Goal: Information Seeking & Learning: Learn about a topic

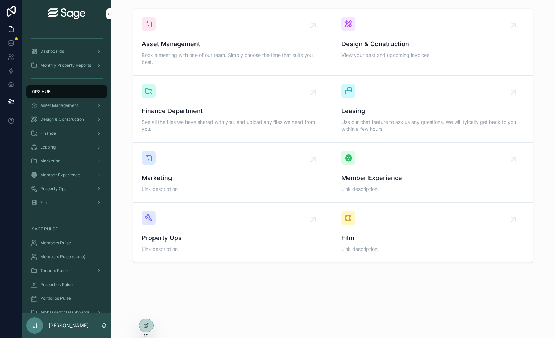
click at [148, 323] on div at bounding box center [146, 325] width 14 height 13
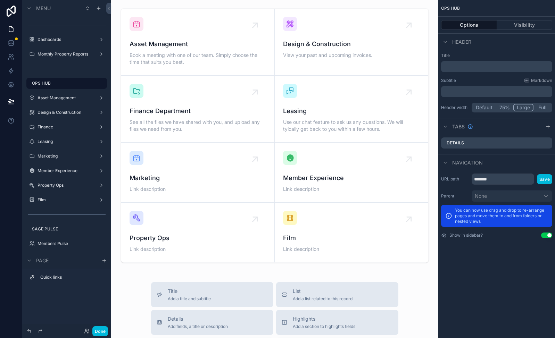
click at [217, 55] on div "scrollable content" at bounding box center [275, 136] width 316 height 260
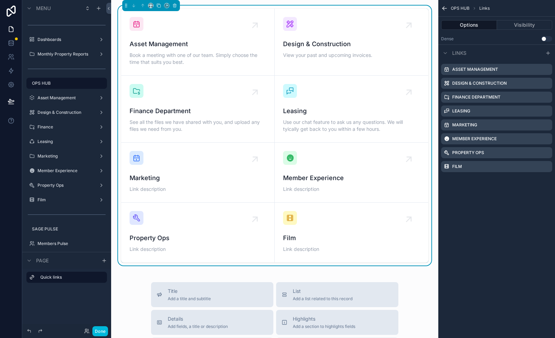
click at [490, 69] on label "Asset Management" at bounding box center [475, 70] width 46 height 6
click at [492, 70] on label "Asset Management" at bounding box center [475, 70] width 46 height 6
click at [0, 0] on icon "scrollable content" at bounding box center [0, 0] width 0 height 0
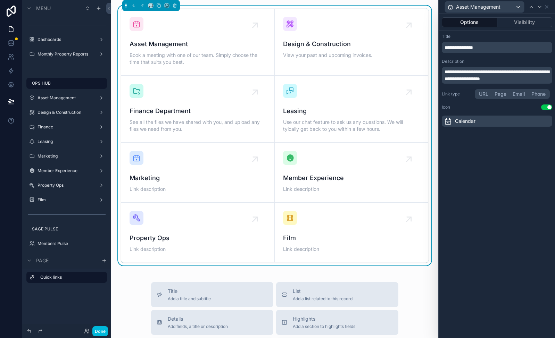
click at [471, 79] on span "**********" at bounding box center [497, 75] width 105 height 12
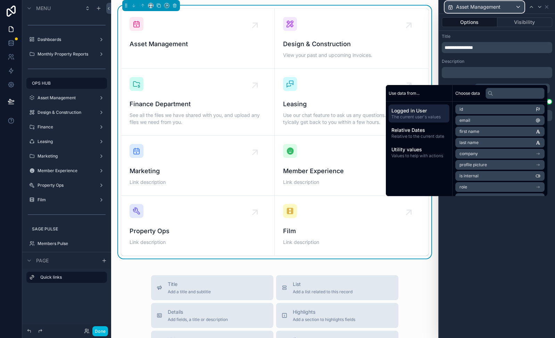
click at [477, 7] on span "Asset Management" at bounding box center [478, 6] width 44 height 7
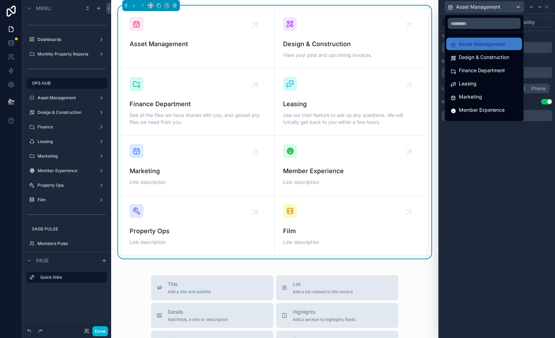
click at [480, 56] on span "Design & Construction" at bounding box center [484, 57] width 50 height 8
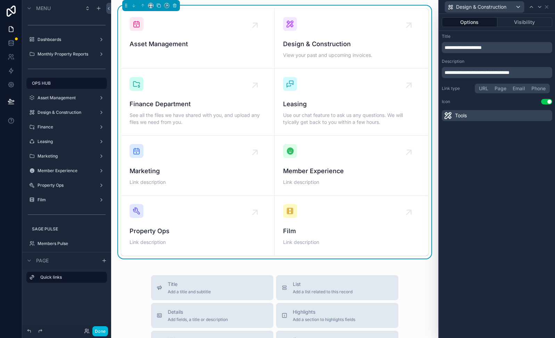
click at [490, 73] on span "**********" at bounding box center [477, 72] width 65 height 5
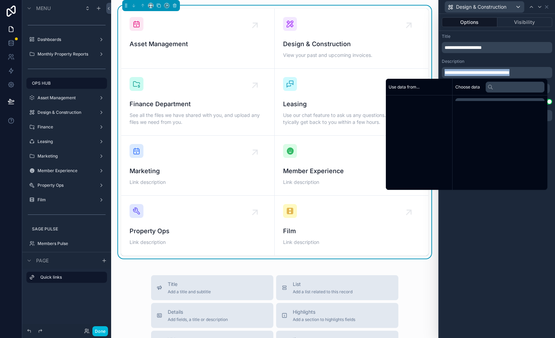
click at [490, 73] on span "**********" at bounding box center [477, 72] width 65 height 5
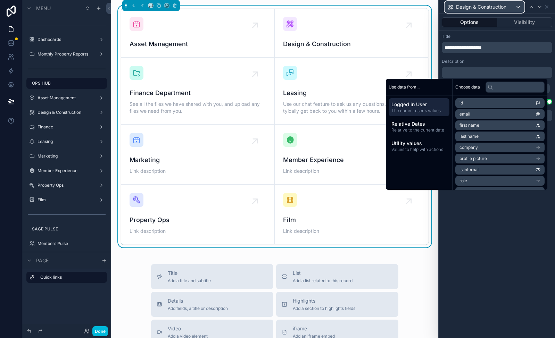
click at [490, 6] on span "Design & Construction" at bounding box center [481, 6] width 50 height 7
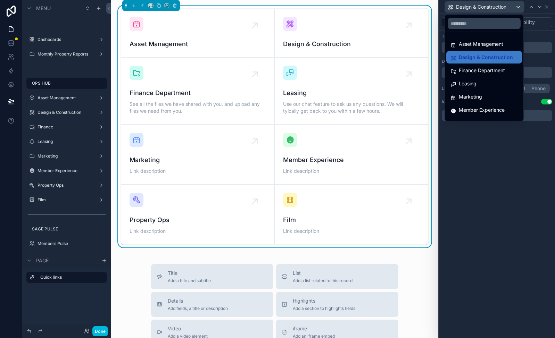
click at [483, 66] on div "Finance Department" at bounding box center [484, 70] width 76 height 13
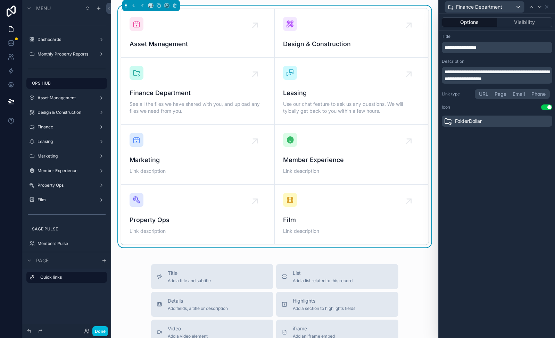
click at [483, 77] on span "**********" at bounding box center [497, 75] width 105 height 12
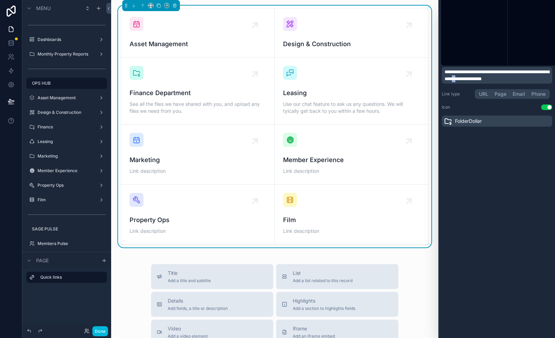
click at [483, 77] on span "**********" at bounding box center [497, 75] width 105 height 12
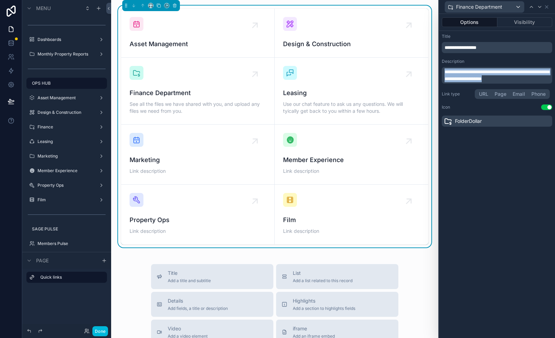
click at [483, 77] on span "**********" at bounding box center [497, 75] width 105 height 12
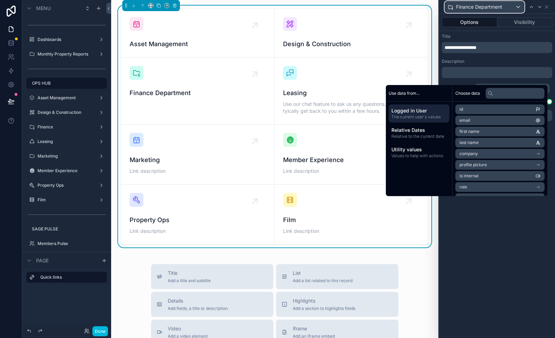
click at [474, 8] on span "Finance Department" at bounding box center [479, 6] width 46 height 7
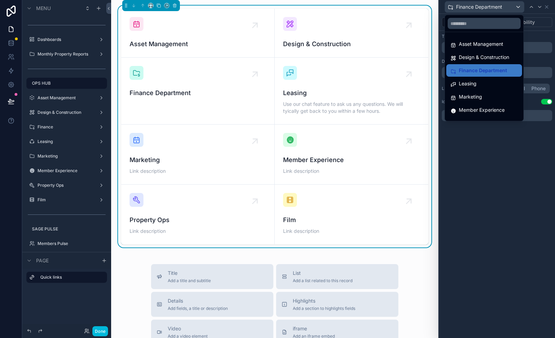
click at [482, 78] on div "Leasing" at bounding box center [484, 83] width 76 height 13
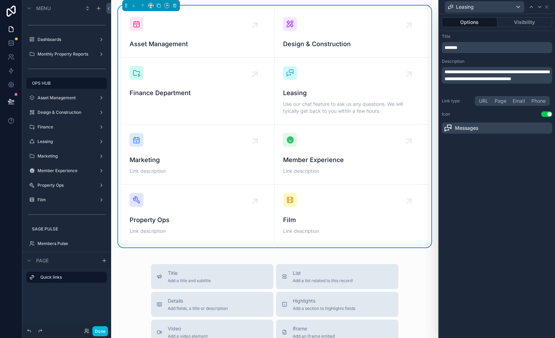
click at [473, 79] on span "**********" at bounding box center [497, 75] width 105 height 12
click at [473, 80] on span "**********" at bounding box center [497, 75] width 105 height 12
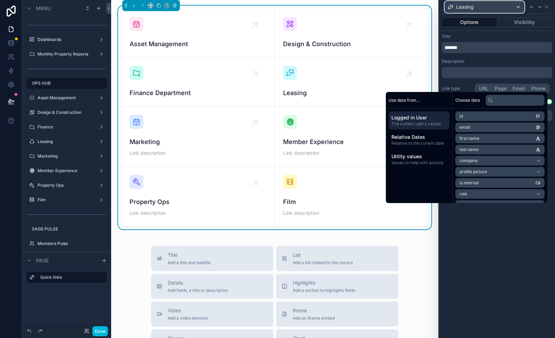
click at [470, 9] on span "Leasing" at bounding box center [465, 6] width 18 height 7
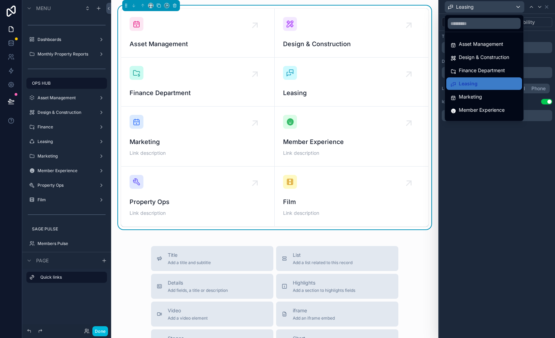
click at [471, 93] on span "Marketing" at bounding box center [470, 97] width 23 height 8
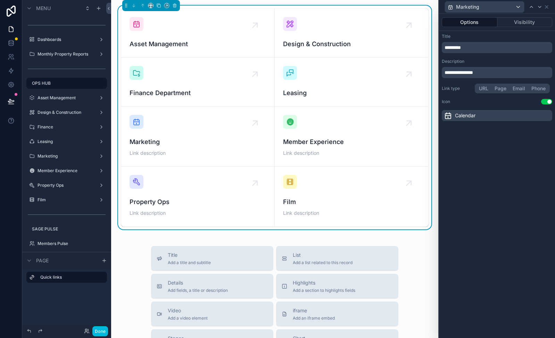
click at [470, 71] on span "**********" at bounding box center [459, 72] width 28 height 5
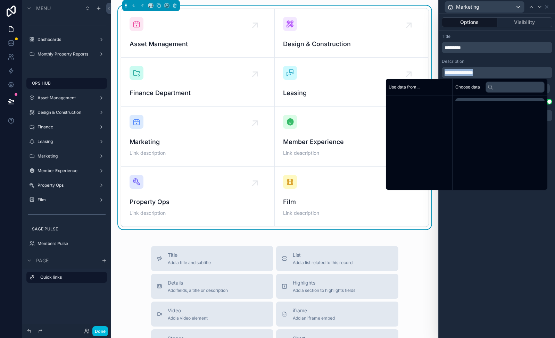
click at [470, 71] on span "**********" at bounding box center [459, 72] width 28 height 5
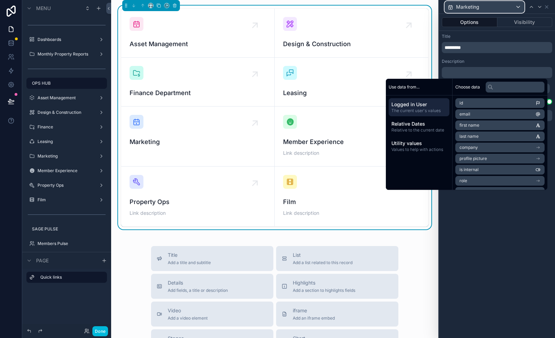
click at [471, 8] on span "Marketing" at bounding box center [467, 6] width 23 height 7
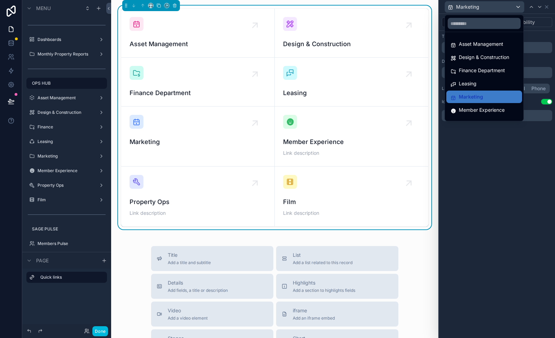
click at [480, 105] on div "Member Experience" at bounding box center [484, 110] width 76 height 13
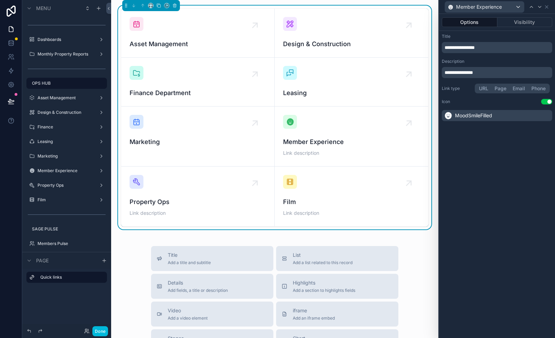
click at [473, 75] on span "**********" at bounding box center [459, 72] width 28 height 5
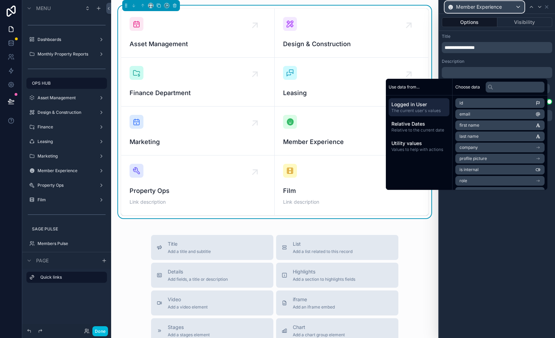
click at [477, 9] on span "Member Experience" at bounding box center [479, 6] width 46 height 7
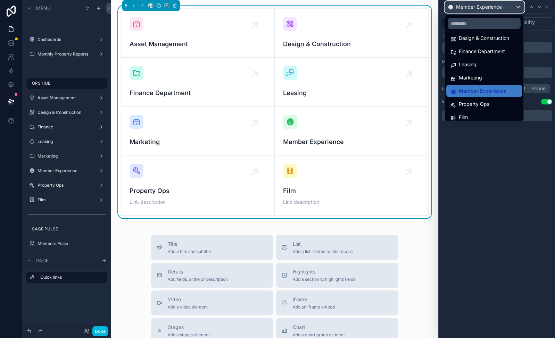
scroll to position [23, 0]
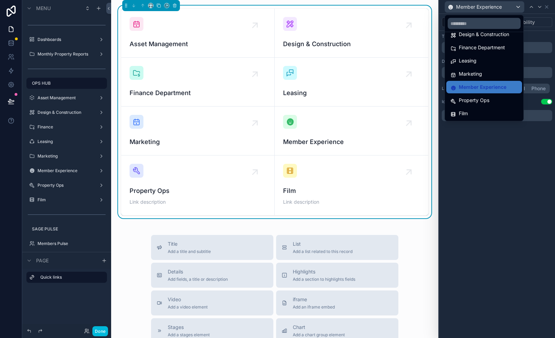
click at [478, 99] on span "Property Ops" at bounding box center [474, 100] width 31 height 8
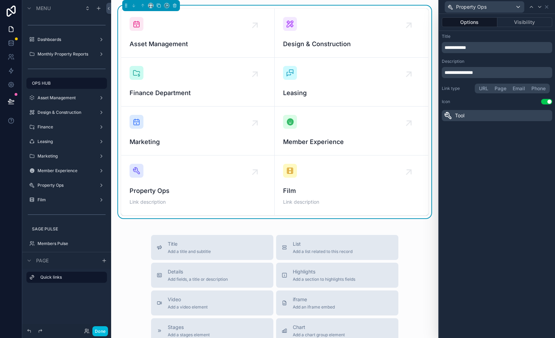
click at [473, 73] on span "**********" at bounding box center [459, 72] width 28 height 5
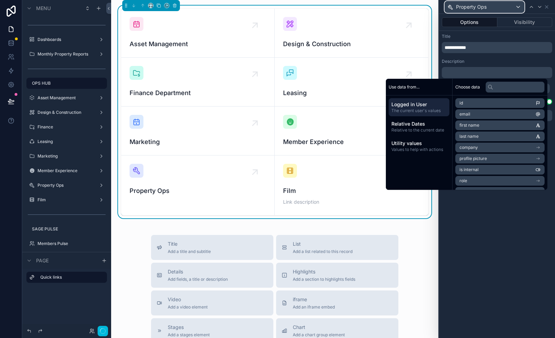
click at [476, 9] on span "Property Ops" at bounding box center [471, 6] width 31 height 7
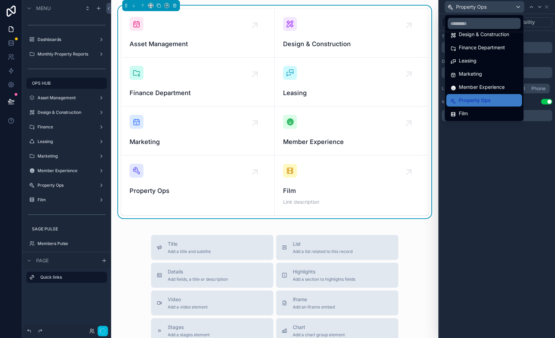
click at [478, 111] on div "Film" at bounding box center [483, 113] width 67 height 8
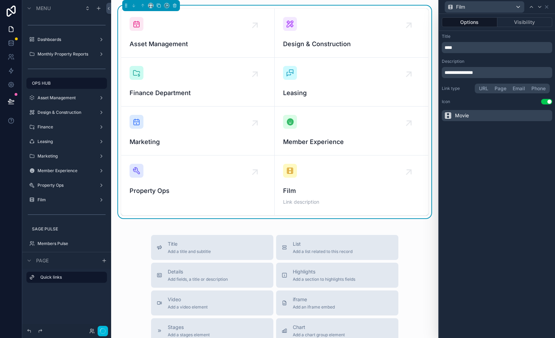
click at [472, 49] on p "****" at bounding box center [498, 47] width 106 height 7
click at [469, 72] on span "**********" at bounding box center [459, 72] width 28 height 5
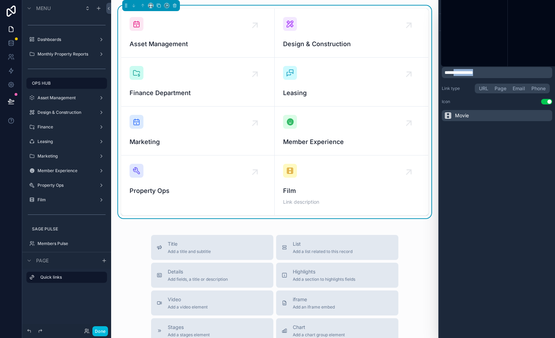
click at [469, 72] on span "**********" at bounding box center [459, 72] width 28 height 5
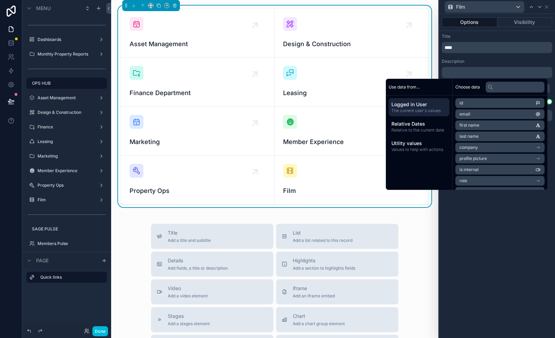
click at [508, 250] on div "Options Visibility Title **** Description ﻿ Link type URL Page Email Phone Icon…" at bounding box center [497, 176] width 116 height 324
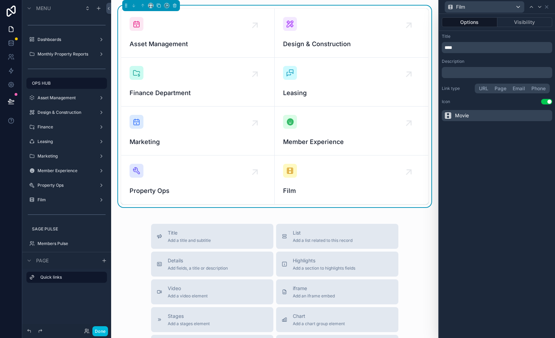
click at [501, 88] on button "Page" at bounding box center [500, 89] width 18 height 8
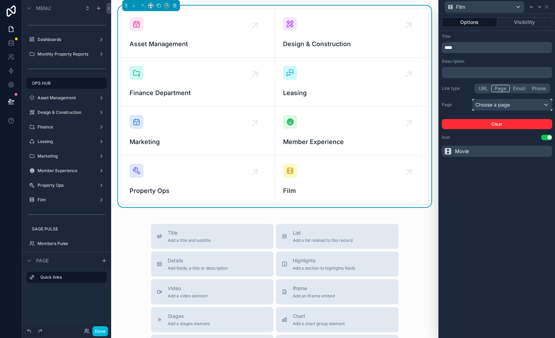
click at [506, 105] on div "Choose a page" at bounding box center [512, 104] width 79 height 11
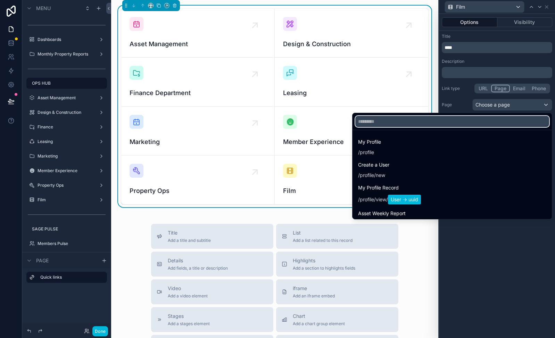
click at [415, 118] on input "text" at bounding box center [452, 121] width 194 height 11
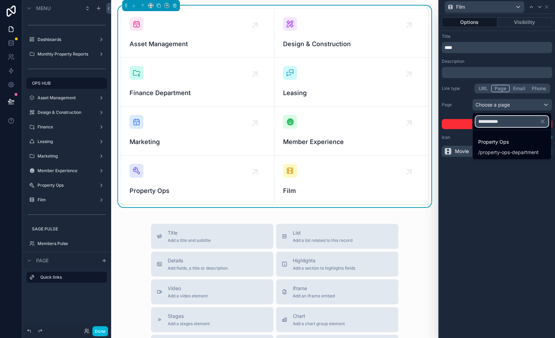
type input "**********"
click at [503, 150] on span "property-ops-department" at bounding box center [509, 152] width 59 height 7
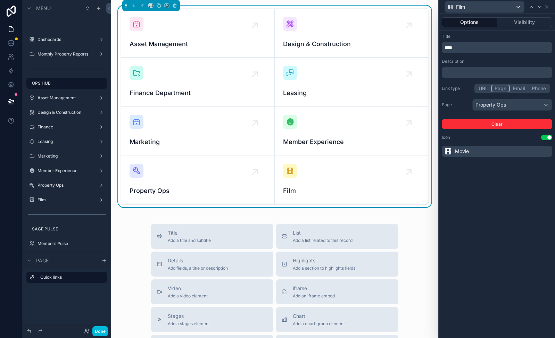
click at [503, 177] on div "Options Visibility Title **** Description ﻿ Link type URL Page Email Phone Page…" at bounding box center [497, 176] width 116 height 324
click at [492, 101] on div "Property Ops" at bounding box center [512, 104] width 79 height 11
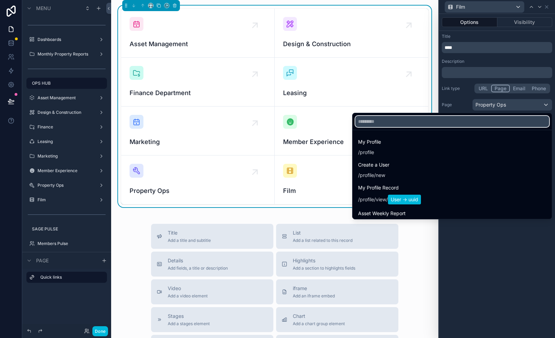
click at [407, 123] on input "text" at bounding box center [452, 121] width 194 height 11
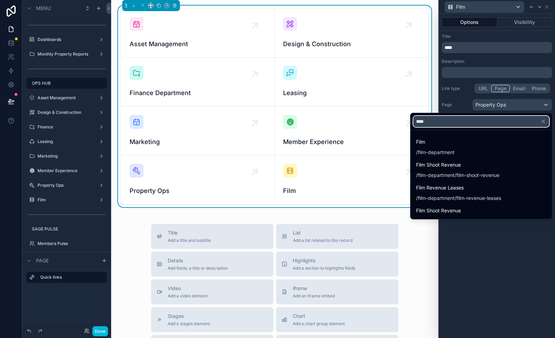
type input "****"
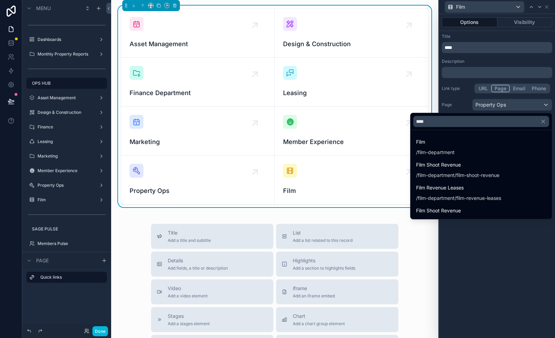
click at [445, 150] on span "film-department" at bounding box center [436, 152] width 37 height 7
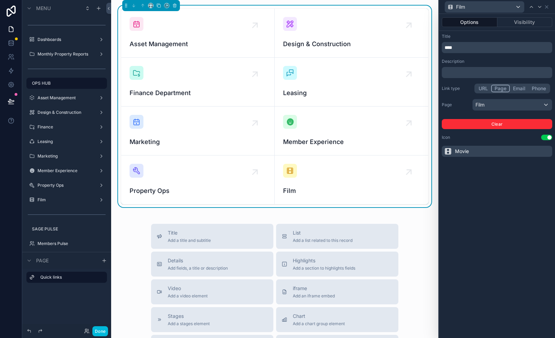
click at [504, 171] on div "Options Visibility Title **** Description ﻿ Link type URL Page Email Phone Page…" at bounding box center [497, 176] width 116 height 324
click at [549, 8] on icon at bounding box center [547, 7] width 6 height 6
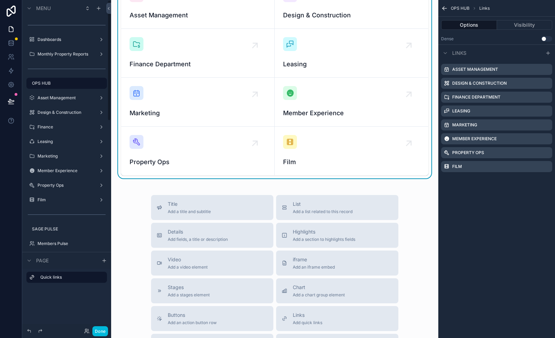
scroll to position [36, 0]
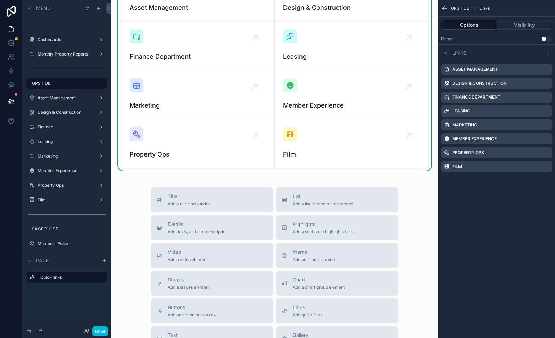
click at [206, 202] on span "Add a title and subtitle" at bounding box center [189, 204] width 43 height 6
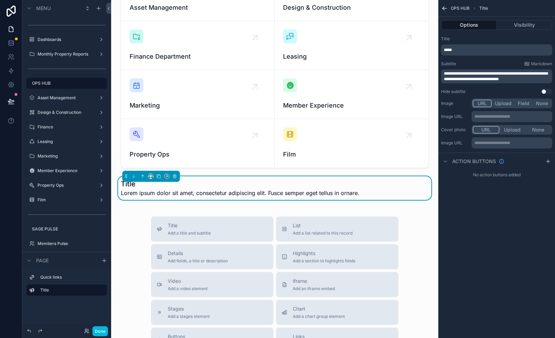
scroll to position [56, 0]
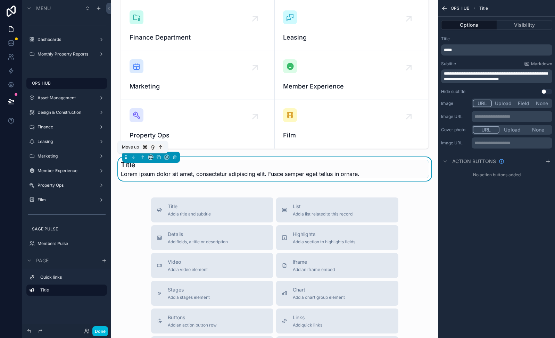
click at [145, 157] on icon "scrollable content" at bounding box center [142, 157] width 5 height 5
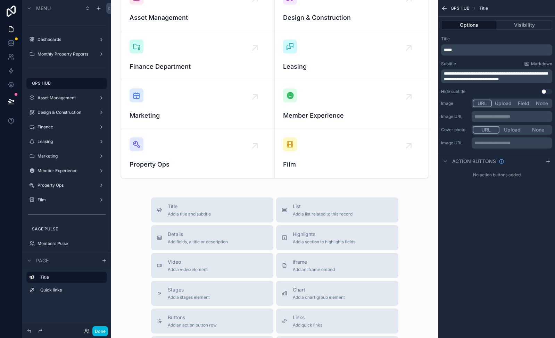
scroll to position [0, 0]
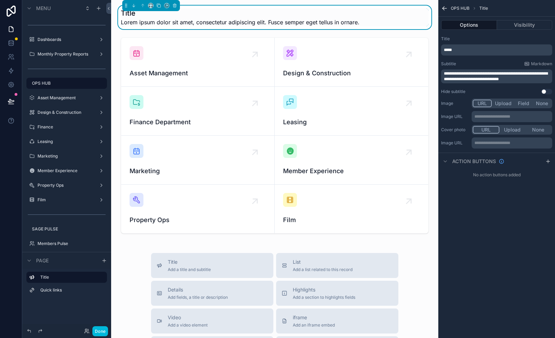
click at [449, 48] on span "*****" at bounding box center [448, 50] width 8 height 4
click at [501, 38] on div "Title" at bounding box center [496, 39] width 111 height 6
click at [494, 144] on p "**********" at bounding box center [512, 143] width 76 height 6
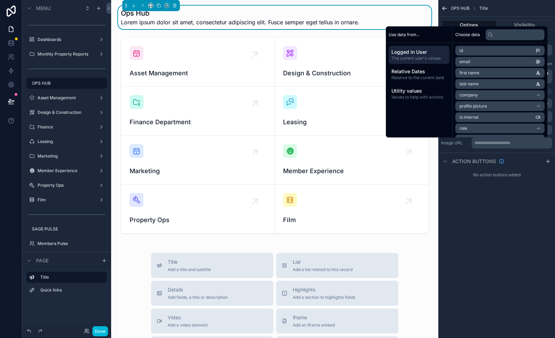
click at [501, 265] on div "**********" at bounding box center [496, 169] width 117 height 338
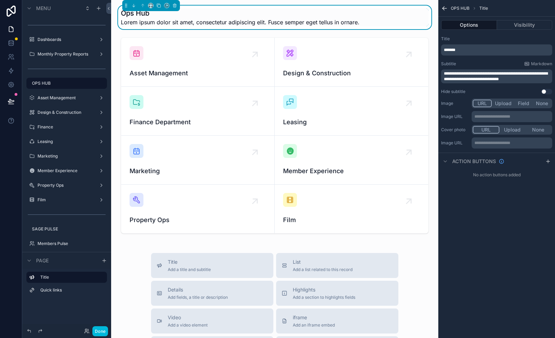
click at [504, 102] on button "Upload" at bounding box center [503, 104] width 23 height 8
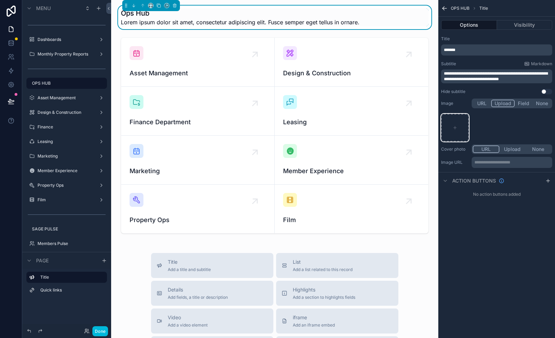
click at [457, 129] on icon "scrollable content" at bounding box center [455, 127] width 5 height 5
type input "**********"
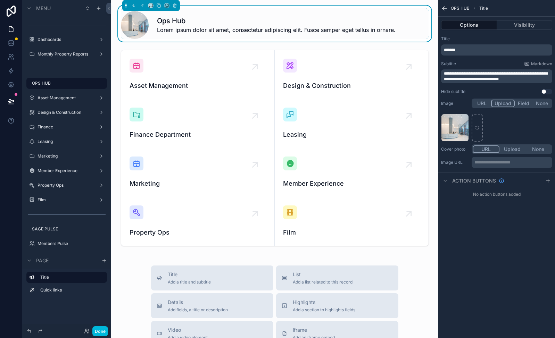
click at [487, 78] on span "**********" at bounding box center [496, 77] width 104 height 10
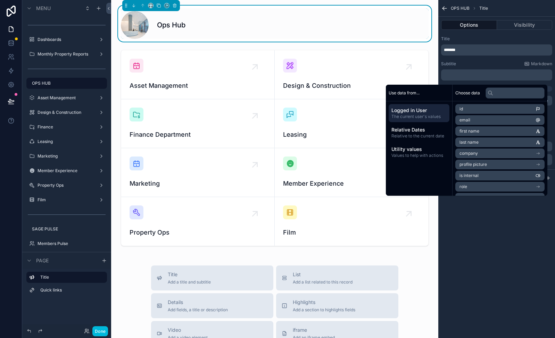
click at [501, 237] on div "**********" at bounding box center [496, 169] width 117 height 338
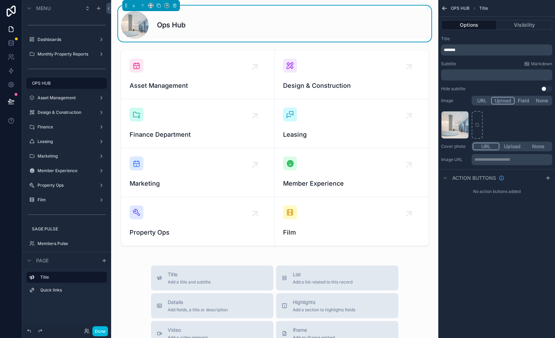
click at [515, 124] on div "JQ6A0758-Edit-Edit-155 .jpg" at bounding box center [496, 125] width 111 height 28
click at [528, 25] on button "Visibility" at bounding box center [525, 25] width 56 height 10
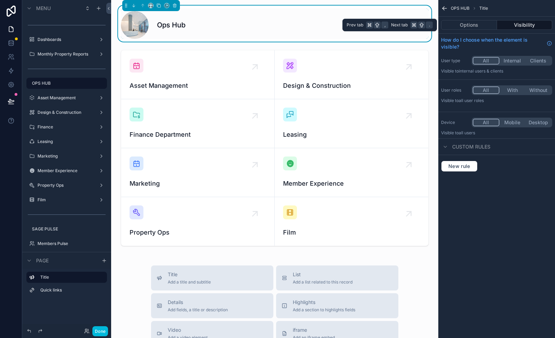
click at [483, 27] on button "Options" at bounding box center [469, 25] width 56 height 10
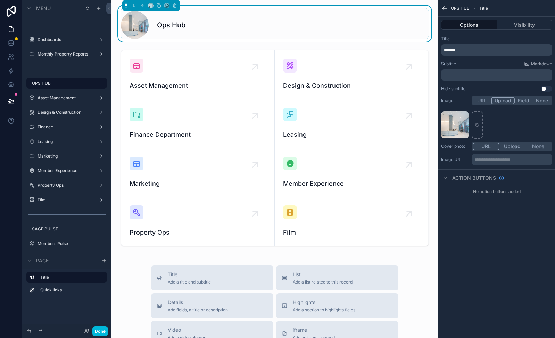
click at [101, 330] on button "Done" at bounding box center [100, 331] width 16 height 10
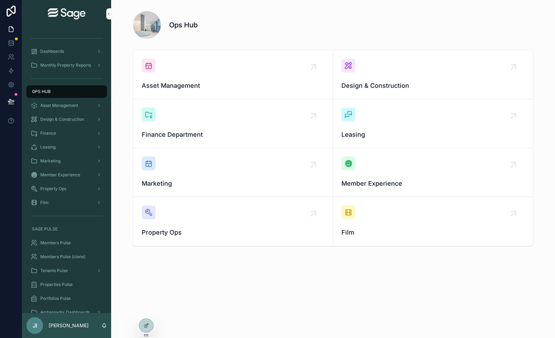
click at [509, 211] on div "Film" at bounding box center [432, 222] width 183 height 32
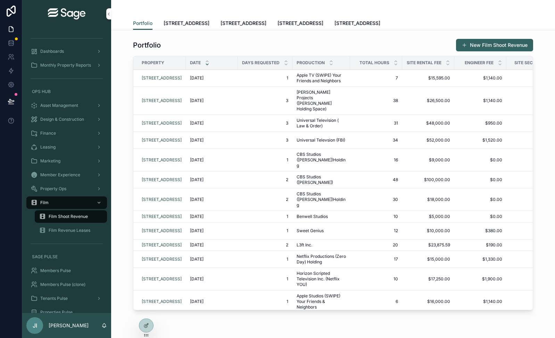
click at [58, 95] on div "OPS HUB" at bounding box center [67, 91] width 72 height 11
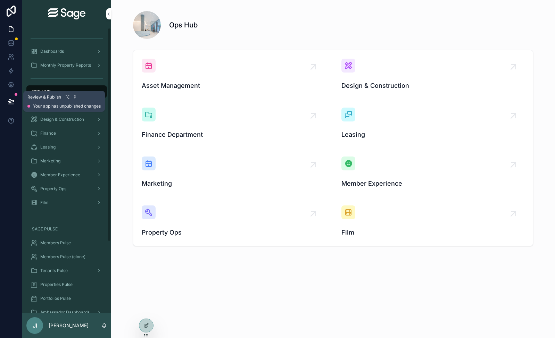
click at [13, 103] on icon at bounding box center [11, 101] width 7 height 7
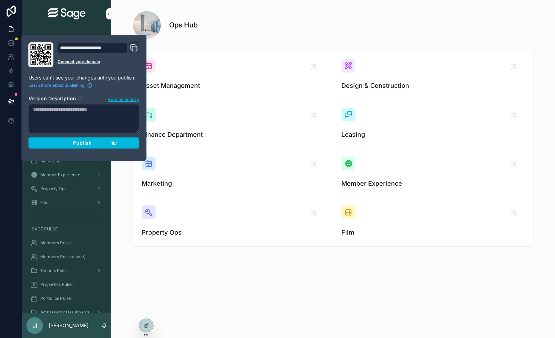
click at [85, 144] on span "Publish" at bounding box center [82, 143] width 19 height 6
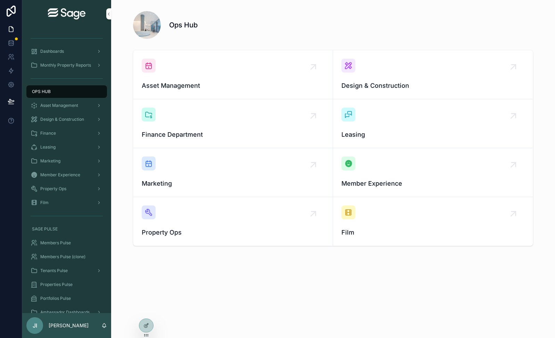
click at [281, 289] on div "Ops Hub Asset Management Design & Construction Finance Department Leasing Marke…" at bounding box center [333, 146] width 444 height 293
click at [69, 239] on div "Members Pulse" at bounding box center [67, 243] width 72 height 11
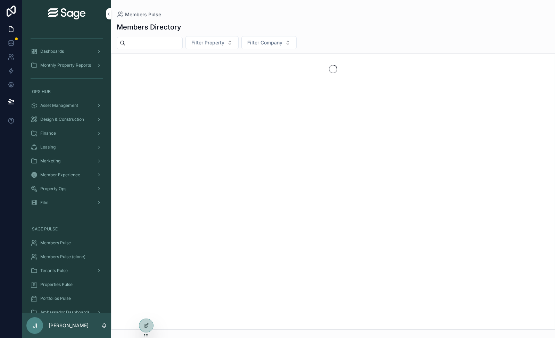
click at [163, 39] on input "scrollable content" at bounding box center [153, 43] width 57 height 10
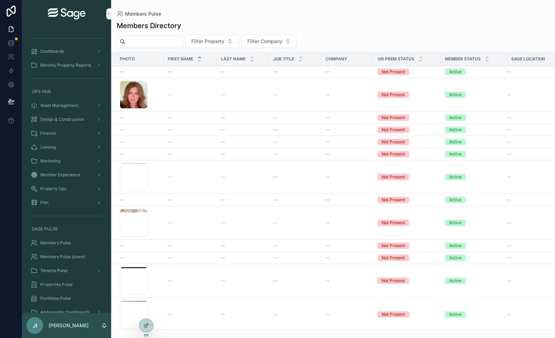
type input "****"
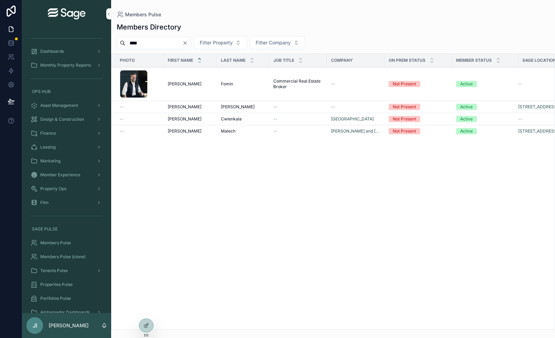
click at [198, 85] on div "Alec Alec" at bounding box center [190, 84] width 45 height 6
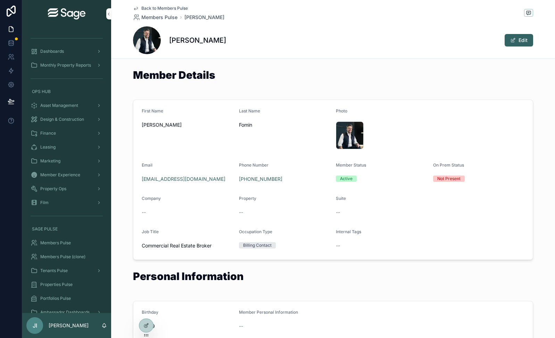
click at [147, 325] on icon at bounding box center [147, 325] width 3 height 3
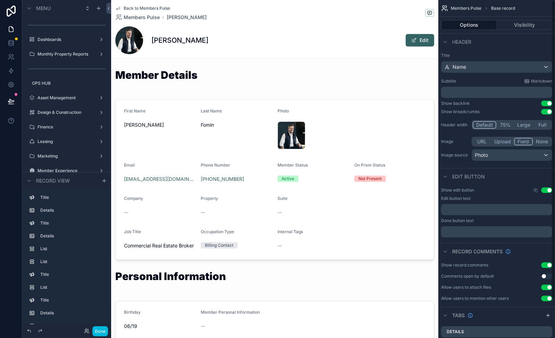
click at [370, 106] on div "scrollable content" at bounding box center [274, 180] width 327 height 166
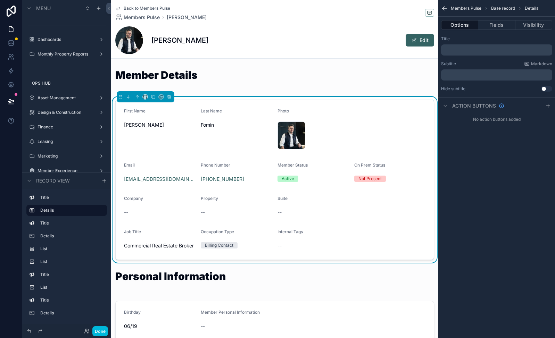
click at [499, 28] on button "Fields" at bounding box center [496, 25] width 37 height 10
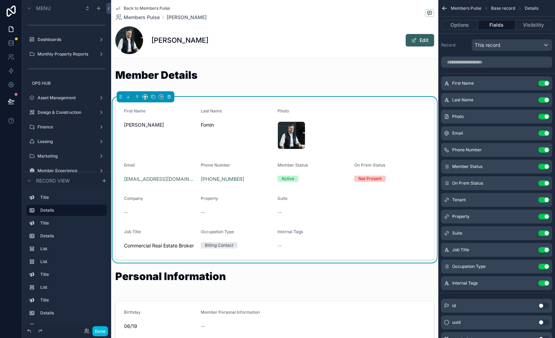
click at [542, 83] on button "Use setting" at bounding box center [543, 84] width 11 height 6
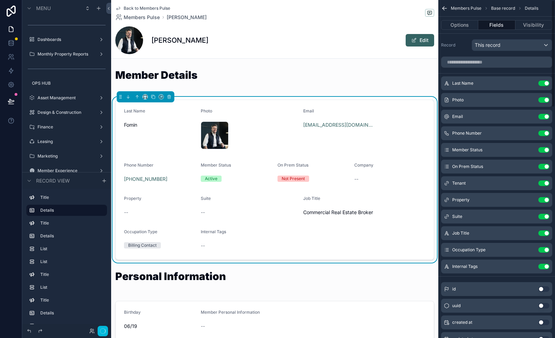
click at [541, 83] on button "Use setting" at bounding box center [543, 84] width 11 height 6
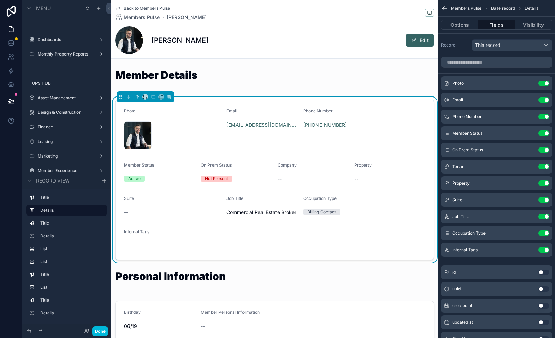
click at [542, 83] on button "Use setting" at bounding box center [543, 84] width 11 height 6
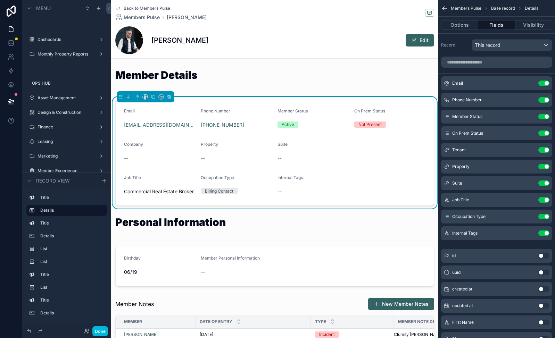
click at [105, 331] on button "Done" at bounding box center [100, 331] width 16 height 10
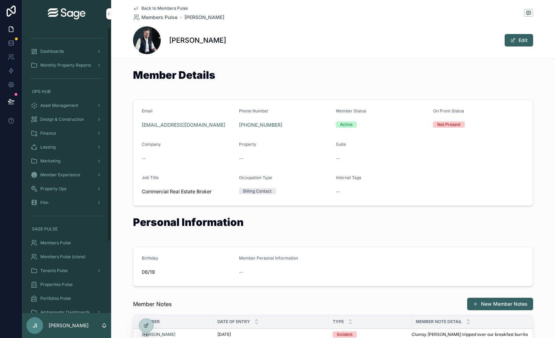
scroll to position [95, 0]
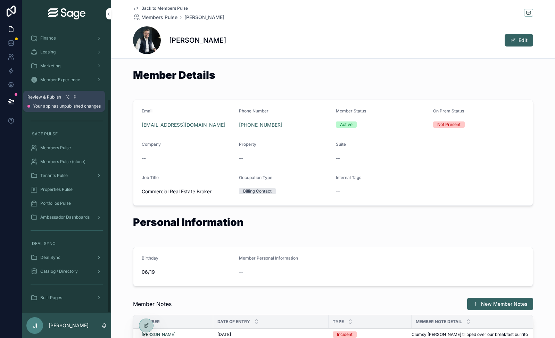
click at [13, 102] on icon at bounding box center [11, 101] width 7 height 7
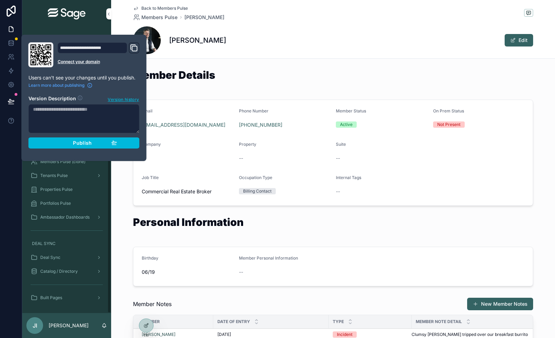
click at [91, 145] on span "Publish" at bounding box center [82, 143] width 19 height 6
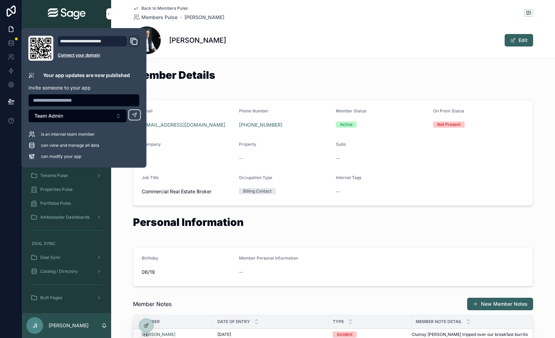
click at [298, 22] on div "Back to Members Pulse Members Pulse Alec Fomin Alec Fomin Edit" at bounding box center [333, 29] width 400 height 58
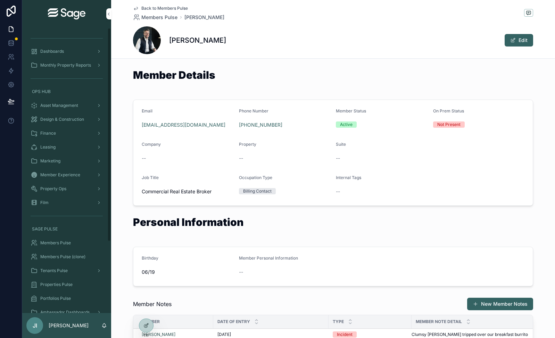
click at [69, 53] on div "Dashboards" at bounding box center [67, 51] width 72 height 11
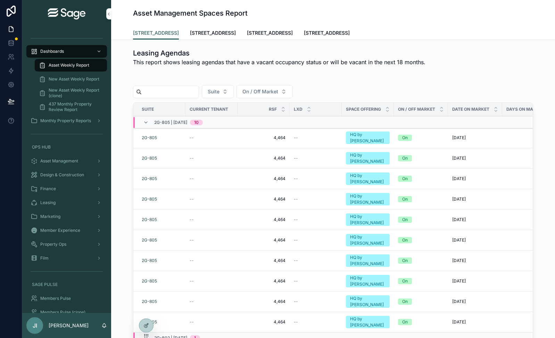
click at [74, 120] on span "Monthly Property Reports" at bounding box center [65, 121] width 51 height 6
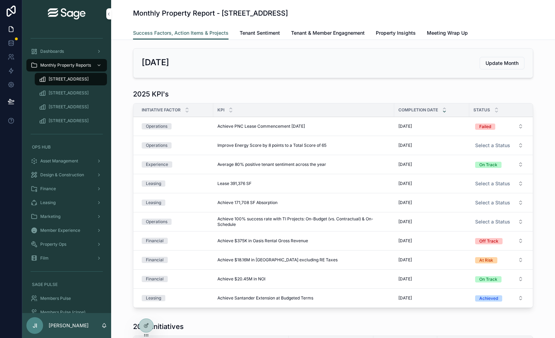
click at [493, 60] on span "Update Month" at bounding box center [502, 63] width 33 height 7
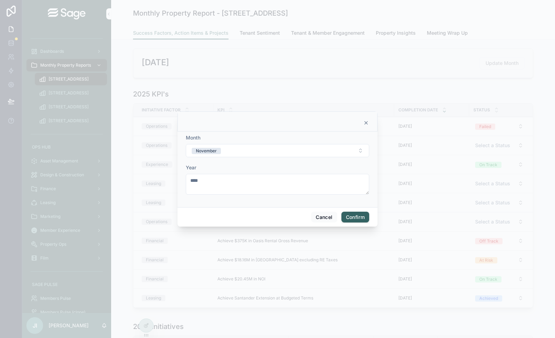
click at [264, 154] on button "November" at bounding box center [277, 150] width 183 height 13
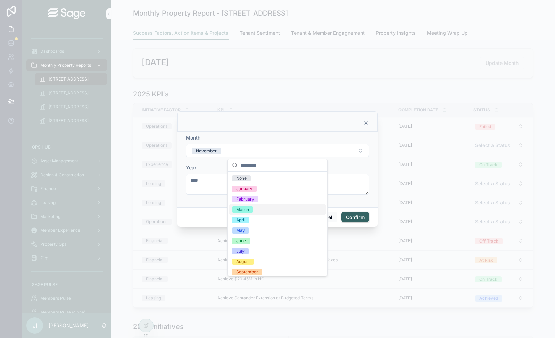
click at [268, 210] on div "March" at bounding box center [277, 210] width 97 height 10
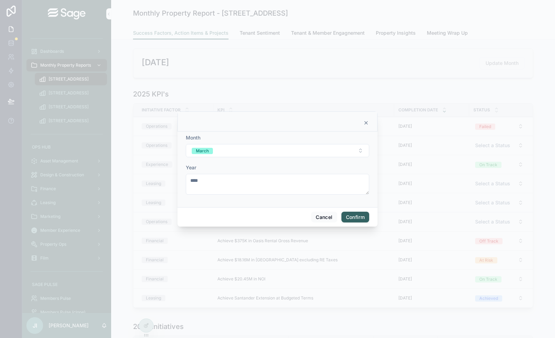
click at [364, 216] on button "Confirm" at bounding box center [355, 217] width 28 height 11
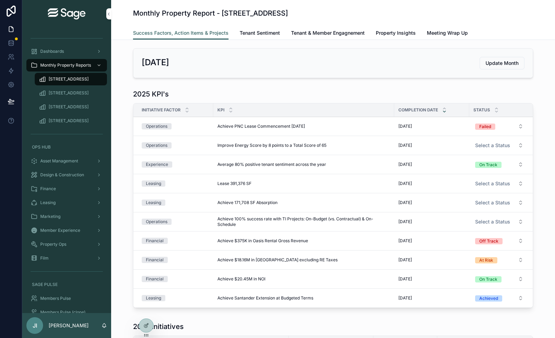
click at [248, 31] on span "Tenant Sentiment" at bounding box center [260, 33] width 40 height 7
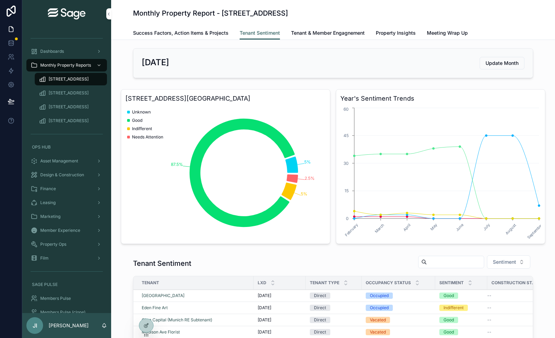
click at [314, 33] on span "Tenant & Member Engagnement" at bounding box center [328, 33] width 74 height 7
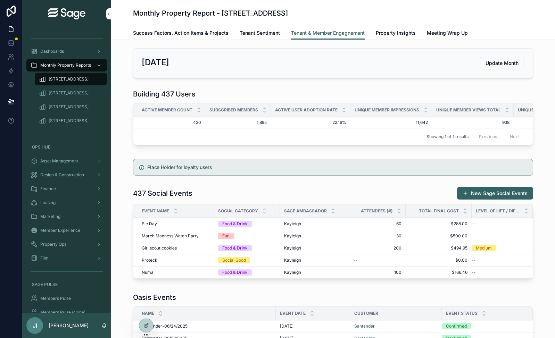
click at [387, 31] on span "Property Insights" at bounding box center [396, 33] width 40 height 7
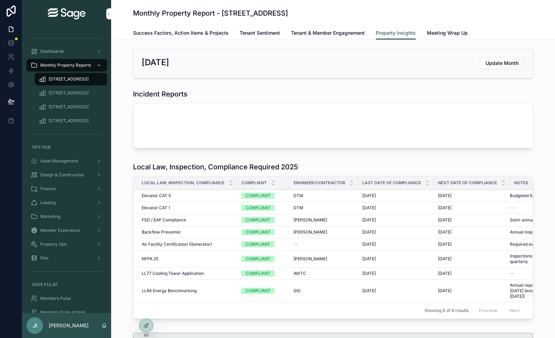
click at [442, 33] on span "Meeting Wrap Up" at bounding box center [447, 33] width 41 height 7
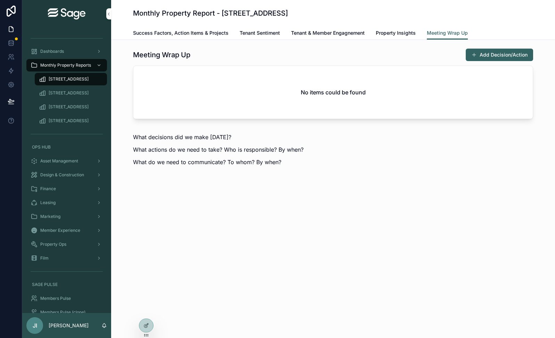
click at [485, 55] on button "Add Decision/Action" at bounding box center [499, 55] width 67 height 13
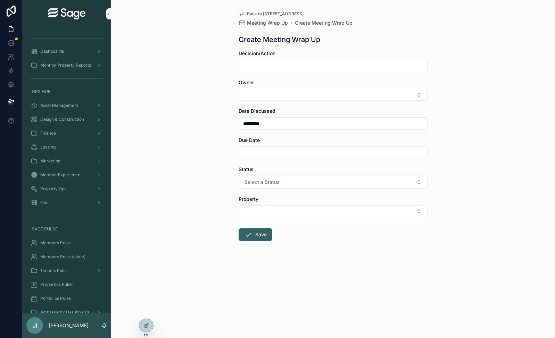
click at [266, 14] on span "Back to 437 Madison Avenue" at bounding box center [275, 14] width 57 height 6
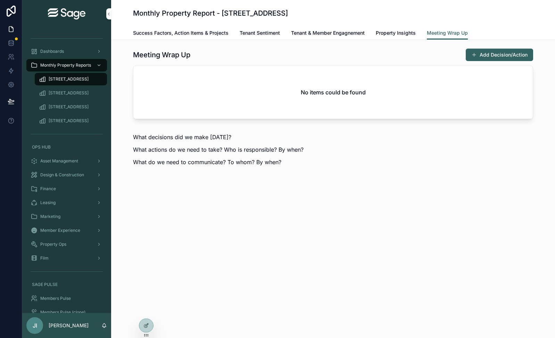
click at [193, 34] on span "Success Factors, Action Items & Projects" at bounding box center [181, 33] width 96 height 7
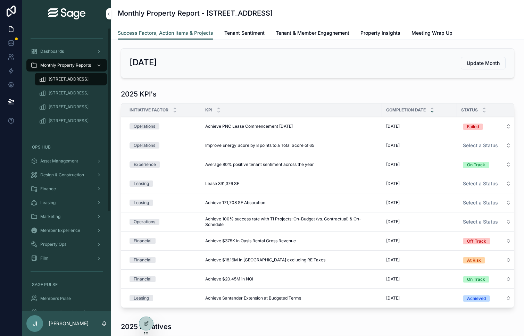
click at [60, 151] on div "OPS HUB" at bounding box center [67, 147] width 72 height 11
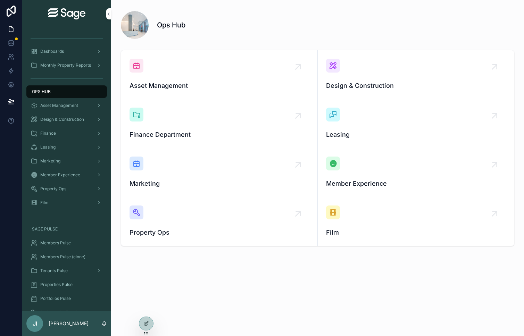
click at [71, 187] on div "Property Ops" at bounding box center [67, 188] width 72 height 11
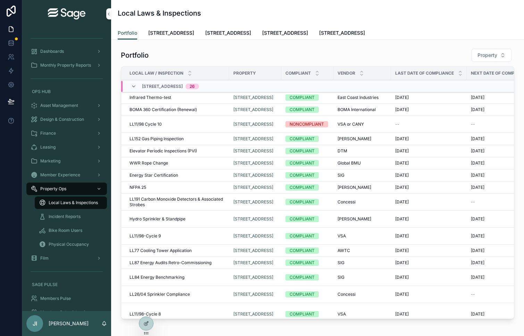
click at [74, 215] on span "Incident Reports" at bounding box center [65, 217] width 32 height 6
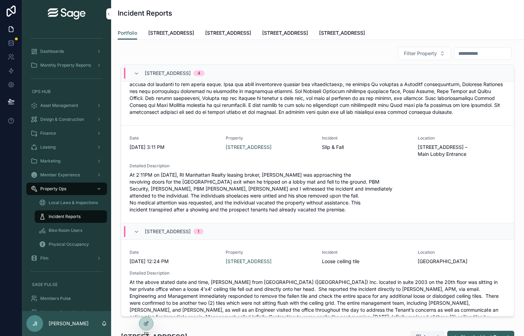
scroll to position [44, 0]
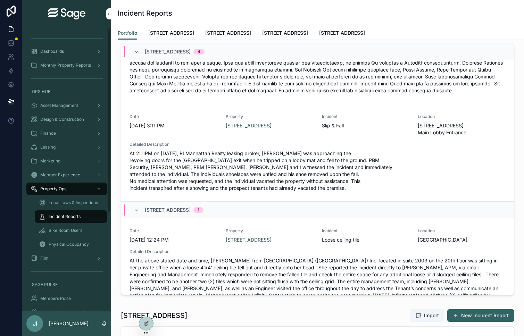
click at [71, 228] on span "Bike Room Users" at bounding box center [66, 231] width 34 height 6
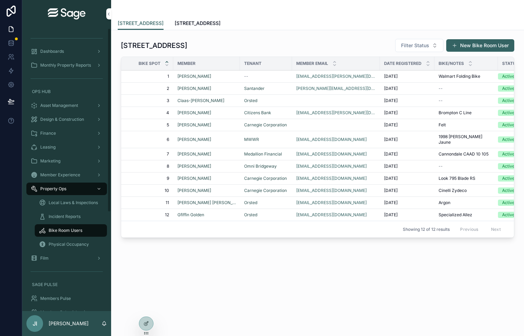
scroll to position [1, 0]
click at [83, 204] on span "Local Laws & Inspections" at bounding box center [73, 202] width 49 height 6
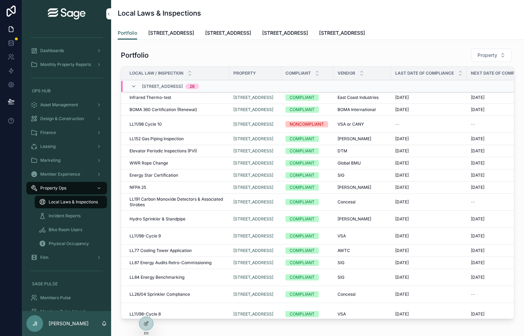
click at [191, 35] on span "[STREET_ADDRESS]" at bounding box center [171, 33] width 46 height 7
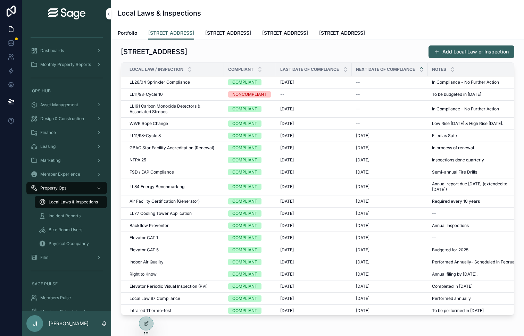
scroll to position [2, 0]
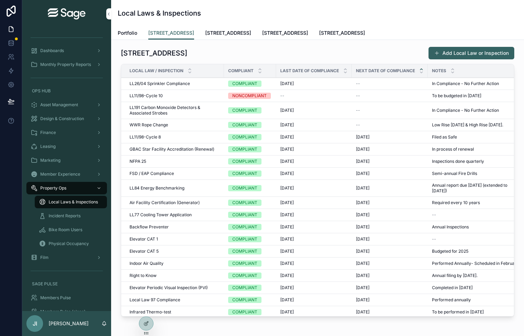
click at [86, 64] on span "Monthly Property Reports" at bounding box center [65, 65] width 51 height 6
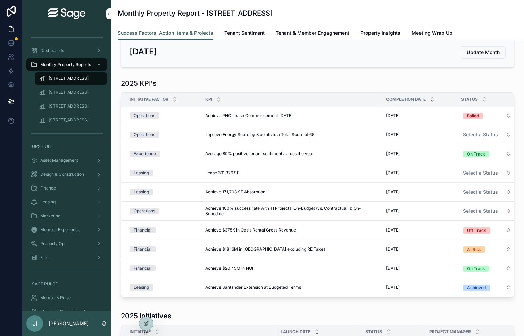
scroll to position [10, 0]
click at [249, 33] on span "Tenant Sentiment" at bounding box center [244, 33] width 40 height 7
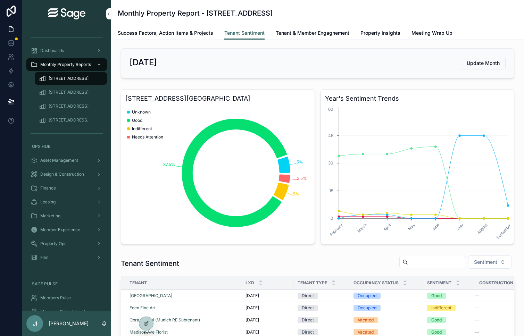
click at [478, 61] on span "Update Month" at bounding box center [483, 63] width 33 height 7
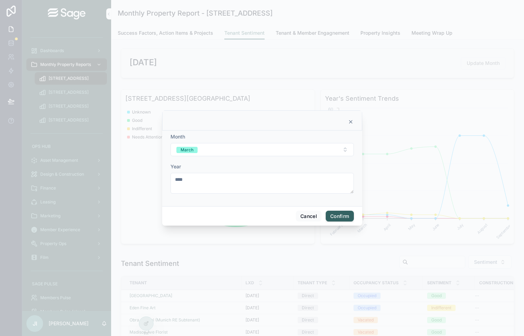
click at [351, 121] on icon at bounding box center [350, 122] width 3 height 3
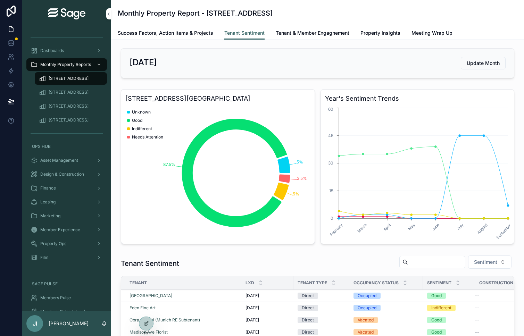
click at [485, 65] on span "Update Month" at bounding box center [483, 63] width 33 height 7
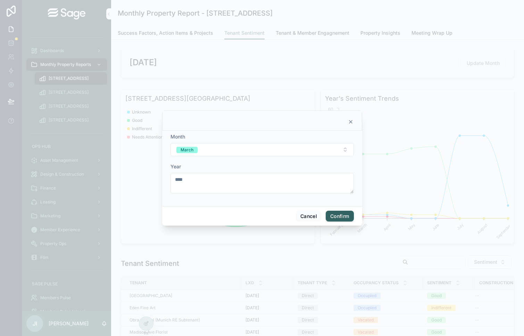
click at [319, 152] on button "March" at bounding box center [262, 149] width 183 height 13
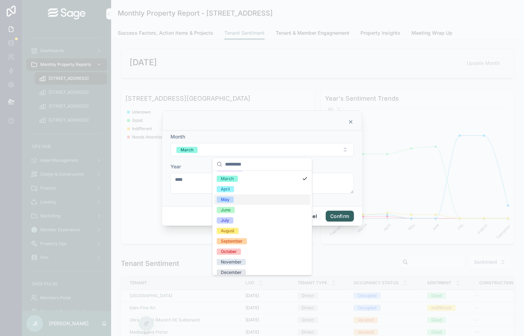
scroll to position [34, 0]
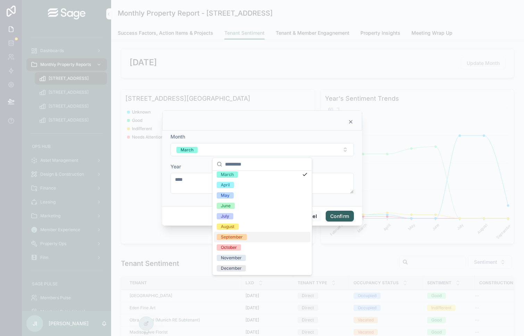
click at [240, 235] on div "September" at bounding box center [232, 237] width 22 height 6
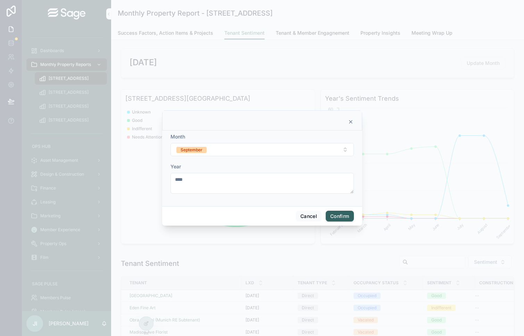
click at [322, 148] on button "September" at bounding box center [262, 149] width 183 height 13
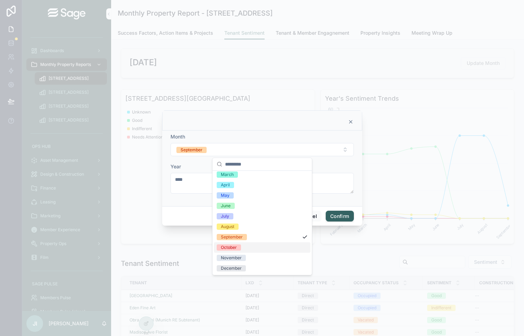
click at [242, 250] on div "October" at bounding box center [262, 247] width 97 height 10
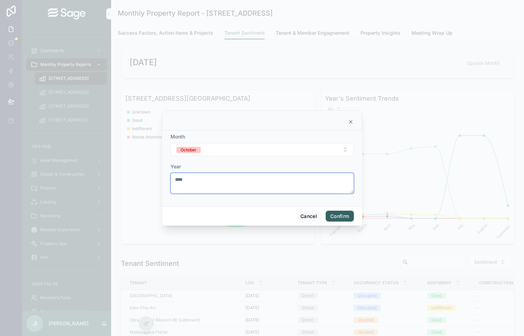
click at [195, 179] on textarea "****" at bounding box center [262, 183] width 183 height 21
click at [338, 215] on button "Confirm" at bounding box center [340, 216] width 28 height 11
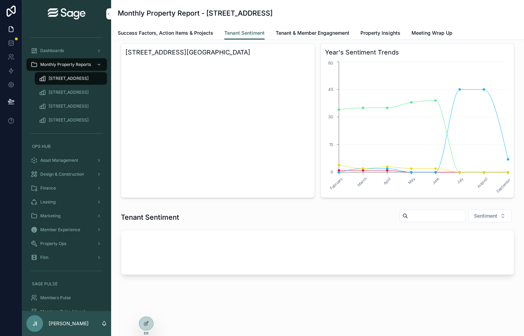
scroll to position [0, 0]
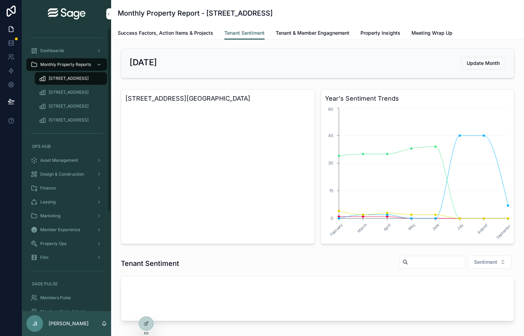
click at [83, 243] on div "Property Ops" at bounding box center [67, 243] width 72 height 11
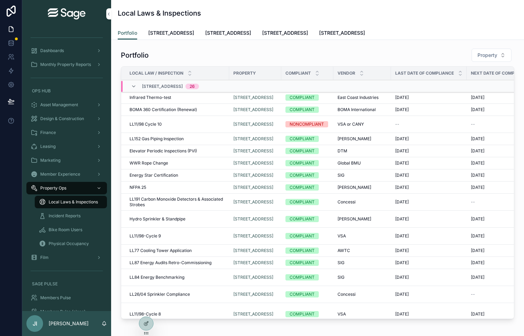
click at [80, 231] on span "Bike Room Users" at bounding box center [66, 230] width 34 height 6
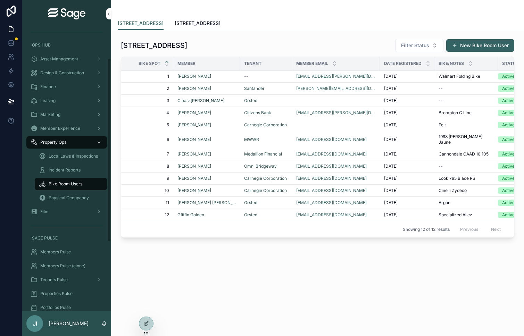
scroll to position [49, 0]
click at [57, 247] on span "Members Pulse" at bounding box center [55, 250] width 31 height 6
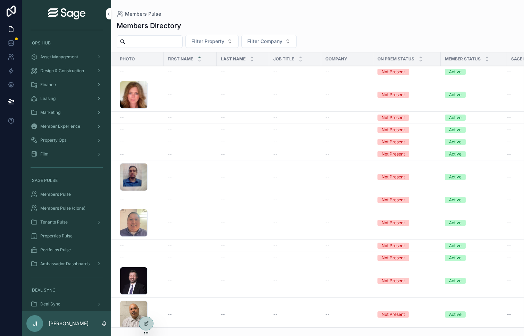
click at [144, 38] on input "scrollable content" at bounding box center [153, 42] width 57 height 10
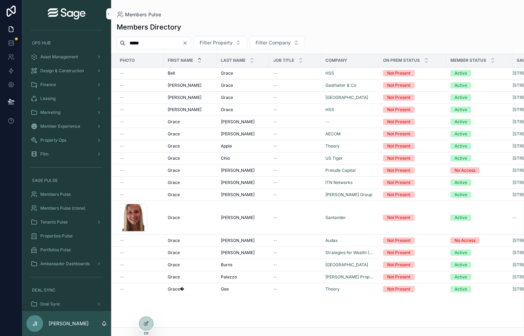
click at [148, 42] on input "*****" at bounding box center [153, 43] width 57 height 10
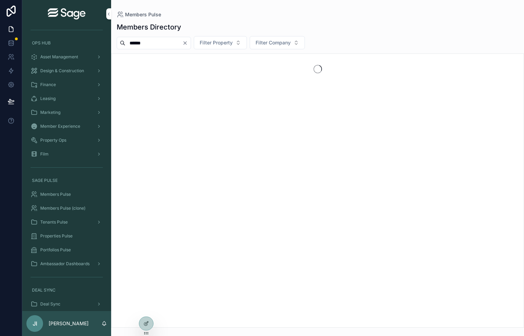
type input "******"
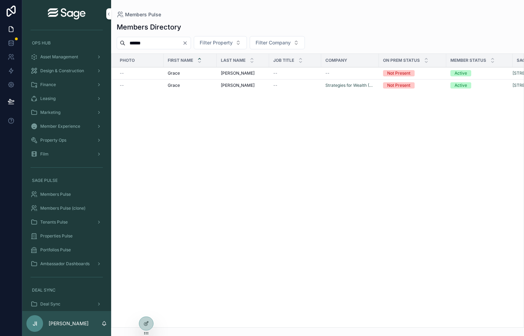
click at [176, 86] on span "Grace" at bounding box center [174, 86] width 12 height 6
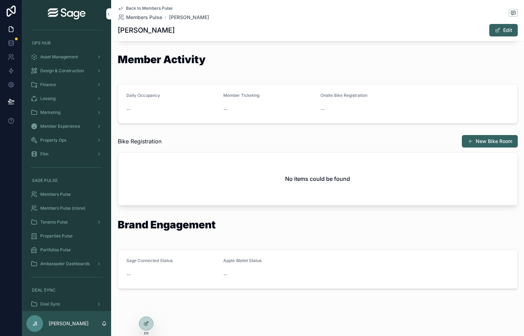
scroll to position [492, 0]
click at [148, 9] on span "Back to Members Pulse" at bounding box center [149, 9] width 47 height 6
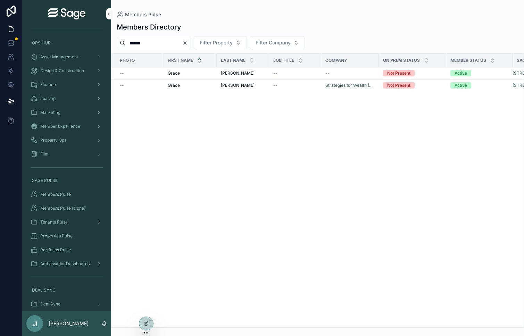
click at [199, 72] on div "Grace Grace" at bounding box center [190, 74] width 45 height 6
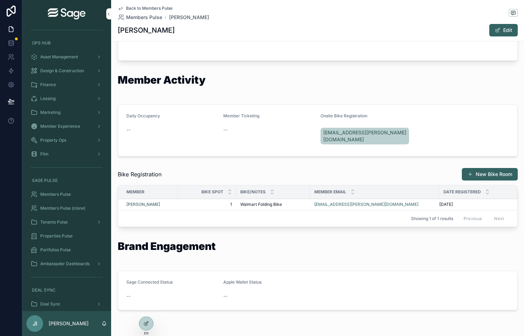
scroll to position [487, 0]
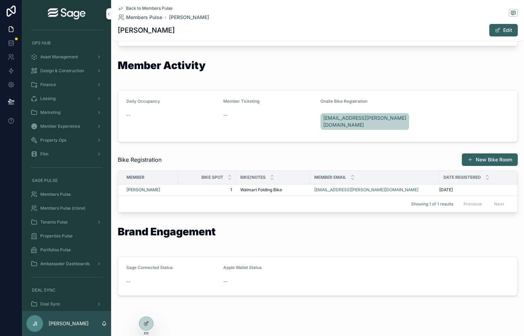
click at [68, 219] on div "Tenants Pulse" at bounding box center [67, 222] width 72 height 11
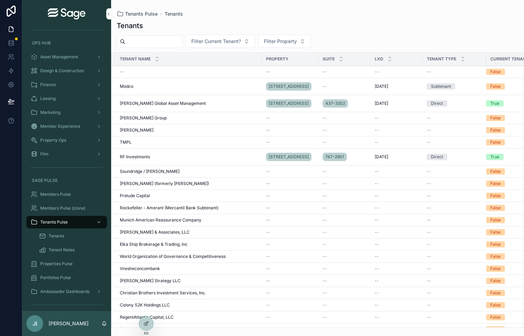
click at [144, 46] on input "scrollable content" at bounding box center [153, 42] width 57 height 10
type input "**********"
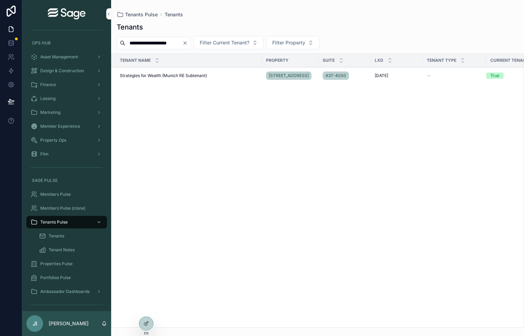
click at [172, 77] on span "Strategies for Wealth (Munich RE Subtenant)" at bounding box center [163, 76] width 87 height 6
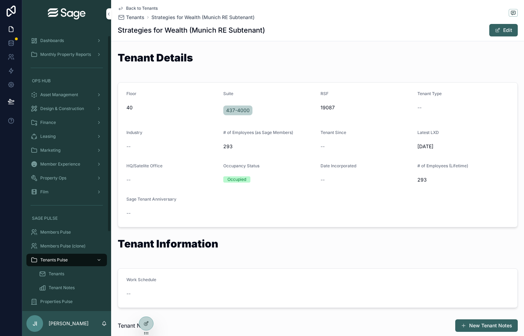
scroll to position [11, 0]
click at [50, 80] on span "OPS HUB" at bounding box center [41, 80] width 19 height 6
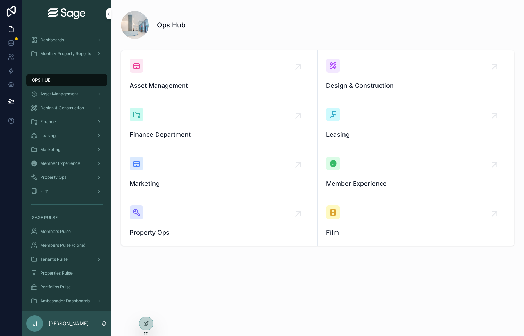
click at [66, 93] on span "Asset Management" at bounding box center [59, 94] width 38 height 6
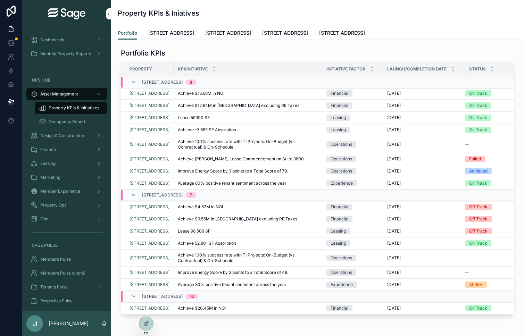
click at [177, 32] on span "[STREET_ADDRESS]" at bounding box center [171, 33] width 46 height 7
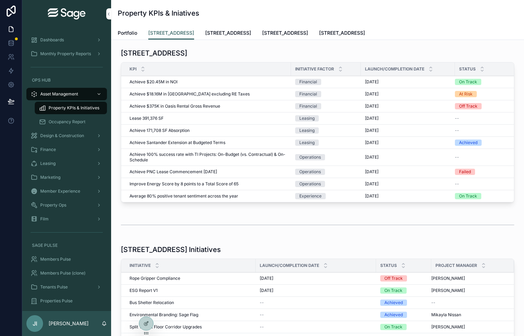
click at [132, 33] on span "Portfolio" at bounding box center [127, 33] width 19 height 7
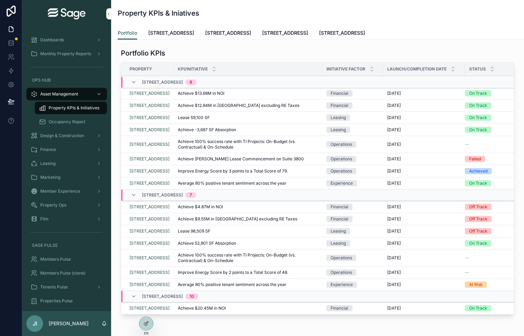
click at [172, 33] on span "[STREET_ADDRESS]" at bounding box center [171, 33] width 46 height 7
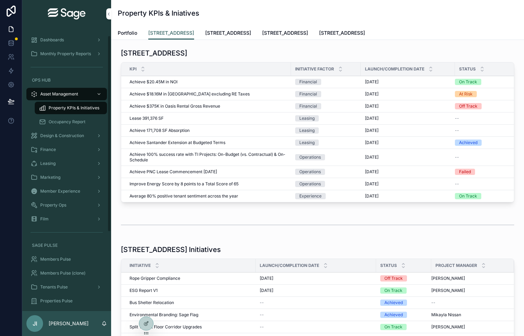
click at [71, 92] on span "Asset Management" at bounding box center [59, 94] width 38 height 6
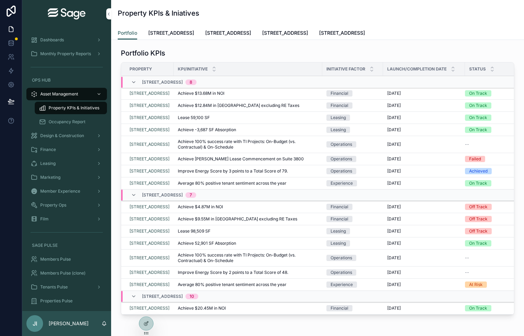
click at [77, 97] on div "Asset Management" at bounding box center [67, 94] width 72 height 11
click at [67, 109] on span "Property KPIs & Initiatives" at bounding box center [74, 108] width 51 height 6
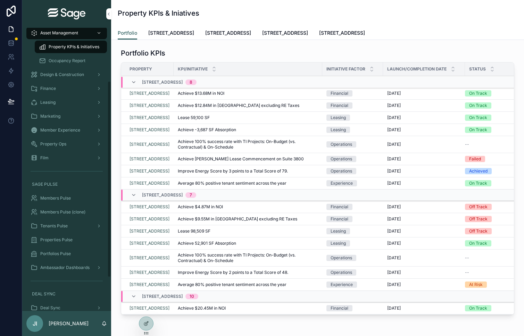
scroll to position [77, 0]
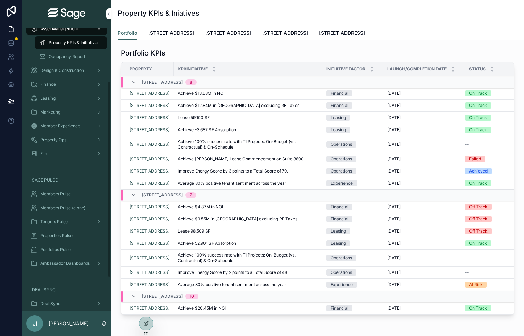
click at [61, 140] on span "Property Ops" at bounding box center [53, 140] width 26 height 6
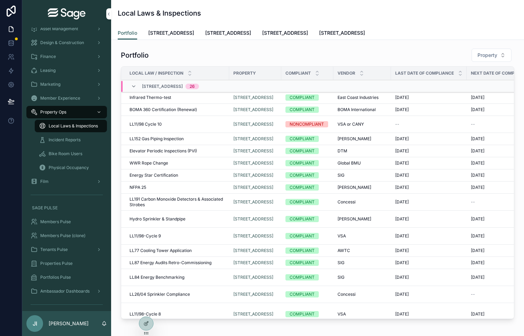
click at [167, 35] on span "[STREET_ADDRESS]" at bounding box center [171, 33] width 46 height 7
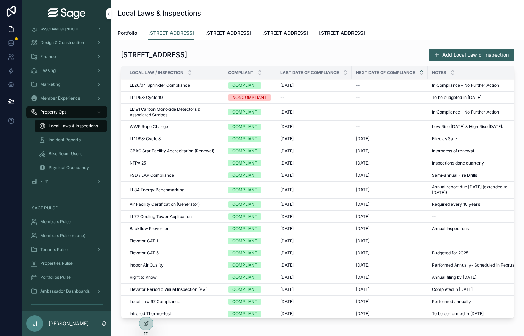
click at [225, 38] on link "[STREET_ADDRESS]" at bounding box center [228, 34] width 46 height 14
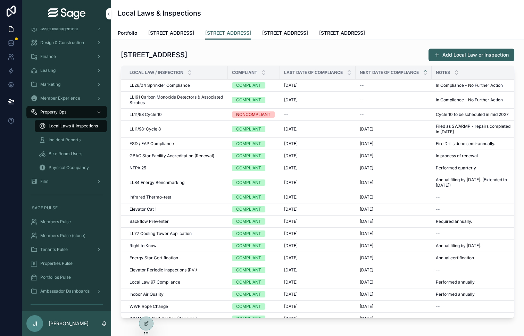
click at [268, 35] on span "[STREET_ADDRESS]" at bounding box center [285, 33] width 46 height 7
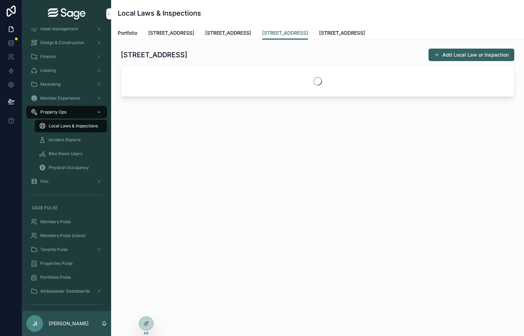
click at [323, 34] on span "[STREET_ADDRESS]" at bounding box center [342, 33] width 46 height 7
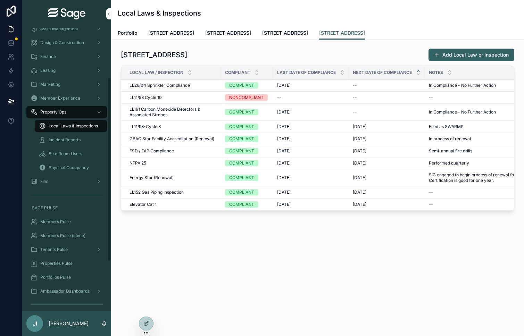
click at [133, 38] on link "Portfolio" at bounding box center [127, 34] width 19 height 14
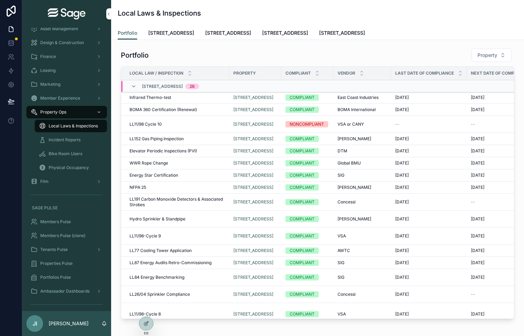
click at [167, 36] on span "[STREET_ADDRESS]" at bounding box center [171, 33] width 46 height 7
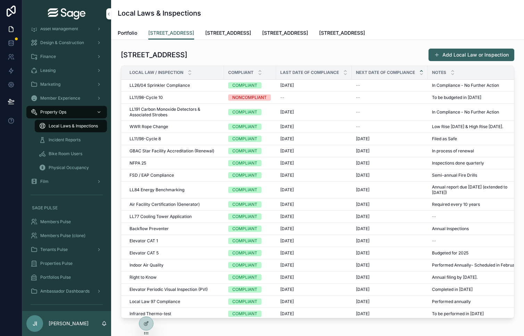
click at [225, 36] on link "[STREET_ADDRESS]" at bounding box center [228, 34] width 46 height 14
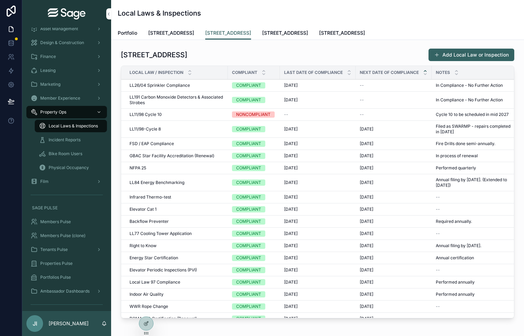
click at [280, 30] on span "[STREET_ADDRESS]" at bounding box center [285, 33] width 46 height 7
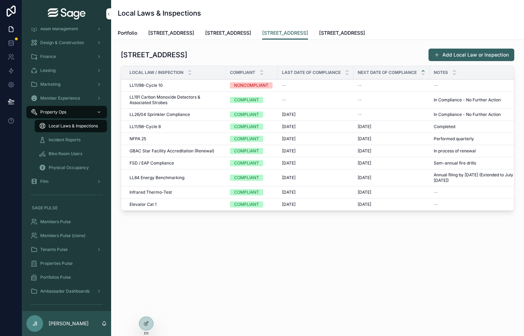
click at [319, 33] on span "[STREET_ADDRESS]" at bounding box center [342, 33] width 46 height 7
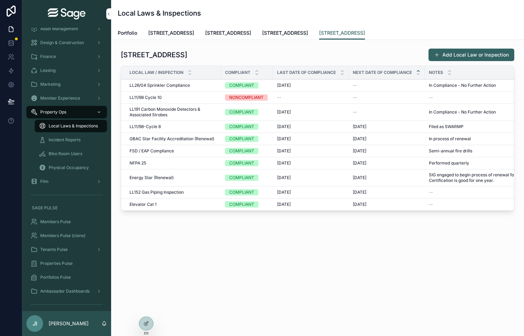
click at [135, 33] on span "Portfolio" at bounding box center [127, 33] width 19 height 7
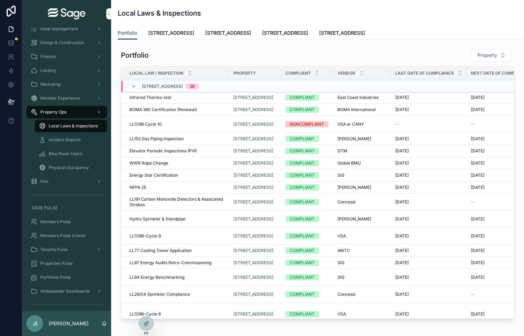
click at [168, 35] on span "[STREET_ADDRESS]" at bounding box center [171, 33] width 46 height 7
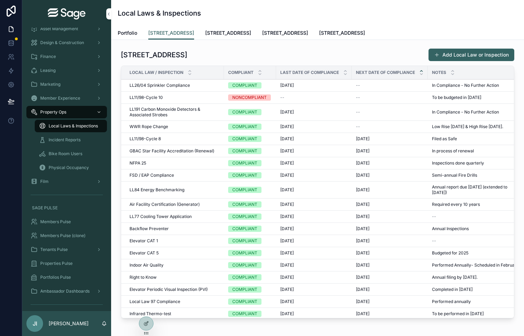
click at [135, 34] on span "Portfolio" at bounding box center [127, 33] width 19 height 7
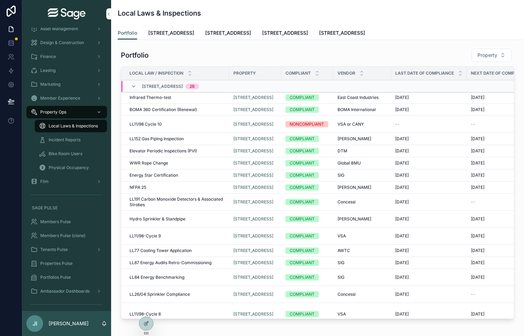
click at [72, 127] on span "Local Laws & Inspections" at bounding box center [73, 126] width 49 height 6
click at [167, 33] on span "[STREET_ADDRESS]" at bounding box center [171, 33] width 46 height 7
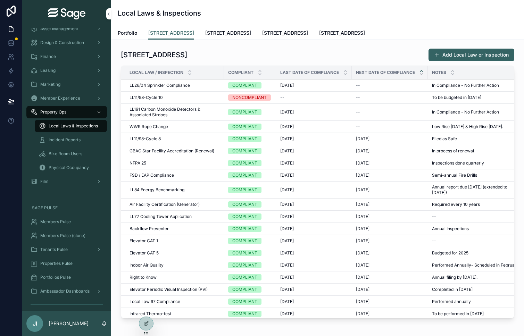
click at [229, 34] on span "[STREET_ADDRESS]" at bounding box center [228, 33] width 46 height 7
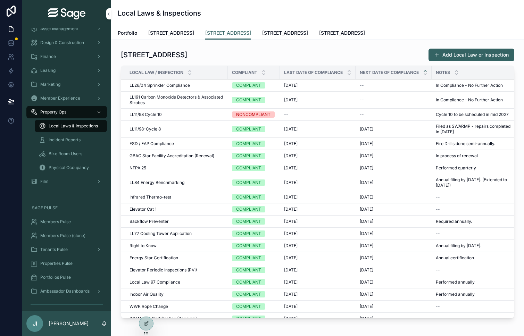
click at [133, 30] on span "Portfolio" at bounding box center [127, 33] width 19 height 7
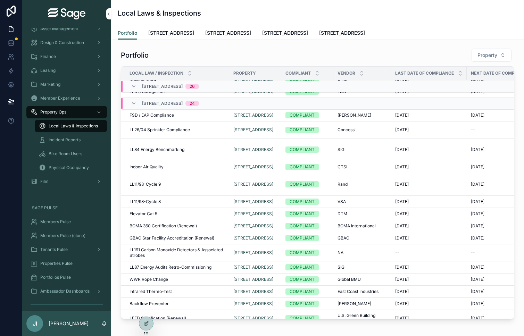
scroll to position [373, 0]
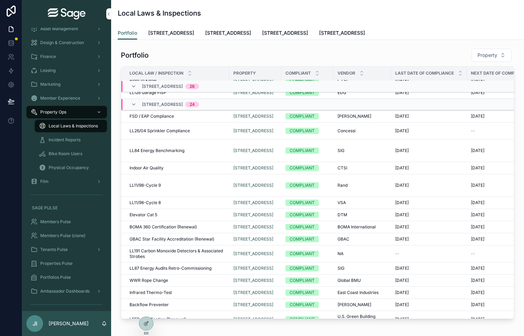
click at [281, 36] on span "[STREET_ADDRESS]" at bounding box center [285, 33] width 46 height 7
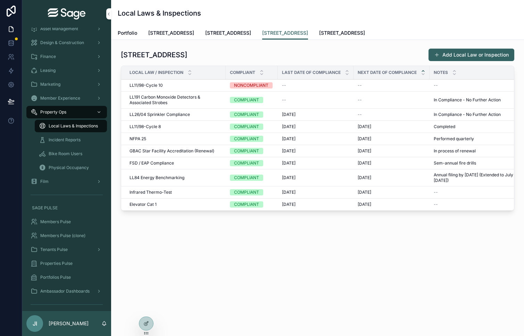
click at [190, 31] on span "[STREET_ADDRESS]" at bounding box center [171, 33] width 46 height 7
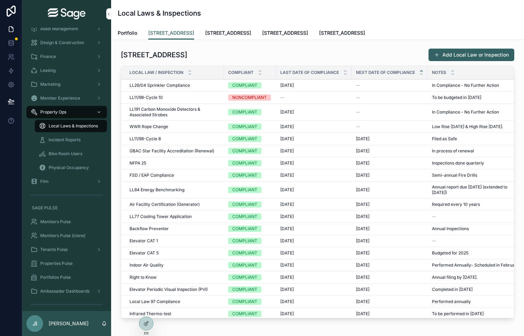
click at [131, 34] on span "Portfolio" at bounding box center [127, 33] width 19 height 7
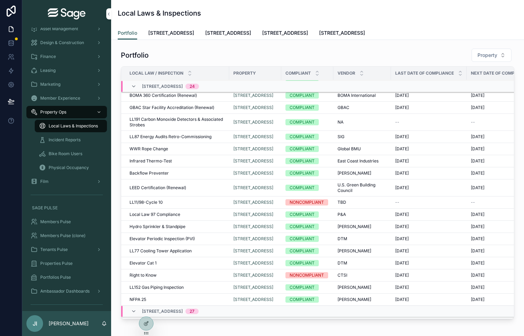
scroll to position [484, 0]
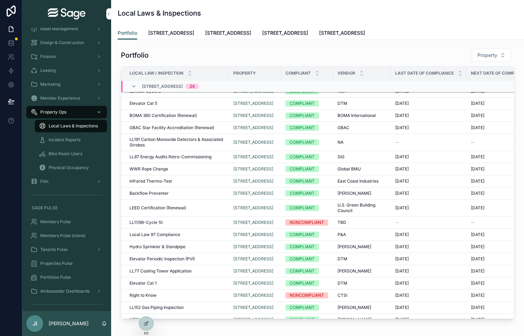
click at [277, 41] on div "Portfolio Property Local Law / Inspection Property Compliant Vendor Last Date o…" at bounding box center [317, 224] width 413 height 369
click at [277, 35] on span "[STREET_ADDRESS]" at bounding box center [285, 33] width 46 height 7
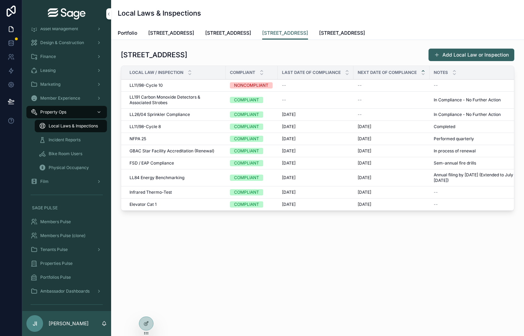
click at [327, 30] on span "[STREET_ADDRESS]" at bounding box center [342, 33] width 46 height 7
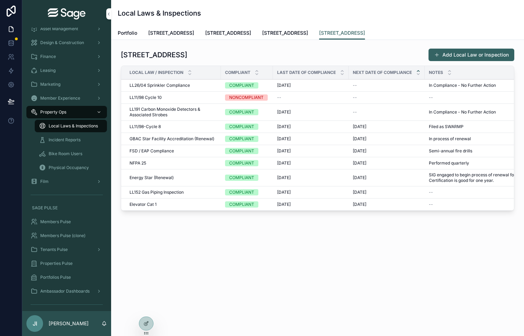
click at [283, 33] on span "[STREET_ADDRESS]" at bounding box center [285, 33] width 46 height 7
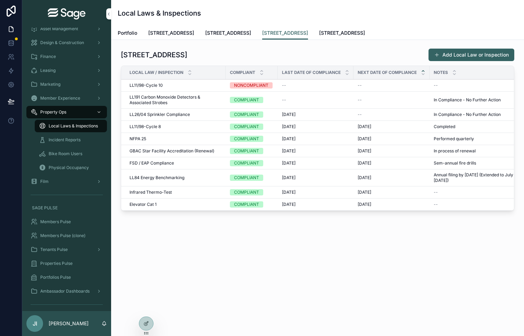
click at [238, 30] on span "[STREET_ADDRESS]" at bounding box center [228, 33] width 46 height 7
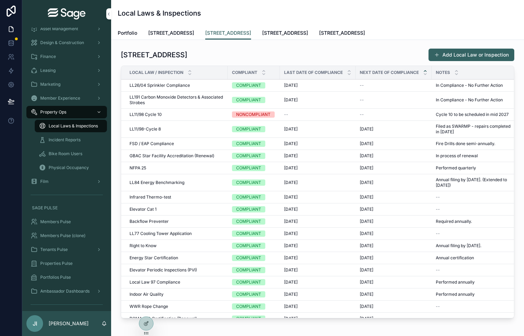
click at [271, 30] on span "[STREET_ADDRESS]" at bounding box center [285, 33] width 46 height 7
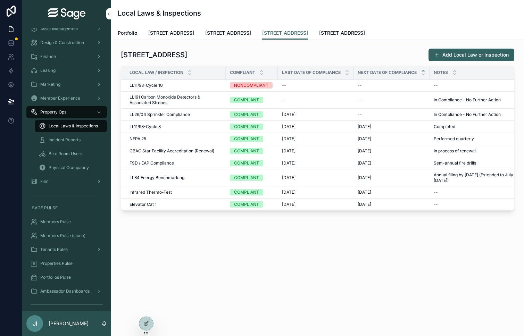
click at [310, 30] on div "Portfolio 437 Madison Avenue 777 Third Avenue 747 Third Avenue 2 Gansevoort Str…" at bounding box center [318, 32] width 400 height 13
click at [319, 32] on span "[STREET_ADDRESS]" at bounding box center [342, 33] width 46 height 7
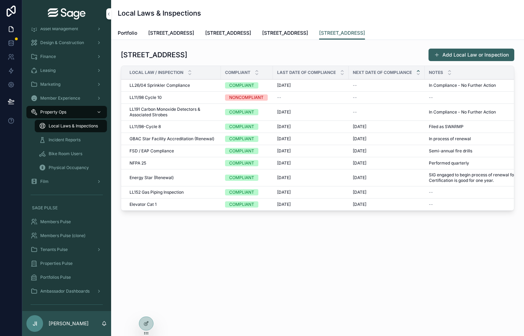
click at [277, 31] on span "[STREET_ADDRESS]" at bounding box center [285, 33] width 46 height 7
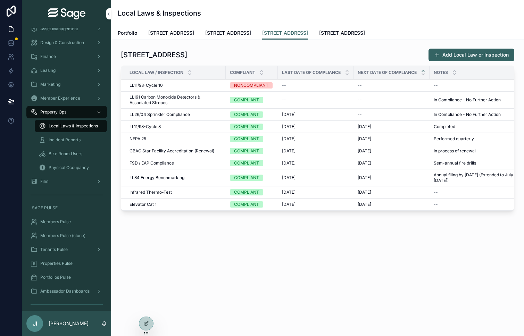
click at [233, 31] on span "[STREET_ADDRESS]" at bounding box center [228, 33] width 46 height 7
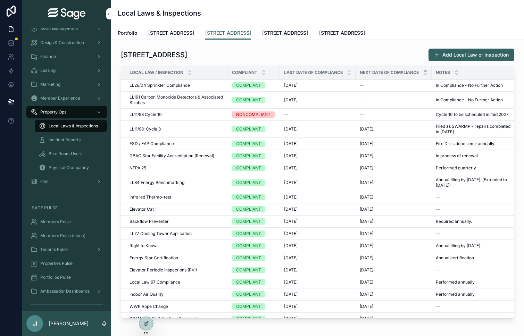
click at [180, 28] on link "[STREET_ADDRESS]" at bounding box center [171, 34] width 46 height 14
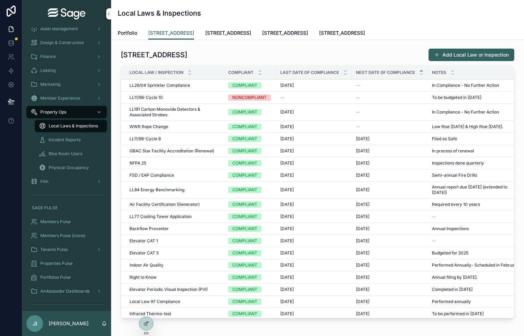
click at [132, 32] on span "Portfolio" at bounding box center [127, 33] width 19 height 7
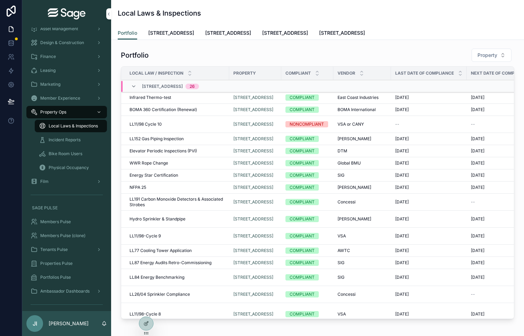
click at [161, 38] on link "[STREET_ADDRESS]" at bounding box center [171, 34] width 46 height 14
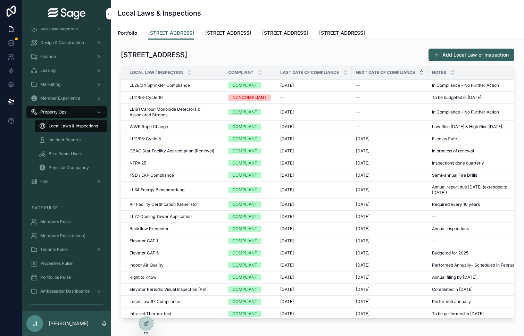
click at [229, 38] on link "[STREET_ADDRESS]" at bounding box center [228, 34] width 46 height 14
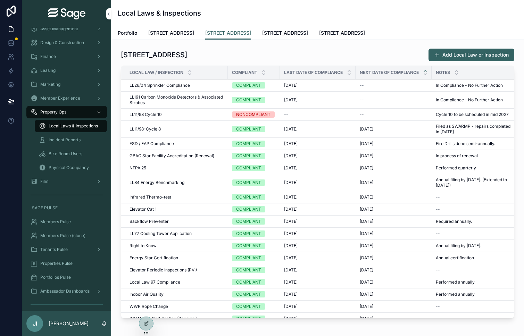
click at [295, 34] on span "[STREET_ADDRESS]" at bounding box center [285, 33] width 46 height 7
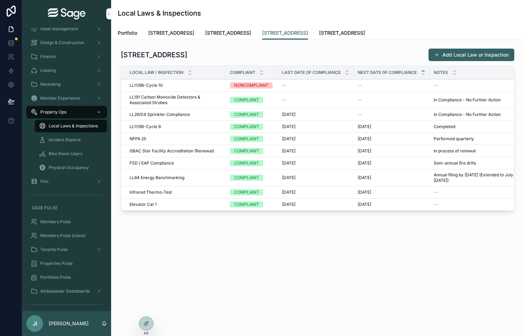
click at [335, 33] on span "[STREET_ADDRESS]" at bounding box center [342, 33] width 46 height 7
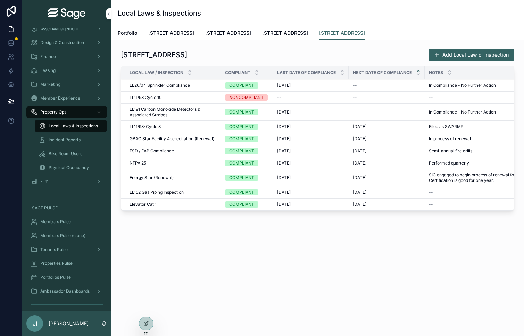
click at [281, 31] on span "[STREET_ADDRESS]" at bounding box center [285, 33] width 46 height 7
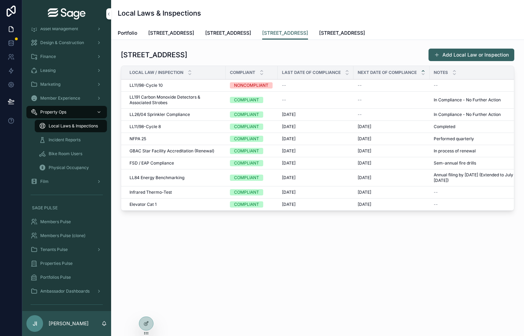
click at [241, 30] on span "[STREET_ADDRESS]" at bounding box center [228, 33] width 46 height 7
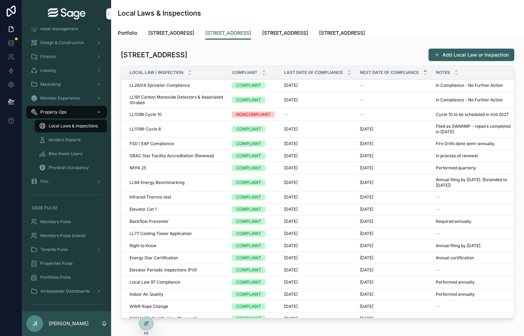
click at [182, 32] on span "[STREET_ADDRESS]" at bounding box center [171, 33] width 46 height 7
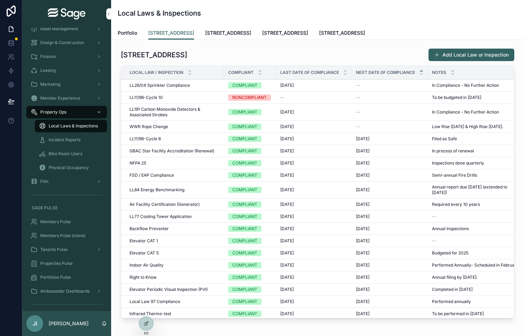
click at [127, 31] on span "Portfolio" at bounding box center [127, 33] width 19 height 7
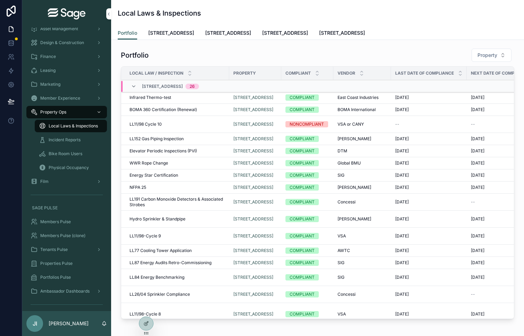
click at [169, 36] on link "[STREET_ADDRESS]" at bounding box center [171, 34] width 46 height 14
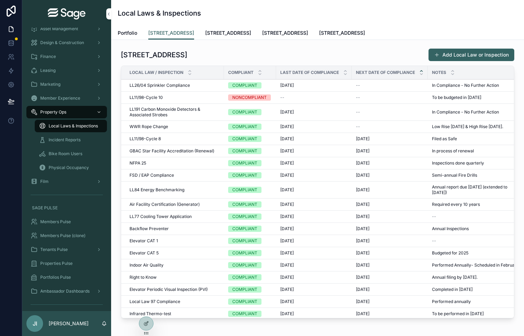
click at [223, 30] on span "[STREET_ADDRESS]" at bounding box center [228, 33] width 46 height 7
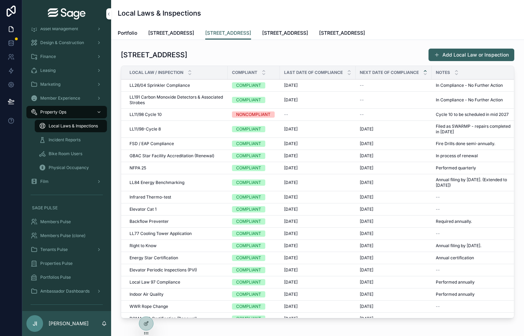
click at [267, 32] on span "[STREET_ADDRESS]" at bounding box center [285, 33] width 46 height 7
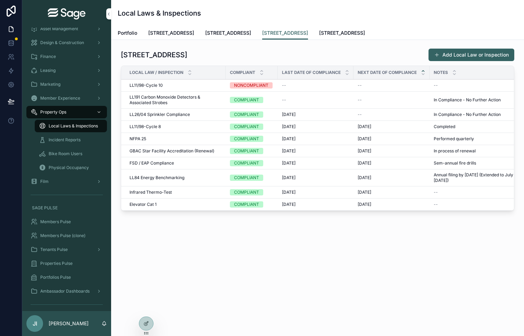
click at [320, 30] on span "[STREET_ADDRESS]" at bounding box center [342, 33] width 46 height 7
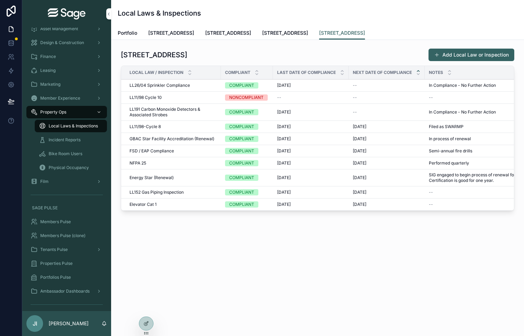
click at [284, 29] on link "[STREET_ADDRESS]" at bounding box center [285, 34] width 46 height 14
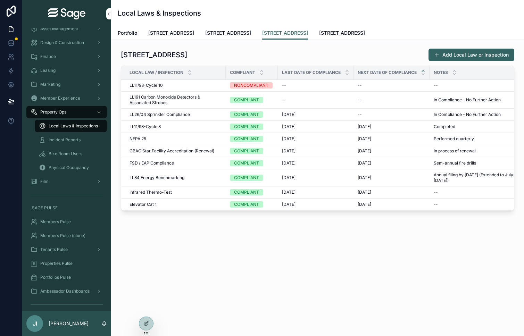
click at [238, 31] on span "[STREET_ADDRESS]" at bounding box center [228, 33] width 46 height 7
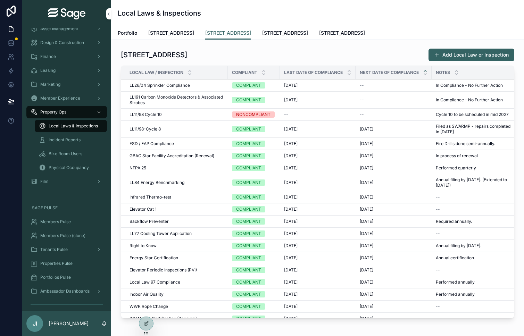
click at [182, 30] on span "[STREET_ADDRESS]" at bounding box center [171, 33] width 46 height 7
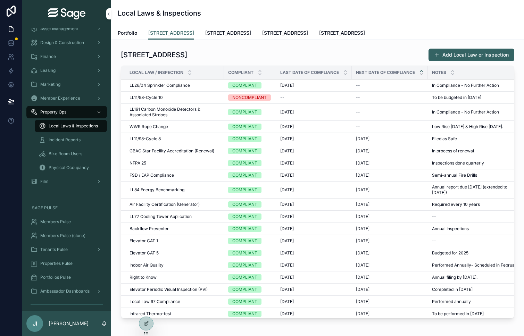
click at [133, 34] on span "Portfolio" at bounding box center [127, 33] width 19 height 7
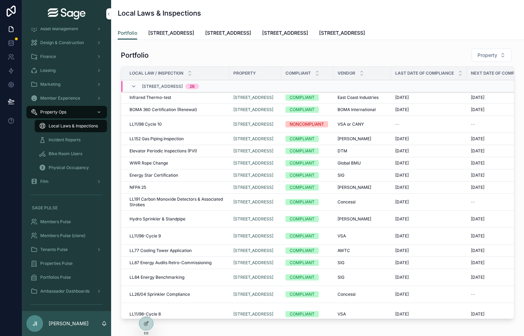
click at [156, 38] on link "[STREET_ADDRESS]" at bounding box center [171, 34] width 46 height 14
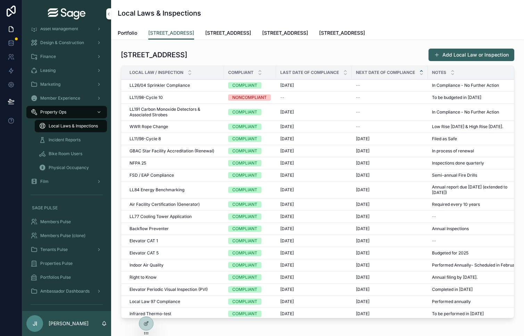
click at [169, 34] on span "[STREET_ADDRESS]" at bounding box center [171, 33] width 46 height 7
click at [232, 37] on link "[STREET_ADDRESS]" at bounding box center [228, 34] width 46 height 14
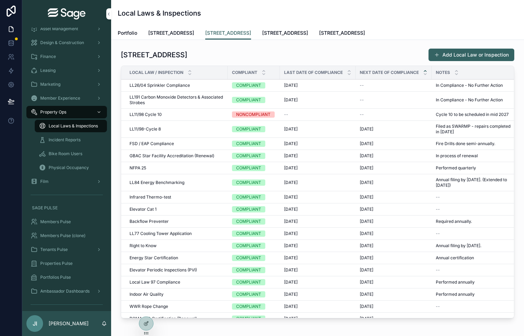
click at [280, 34] on span "[STREET_ADDRESS]" at bounding box center [285, 33] width 46 height 7
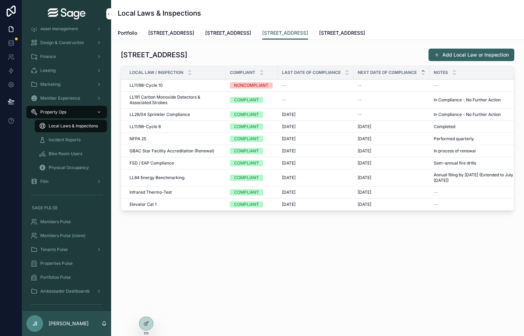
click at [331, 32] on span "[STREET_ADDRESS]" at bounding box center [342, 33] width 46 height 7
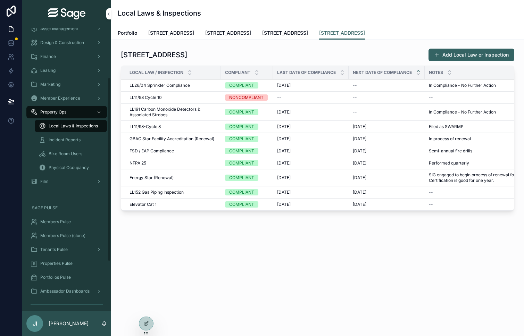
click at [64, 138] on span "Incident Reports" at bounding box center [65, 140] width 32 height 6
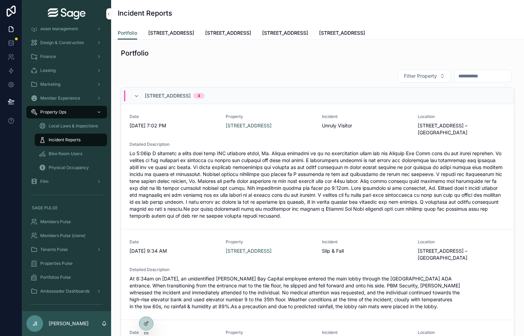
click at [218, 36] on span "[STREET_ADDRESS]" at bounding box center [228, 33] width 46 height 7
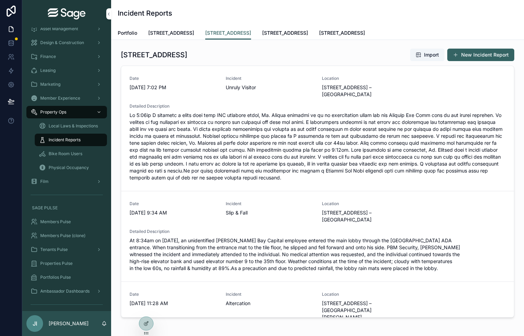
click at [198, 35] on div "Portfolio 437 Madison Avenue 777 Third Avenue 747 Third Avenue 2 Gansevoort Str…" at bounding box center [318, 32] width 400 height 13
click at [191, 33] on span "[STREET_ADDRESS]" at bounding box center [171, 33] width 46 height 7
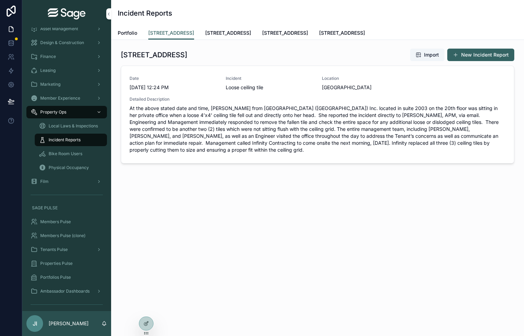
click at [273, 34] on span "[STREET_ADDRESS]" at bounding box center [285, 33] width 46 height 7
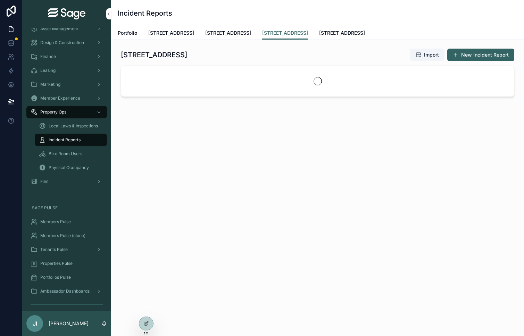
click at [327, 32] on span "[STREET_ADDRESS]" at bounding box center [342, 33] width 46 height 7
click at [262, 29] on link "[STREET_ADDRESS]" at bounding box center [285, 34] width 46 height 14
click at [174, 34] on span "[STREET_ADDRESS]" at bounding box center [171, 33] width 46 height 7
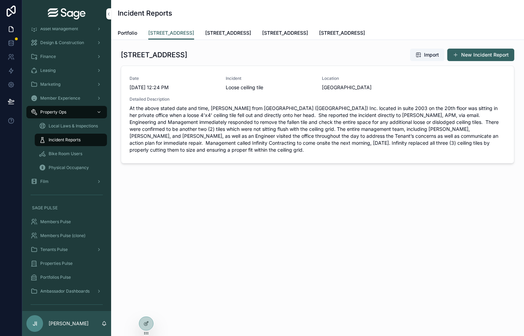
click at [223, 33] on span "[STREET_ADDRESS]" at bounding box center [228, 33] width 46 height 7
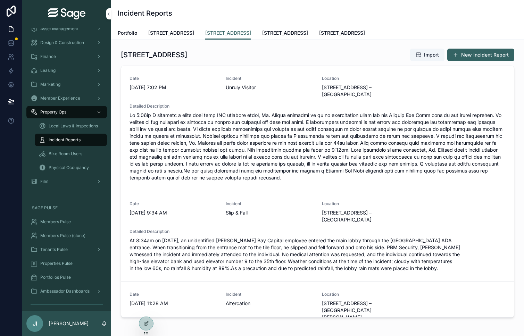
click at [185, 31] on span "[STREET_ADDRESS]" at bounding box center [171, 33] width 46 height 7
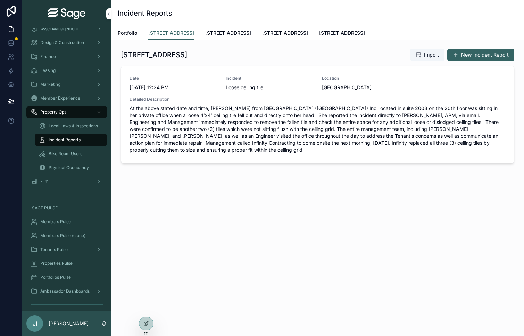
click at [229, 31] on span "[STREET_ADDRESS]" at bounding box center [228, 33] width 46 height 7
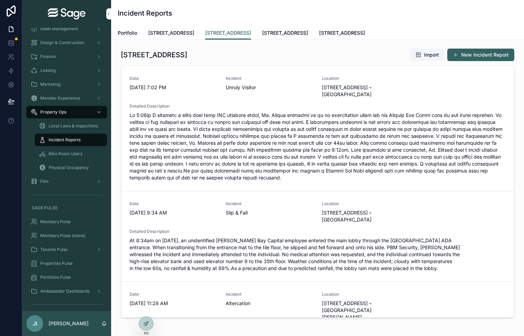
click at [279, 35] on span "[STREET_ADDRESS]" at bounding box center [285, 33] width 46 height 7
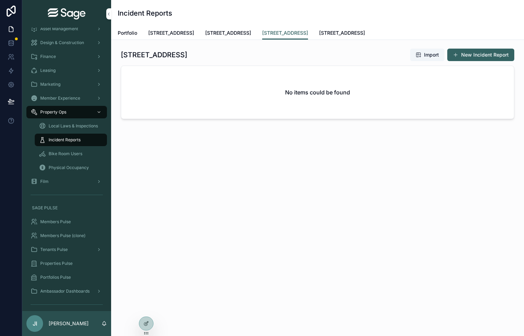
click at [328, 38] on link "[STREET_ADDRESS]" at bounding box center [342, 34] width 46 height 14
click at [127, 31] on span "Portfolio" at bounding box center [127, 33] width 19 height 7
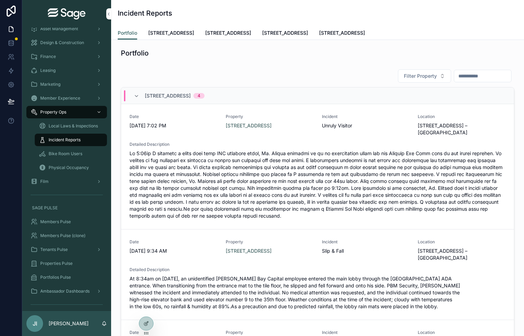
click at [189, 33] on span "[STREET_ADDRESS]" at bounding box center [171, 33] width 46 height 7
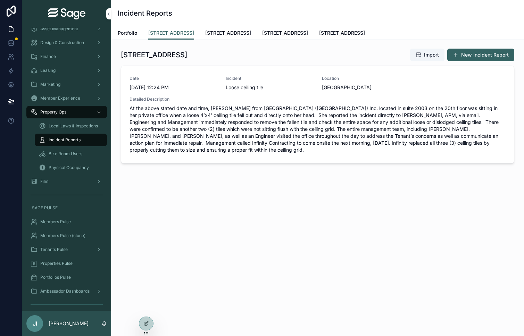
click at [131, 32] on span "Portfolio" at bounding box center [127, 33] width 19 height 7
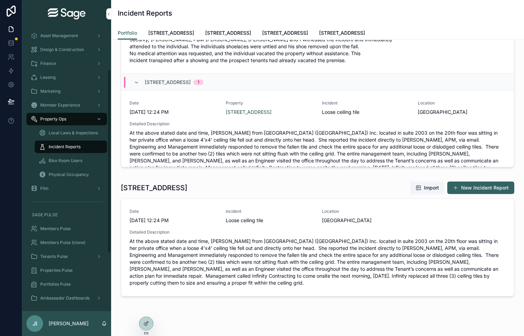
scroll to position [64, 0]
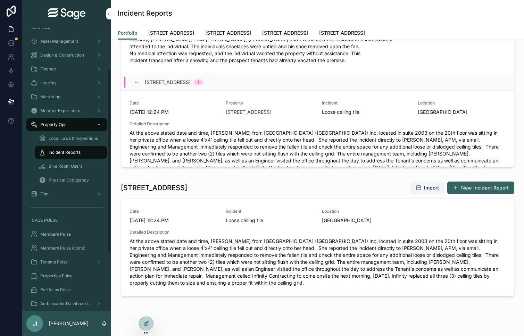
click at [67, 65] on div "Finance" at bounding box center [67, 69] width 72 height 11
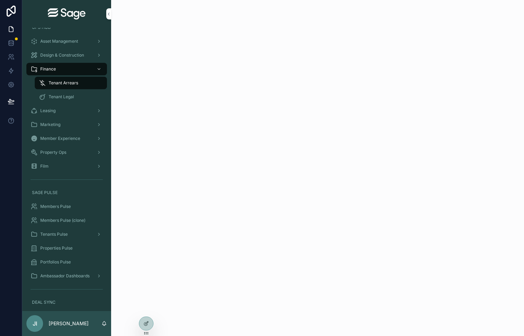
click at [56, 116] on div "Leasing" at bounding box center [67, 110] width 72 height 11
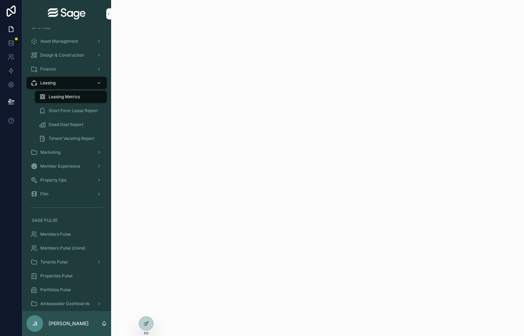
click at [81, 110] on span "Short Form Lease Report" at bounding box center [73, 111] width 49 height 6
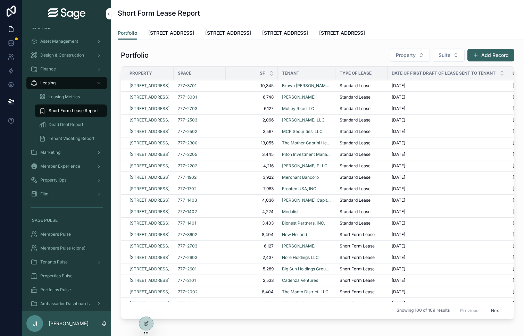
click at [74, 126] on span "Dead Deal Report" at bounding box center [66, 125] width 35 height 6
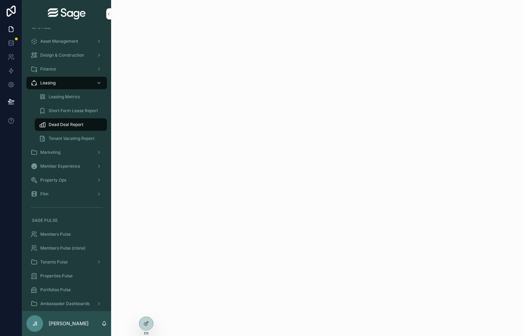
click at [74, 141] on span "Tenant Vacating Report" at bounding box center [72, 139] width 46 height 6
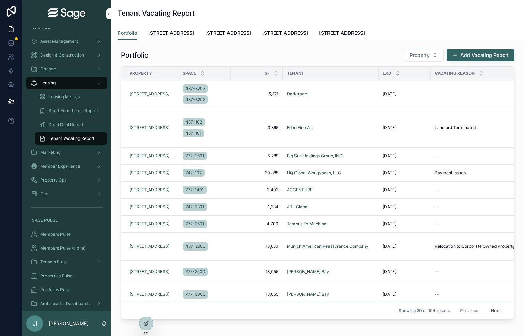
click at [72, 99] on span "Leasing Metrics" at bounding box center [64, 97] width 31 height 6
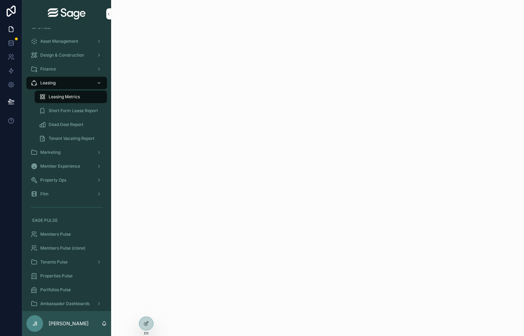
click at [73, 111] on span "Short Form Lease Report" at bounding box center [73, 111] width 49 height 6
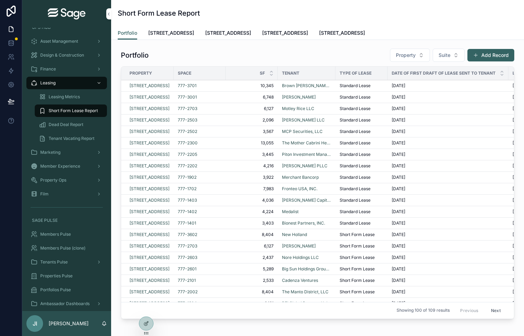
click at [175, 34] on span "[STREET_ADDRESS]" at bounding box center [171, 33] width 46 height 7
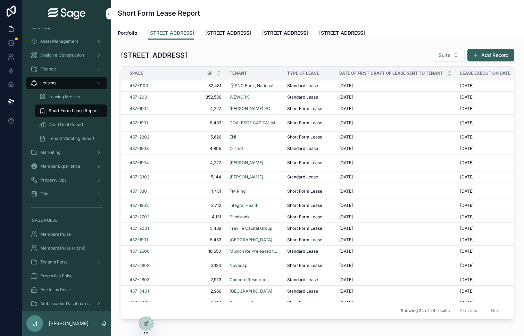
click at [225, 33] on span "[STREET_ADDRESS]" at bounding box center [228, 33] width 46 height 7
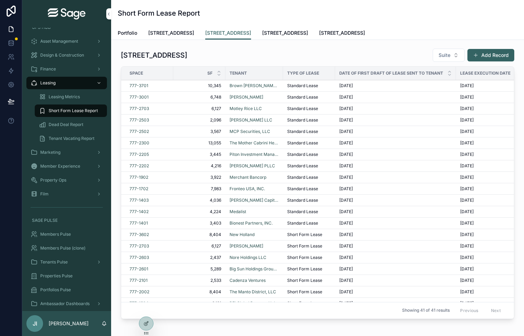
click at [271, 34] on span "[STREET_ADDRESS]" at bounding box center [285, 33] width 46 height 7
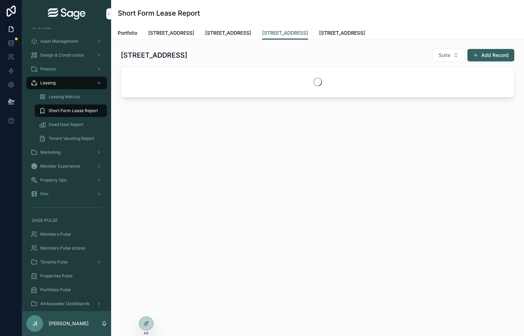
click at [325, 34] on span "[STREET_ADDRESS]" at bounding box center [342, 33] width 46 height 7
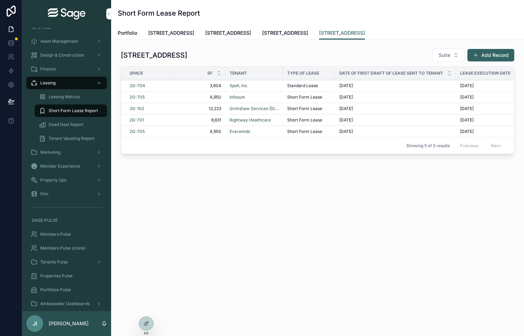
click at [293, 32] on span "[STREET_ADDRESS]" at bounding box center [285, 33] width 46 height 7
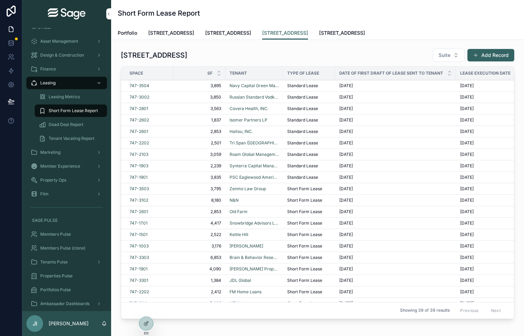
click at [129, 31] on span "Portfolio" at bounding box center [127, 33] width 19 height 7
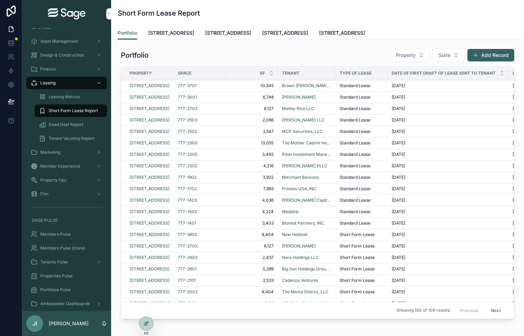
click at [166, 32] on span "[STREET_ADDRESS]" at bounding box center [171, 33] width 46 height 7
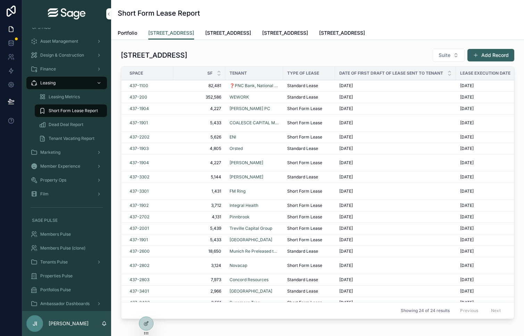
click at [234, 32] on span "[STREET_ADDRESS]" at bounding box center [228, 33] width 46 height 7
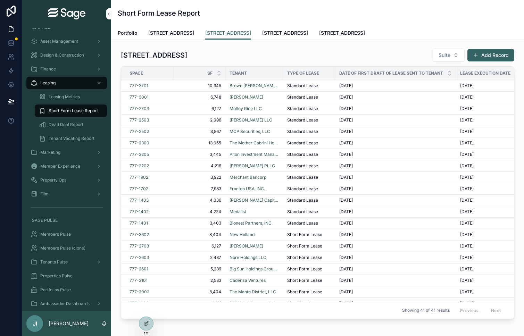
click at [274, 32] on span "[STREET_ADDRESS]" at bounding box center [285, 33] width 46 height 7
click at [322, 36] on span "[STREET_ADDRESS]" at bounding box center [342, 33] width 46 height 7
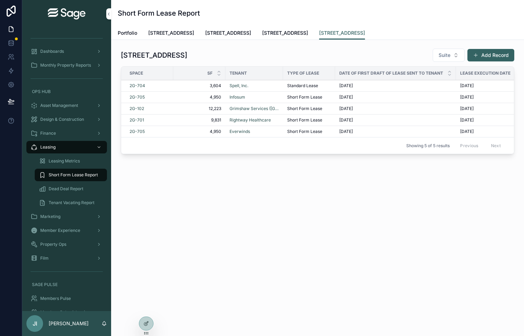
click at [285, 36] on span "[STREET_ADDRESS]" at bounding box center [285, 33] width 46 height 7
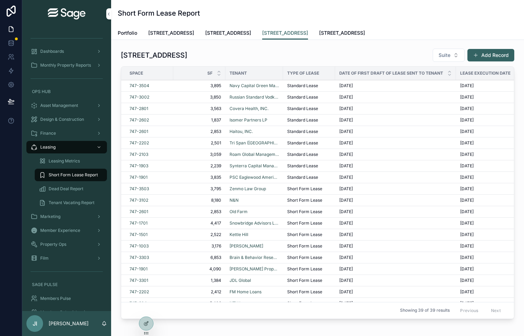
scroll to position [64, 0]
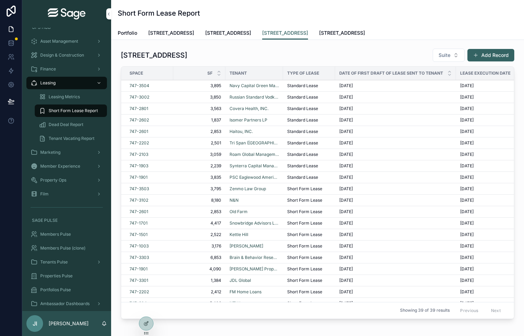
click at [237, 31] on span "[STREET_ADDRESS]" at bounding box center [228, 33] width 46 height 7
click at [173, 32] on span "[STREET_ADDRESS]" at bounding box center [171, 33] width 46 height 7
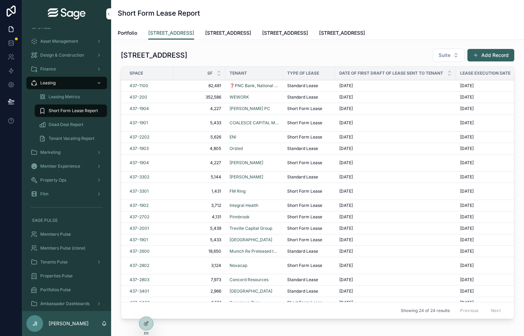
click at [137, 31] on div "Portfolio 437 Madison Avenue 777 Third Avenue 747 Third Avenue 2 Gansevoort Str…" at bounding box center [318, 32] width 400 height 13
click at [133, 33] on span "Portfolio" at bounding box center [127, 33] width 19 height 7
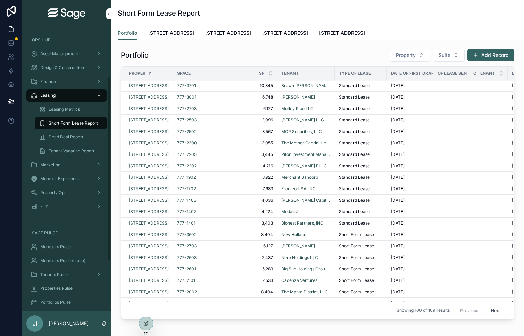
scroll to position [85, 0]
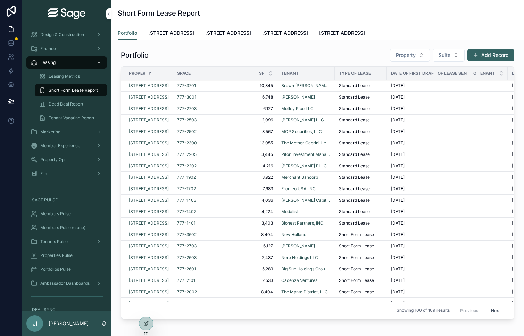
click at [50, 173] on div "Film" at bounding box center [67, 173] width 72 height 11
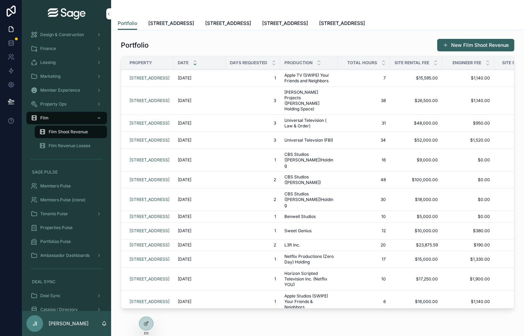
click at [73, 142] on div "Film Revenue Leases" at bounding box center [71, 145] width 64 height 11
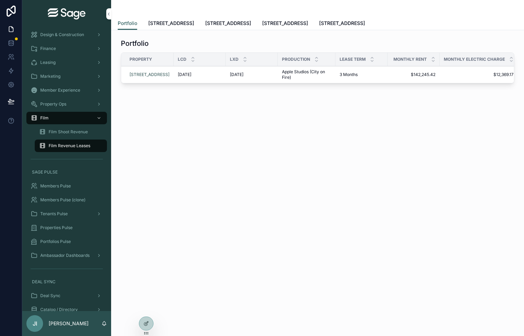
click at [78, 134] on span "Film Shoot Revenue" at bounding box center [68, 132] width 39 height 6
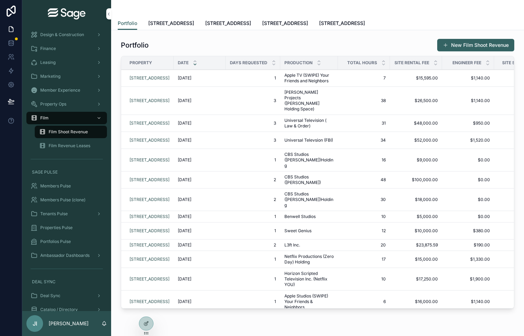
click at [186, 22] on span "[STREET_ADDRESS]" at bounding box center [171, 23] width 46 height 7
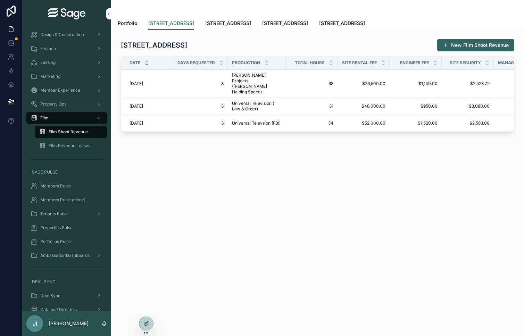
click at [231, 23] on span "[STREET_ADDRESS]" at bounding box center [228, 23] width 46 height 7
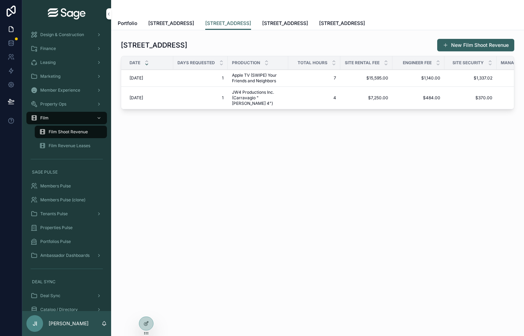
click at [276, 26] on span "[STREET_ADDRESS]" at bounding box center [285, 23] width 46 height 7
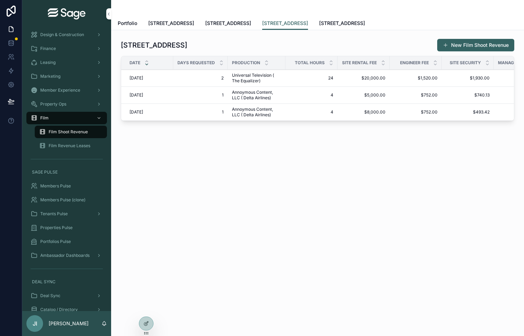
click at [332, 25] on span "[STREET_ADDRESS]" at bounding box center [342, 23] width 46 height 7
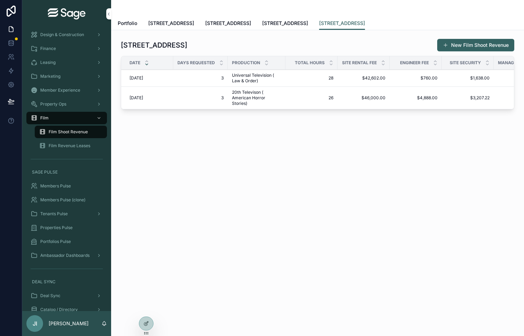
click at [279, 21] on span "[STREET_ADDRESS]" at bounding box center [285, 23] width 46 height 7
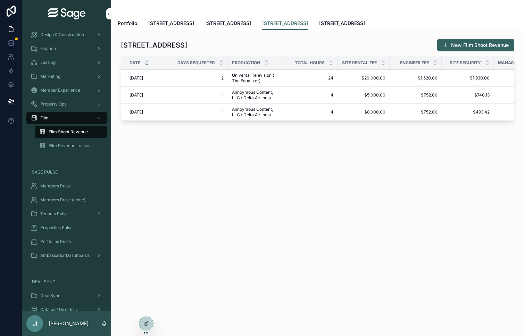
click at [216, 21] on span "[STREET_ADDRESS]" at bounding box center [228, 23] width 46 height 7
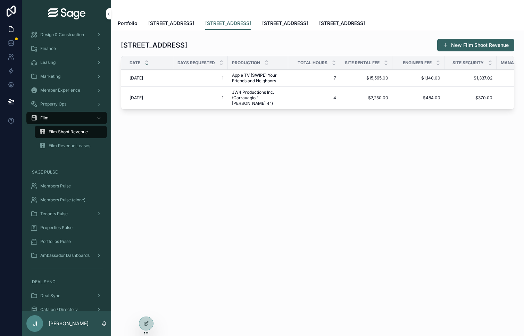
click at [171, 23] on span "[STREET_ADDRESS]" at bounding box center [171, 23] width 46 height 7
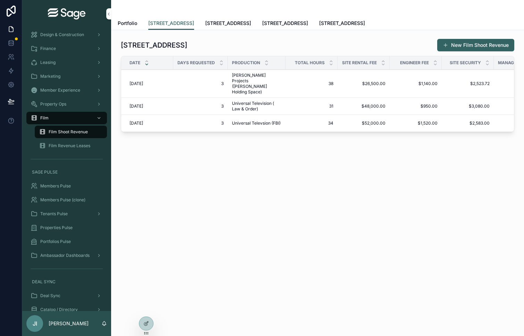
click at [131, 23] on span "Portfolio" at bounding box center [127, 23] width 19 height 7
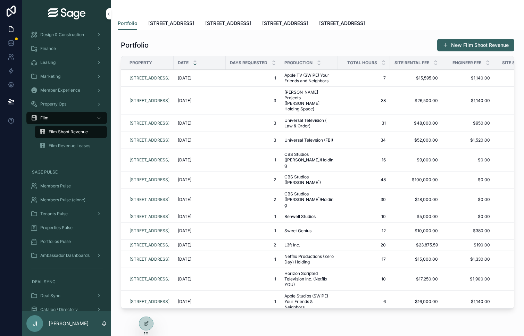
click at [169, 30] on link "[STREET_ADDRESS]" at bounding box center [171, 24] width 46 height 14
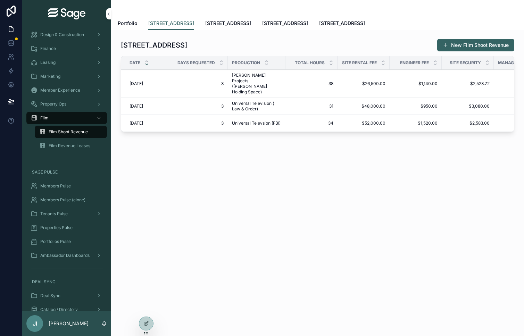
click at [244, 29] on link "[STREET_ADDRESS]" at bounding box center [228, 24] width 46 height 14
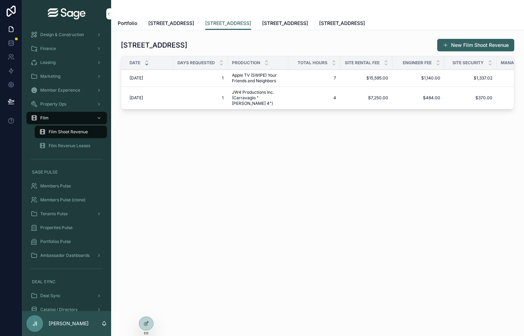
click at [274, 27] on link "[STREET_ADDRESS]" at bounding box center [285, 24] width 46 height 14
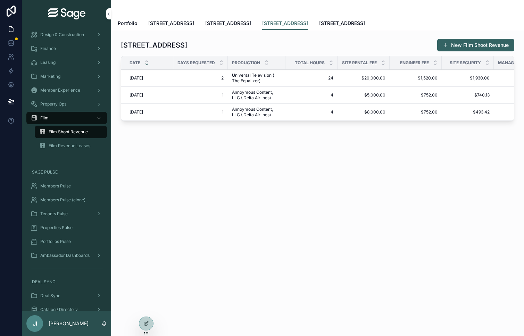
click at [334, 29] on link "[STREET_ADDRESS]" at bounding box center [342, 24] width 46 height 14
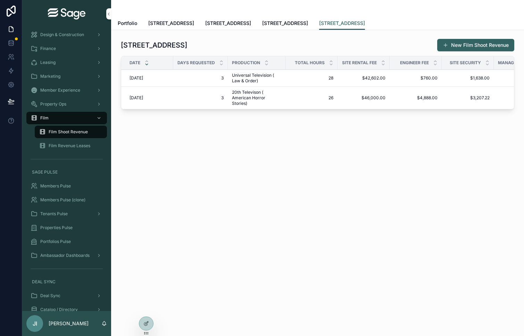
click at [134, 22] on span "Portfolio" at bounding box center [127, 23] width 19 height 7
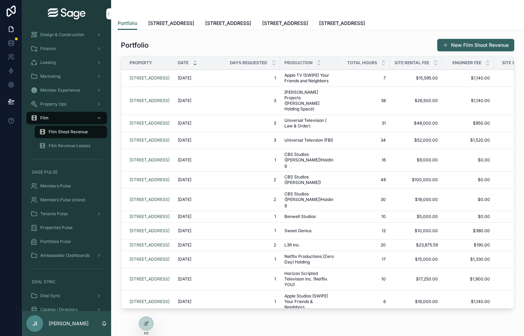
click at [162, 23] on span "[STREET_ADDRESS]" at bounding box center [171, 23] width 46 height 7
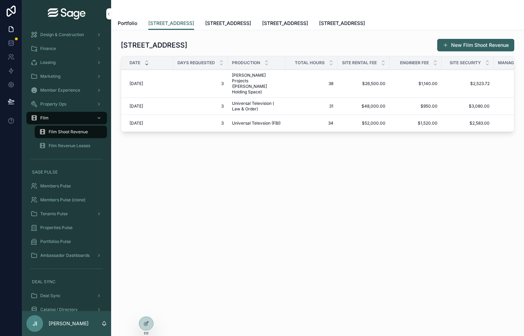
click at [222, 23] on span "[STREET_ADDRESS]" at bounding box center [228, 23] width 46 height 7
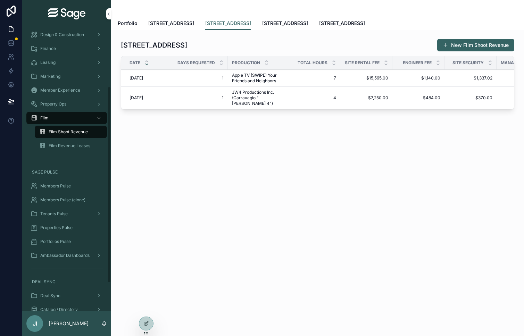
click at [82, 143] on span "Film Revenue Leases" at bounding box center [70, 146] width 42 height 6
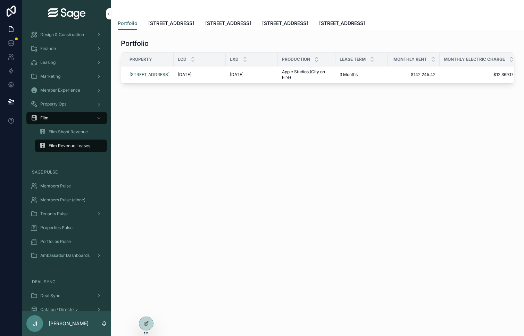
click at [167, 22] on span "[STREET_ADDRESS]" at bounding box center [171, 23] width 46 height 7
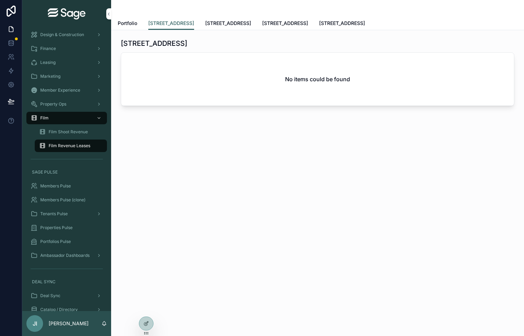
click at [219, 26] on span "[STREET_ADDRESS]" at bounding box center [228, 23] width 46 height 7
click at [284, 26] on span "[STREET_ADDRESS]" at bounding box center [285, 23] width 46 height 7
click at [132, 20] on span "Portfolio" at bounding box center [127, 23] width 19 height 7
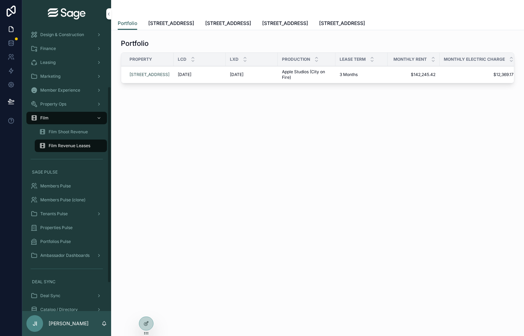
click at [76, 131] on span "Film Shoot Revenue" at bounding box center [68, 132] width 39 height 6
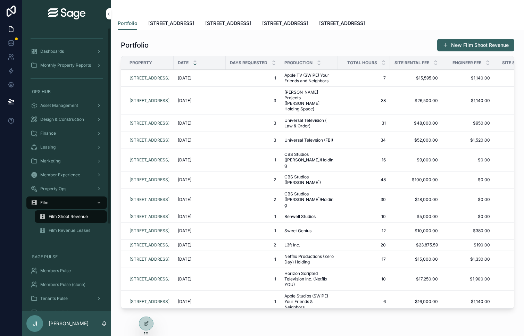
click at [74, 65] on span "Monthly Property Reports" at bounding box center [65, 66] width 51 height 6
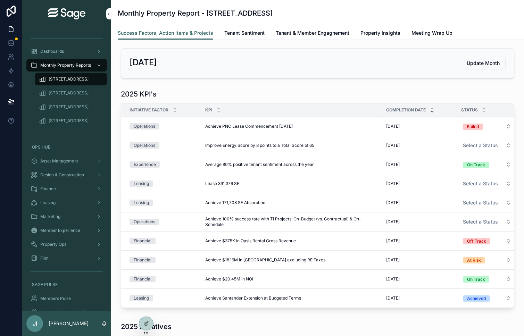
click at [70, 92] on span "[STREET_ADDRESS]" at bounding box center [69, 93] width 40 height 6
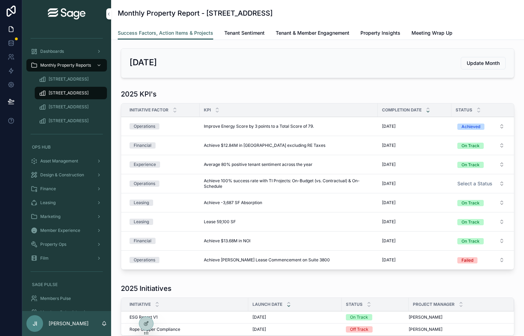
click at [73, 108] on span "[STREET_ADDRESS]" at bounding box center [69, 107] width 40 height 6
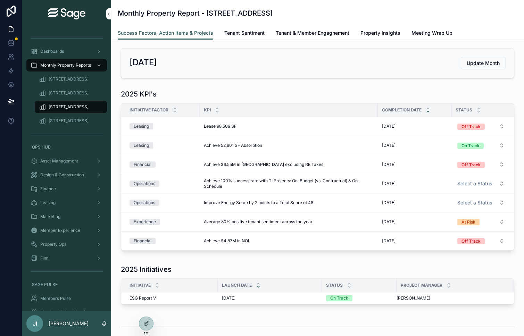
click at [464, 65] on button "Update Month" at bounding box center [483, 63] width 45 height 13
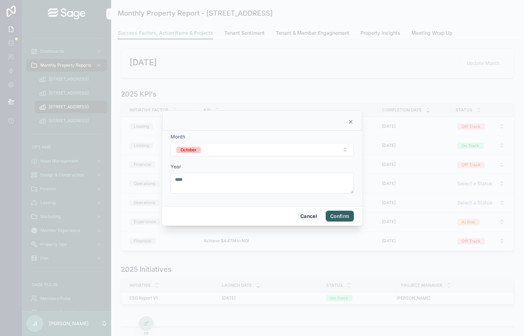
click at [253, 147] on button "October" at bounding box center [262, 149] width 183 height 13
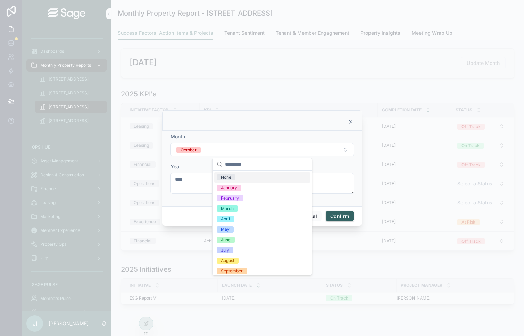
click at [253, 147] on button "October" at bounding box center [262, 149] width 183 height 13
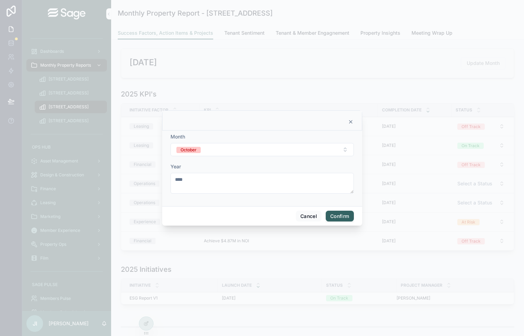
click at [347, 216] on button "Confirm" at bounding box center [340, 216] width 28 height 11
click at [302, 86] on div at bounding box center [262, 168] width 524 height 336
click at [308, 218] on button "Cancel" at bounding box center [309, 216] width 26 height 11
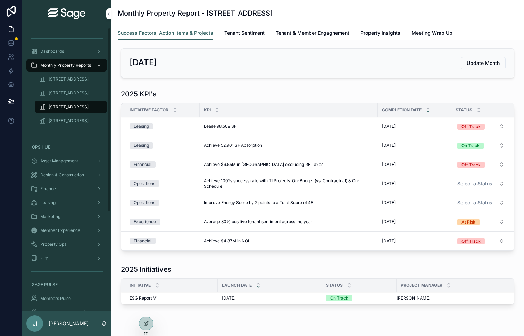
click at [76, 119] on span "[STREET_ADDRESS]" at bounding box center [69, 121] width 40 height 6
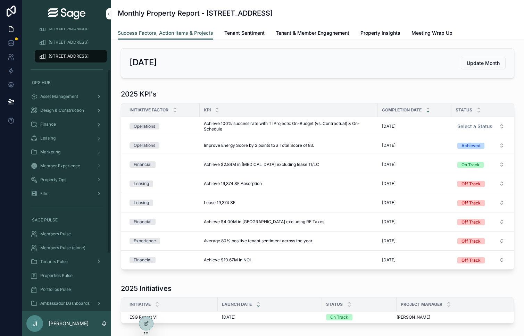
scroll to position [65, 0]
click at [83, 178] on div "Property Ops" at bounding box center [67, 179] width 72 height 11
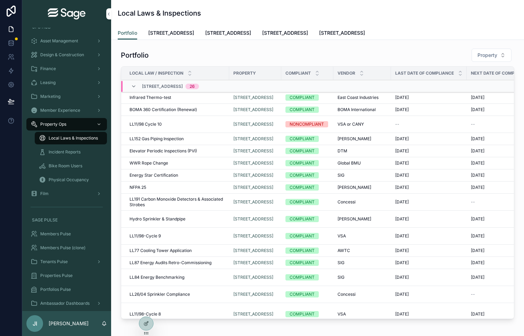
click at [79, 137] on span "Local Laws & Inspections" at bounding box center [73, 138] width 49 height 6
click at [223, 34] on span "[STREET_ADDRESS]" at bounding box center [228, 33] width 46 height 7
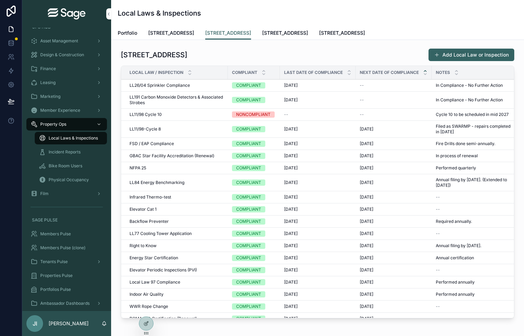
click at [181, 36] on link "[STREET_ADDRESS]" at bounding box center [171, 34] width 46 height 14
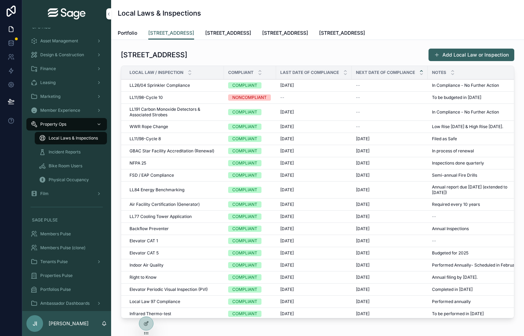
click at [223, 36] on link "[STREET_ADDRESS]" at bounding box center [228, 34] width 46 height 14
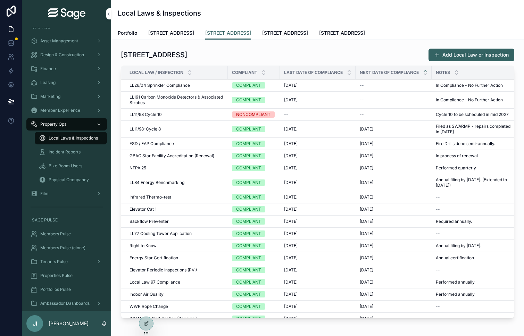
click at [193, 36] on span "[STREET_ADDRESS]" at bounding box center [171, 33] width 46 height 7
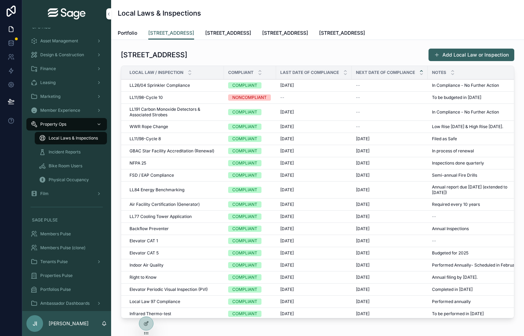
click at [472, 52] on button "Add Local Law or Inspection" at bounding box center [472, 55] width 86 height 13
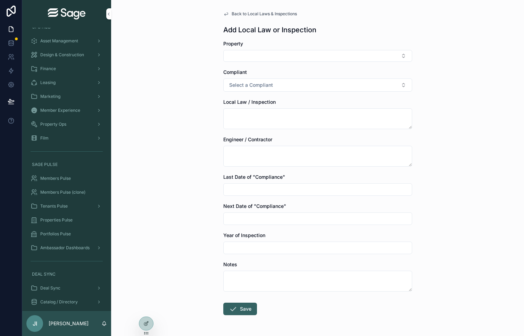
click at [406, 58] on button "Select Button" at bounding box center [317, 56] width 189 height 12
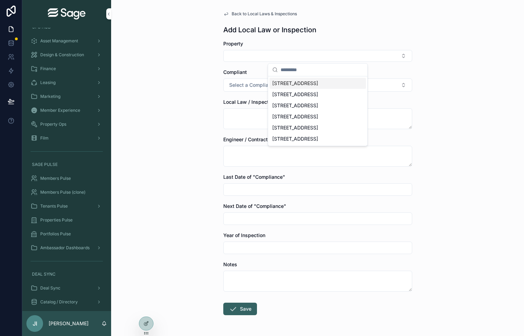
click at [437, 57] on div "Back to Local Laws & Inspections Add Local Law or Inspection Property Compliant…" at bounding box center [317, 168] width 413 height 336
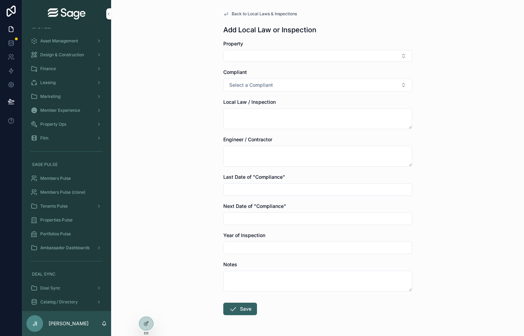
click at [407, 54] on button "Select Button" at bounding box center [317, 56] width 189 height 12
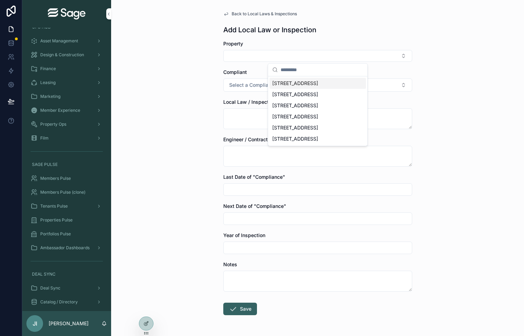
click at [416, 58] on div "Back to Local Laws & Inspections Add Local Law or Inspection Property Compliant…" at bounding box center [318, 180] width 200 height 360
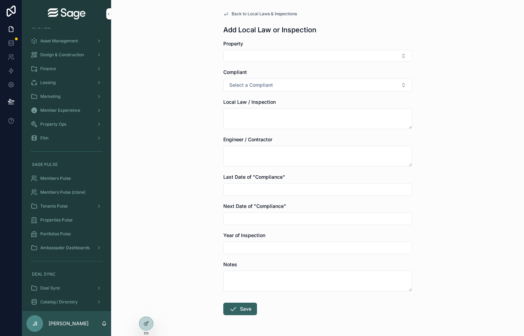
click at [404, 57] on button "Select Button" at bounding box center [317, 56] width 189 height 12
click at [420, 58] on div "Back to Local Laws & Inspections Add Local Law or Inspection Property Compliant…" at bounding box center [317, 168] width 413 height 336
click at [405, 57] on button "Select Button" at bounding box center [317, 56] width 189 height 12
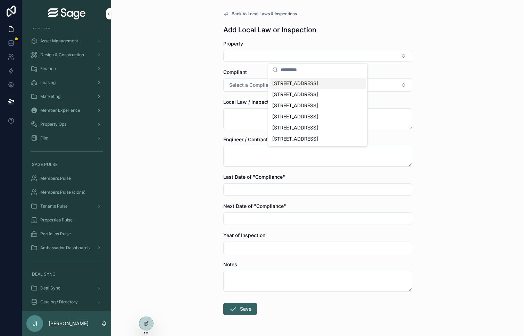
click at [422, 57] on div "Back to Local Laws & Inspections Add Local Law or Inspection Property Compliant…" at bounding box center [317, 168] width 413 height 336
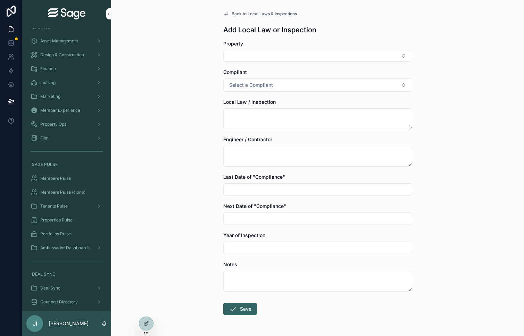
click at [401, 52] on button "Select Button" at bounding box center [317, 56] width 189 height 12
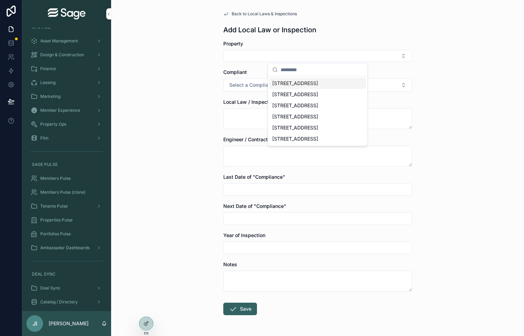
click at [427, 55] on div "Back to Local Laws & Inspections Add Local Law or Inspection Property Compliant…" at bounding box center [317, 168] width 413 height 336
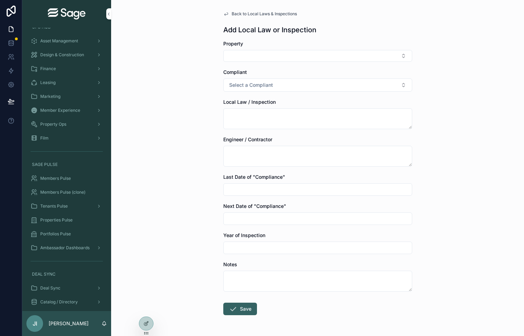
click at [404, 84] on button "Select a Compliant" at bounding box center [317, 84] width 189 height 13
click at [421, 88] on div "Back to Local Laws & Inspections Add Local Law or Inspection Property Compliant…" at bounding box center [317, 168] width 413 height 336
click at [407, 85] on button "Select a Compliant" at bounding box center [317, 84] width 189 height 13
click at [421, 86] on div "Back to Local Laws & Inspections Add Local Law or Inspection Property Compliant…" at bounding box center [317, 168] width 413 height 336
click at [403, 85] on button "Select a Compliant" at bounding box center [317, 84] width 189 height 13
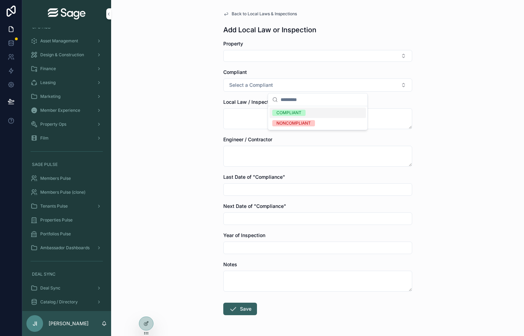
click at [424, 85] on div "Back to Local Laws & Inspections Add Local Law or Inspection Property Compliant…" at bounding box center [317, 168] width 413 height 336
click at [406, 58] on button "Select Button" at bounding box center [317, 56] width 189 height 12
click at [423, 60] on div "Back to Local Laws & Inspections Add Local Law or Inspection Property Compliant…" at bounding box center [317, 168] width 413 height 336
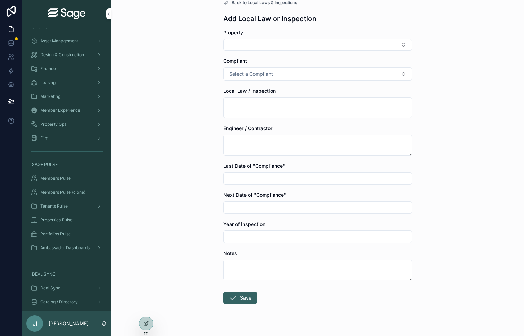
click at [363, 177] on input "scrollable content" at bounding box center [318, 179] width 188 height 10
click at [433, 217] on div "Back to Local Laws & Inspections Add Local Law or Inspection Property Compliant…" at bounding box center [317, 157] width 413 height 336
click at [341, 202] on div "scrollable content" at bounding box center [317, 207] width 189 height 13
click at [339, 204] on input "scrollable content" at bounding box center [318, 208] width 188 height 10
click at [444, 167] on div "Back to Local Laws & Inspections Add Local Law or Inspection Property Compliant…" at bounding box center [317, 157] width 413 height 336
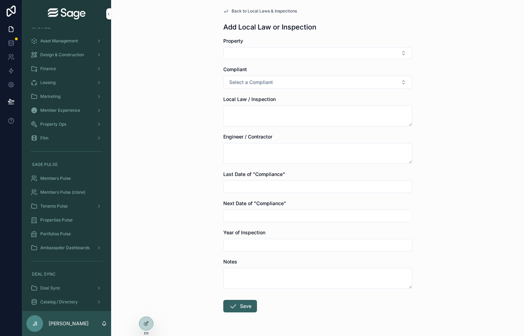
scroll to position [0, 0]
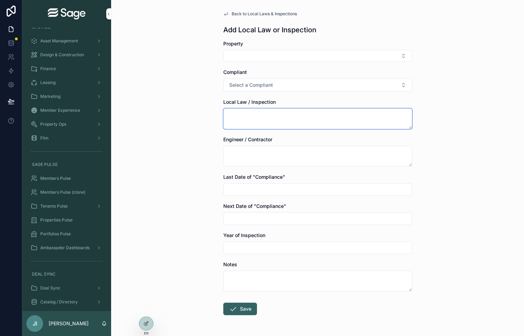
click at [282, 128] on textarea "scrollable content" at bounding box center [317, 118] width 189 height 21
type textarea "**********"
click at [439, 113] on div "**********" at bounding box center [317, 168] width 413 height 336
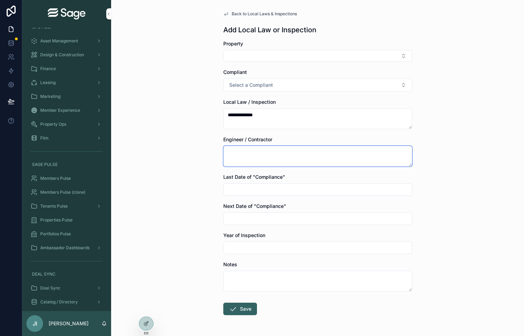
click at [255, 153] on textarea "scrollable content" at bounding box center [317, 156] width 189 height 21
type textarea "*"
type textarea "**********"
click at [285, 190] on input "scrollable content" at bounding box center [318, 190] width 188 height 10
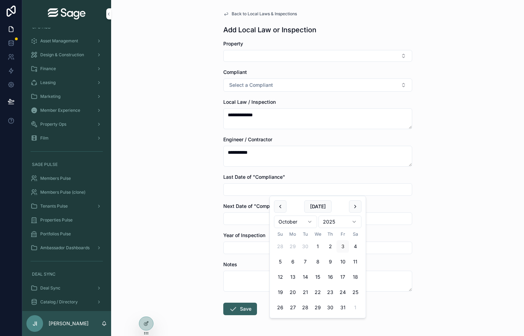
click at [339, 220] on html "**********" at bounding box center [262, 168] width 524 height 336
click at [307, 245] on button "1" at bounding box center [305, 246] width 13 height 13
type input "*********"
click at [448, 213] on div "**********" at bounding box center [317, 168] width 413 height 336
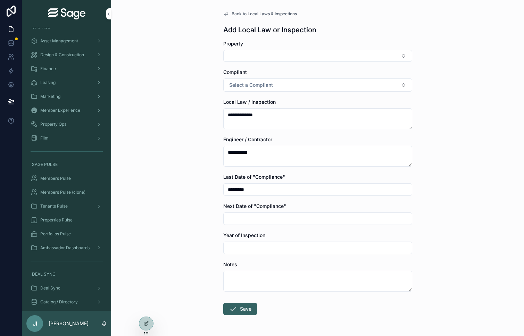
click at [297, 221] on input "scrollable content" at bounding box center [318, 219] width 188 height 10
click at [316, 139] on button "1" at bounding box center [318, 140] width 13 height 13
type input "*********"
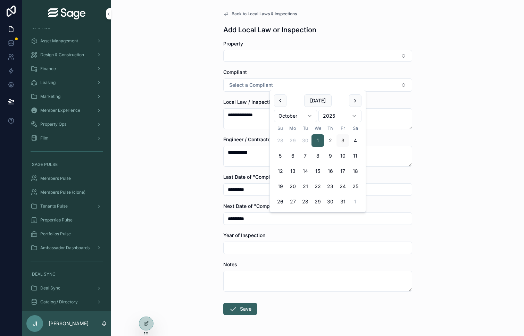
click at [449, 193] on div "**********" at bounding box center [317, 168] width 413 height 336
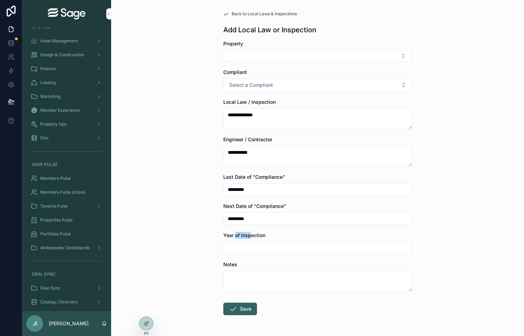
drag, startPoint x: 252, startPoint y: 236, endPoint x: 236, endPoint y: 236, distance: 16.0
click at [236, 236] on span "Year of Inspection" at bounding box center [244, 235] width 42 height 6
click at [231, 236] on span "Year of Inspection" at bounding box center [244, 235] width 42 height 6
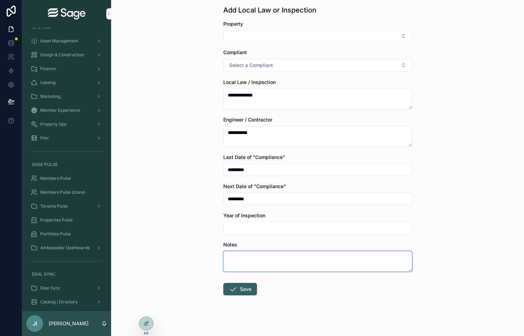
click at [243, 261] on textarea "scrollable content" at bounding box center [317, 261] width 189 height 21
type textarea "**********"
click at [247, 291] on button "Save" at bounding box center [240, 289] width 34 height 13
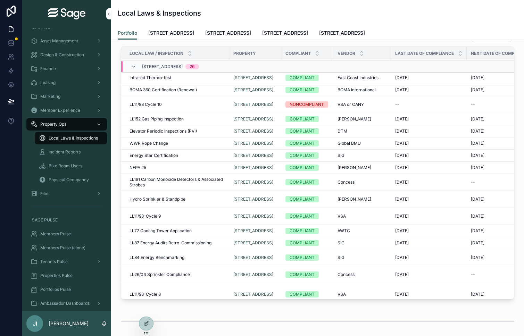
click at [190, 35] on span "[STREET_ADDRESS]" at bounding box center [171, 33] width 46 height 7
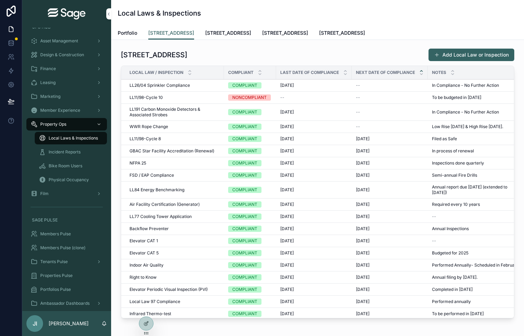
click at [238, 30] on span "[STREET_ADDRESS]" at bounding box center [228, 33] width 46 height 7
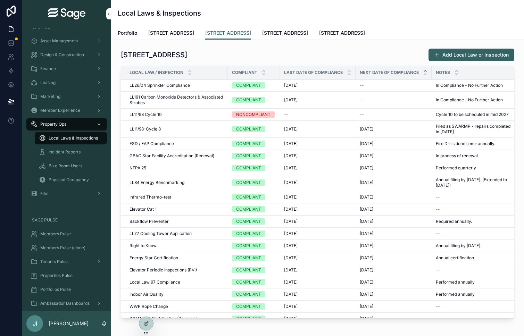
click at [134, 32] on span "Portfolio" at bounding box center [127, 33] width 19 height 7
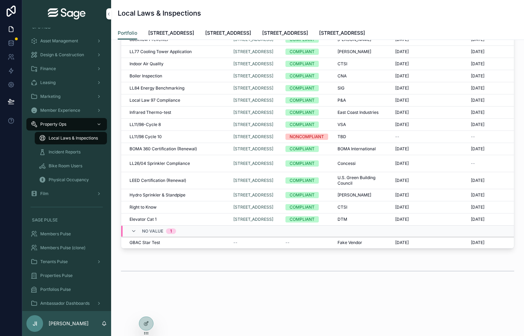
click at [156, 240] on span "GBAC Star Test" at bounding box center [145, 243] width 31 height 6
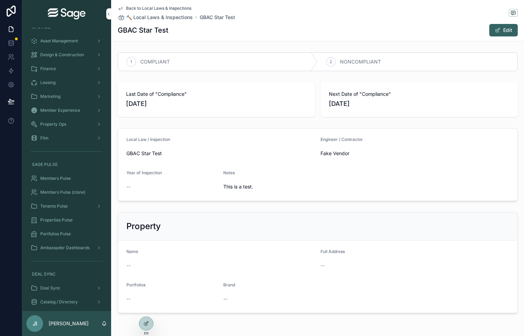
click at [489, 36] on div "Edit" at bounding box center [492, 30] width 52 height 13
click at [497, 34] on button "Edit" at bounding box center [503, 30] width 28 height 13
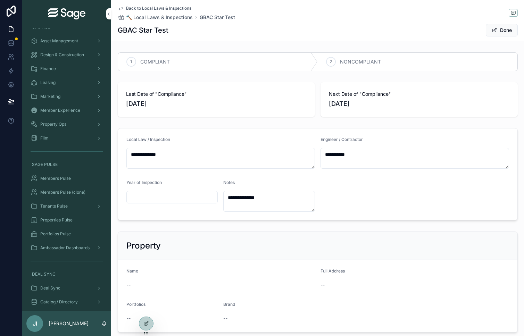
scroll to position [44, 0]
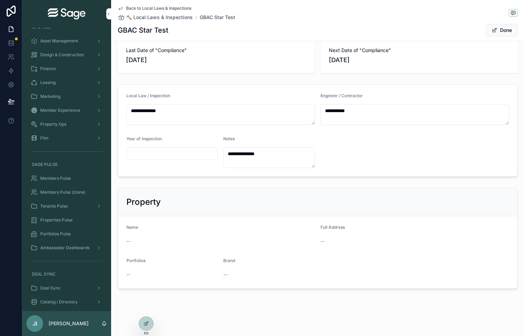
click at [131, 227] on span "Name" at bounding box center [132, 227] width 12 height 5
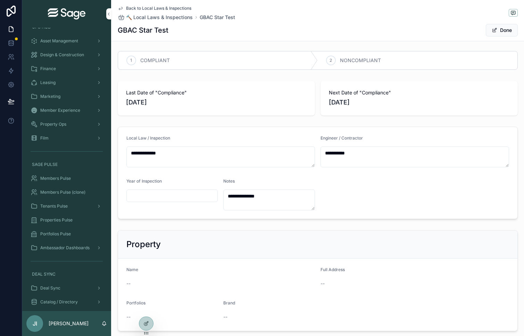
scroll to position [0, 0]
click at [182, 14] on span "🔨 Local Laws & Inspections" at bounding box center [159, 17] width 67 height 7
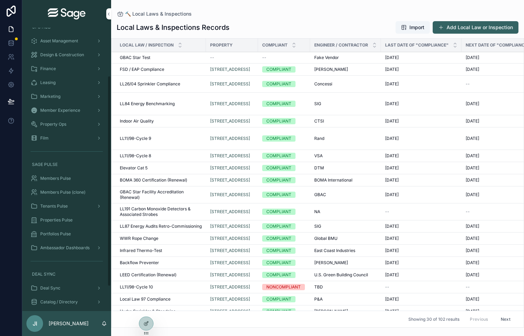
click at [73, 121] on div "Property Ops" at bounding box center [67, 124] width 72 height 11
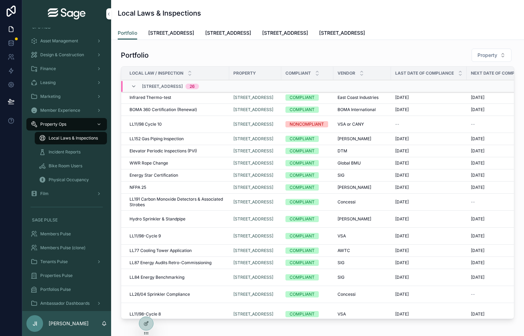
click at [74, 140] on span "Local Laws & Inspections" at bounding box center [73, 138] width 49 height 6
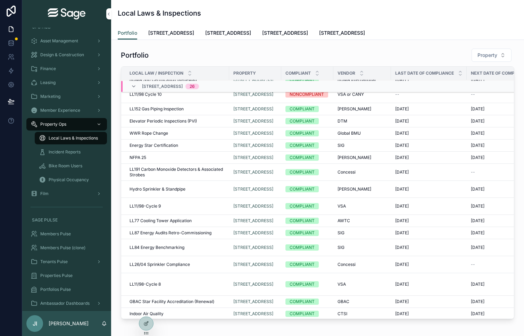
scroll to position [31, 0]
click at [217, 33] on span "[STREET_ADDRESS]" at bounding box center [228, 33] width 46 height 7
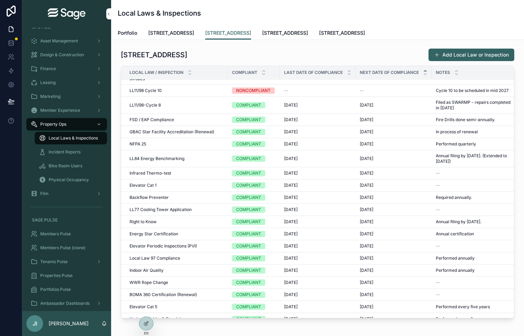
scroll to position [21, 0]
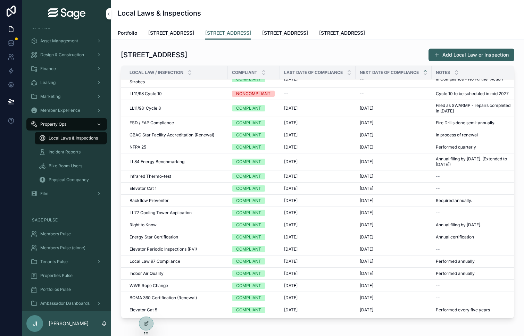
click at [318, 121] on div "12/1/2024 12/1/2024" at bounding box center [317, 123] width 67 height 6
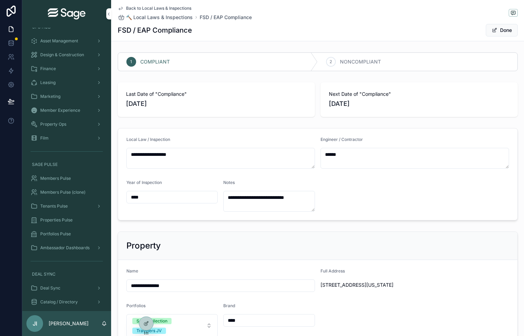
click at [511, 30] on button "Done" at bounding box center [502, 30] width 32 height 13
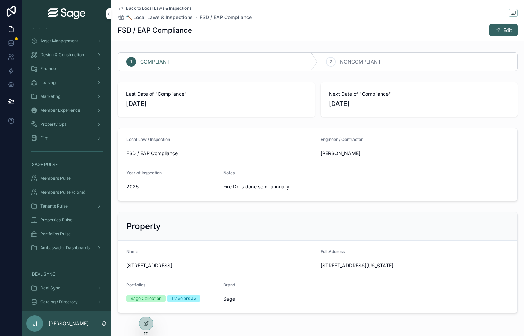
click at [500, 29] on button "Edit" at bounding box center [503, 30] width 28 height 13
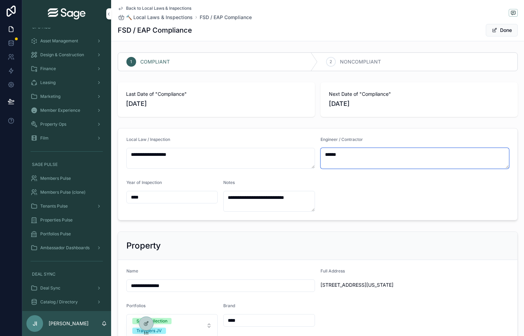
click at [360, 157] on textarea "******" at bounding box center [415, 158] width 189 height 21
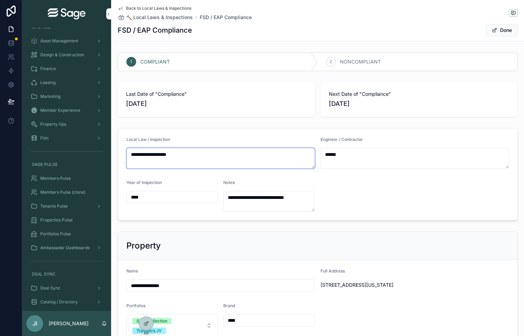
click at [242, 152] on textarea "**********" at bounding box center [220, 158] width 189 height 21
click at [176, 18] on span "🔨 Local Laws & Inspections" at bounding box center [159, 17] width 67 height 7
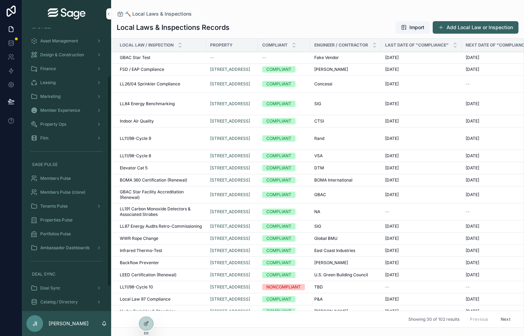
click at [63, 123] on span "Property Ops" at bounding box center [53, 125] width 26 height 6
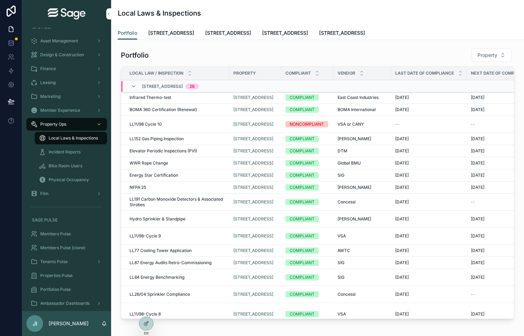
click at [74, 142] on div "Local Laws & Inspections" at bounding box center [71, 138] width 64 height 11
click at [235, 34] on span "[STREET_ADDRESS]" at bounding box center [228, 33] width 46 height 7
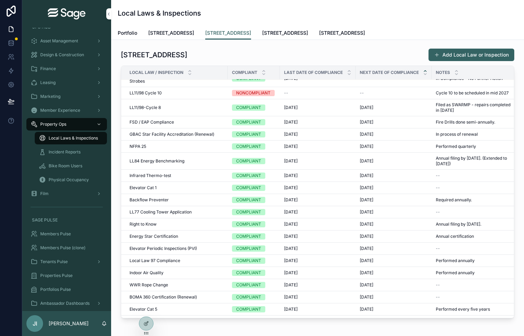
scroll to position [22, 0]
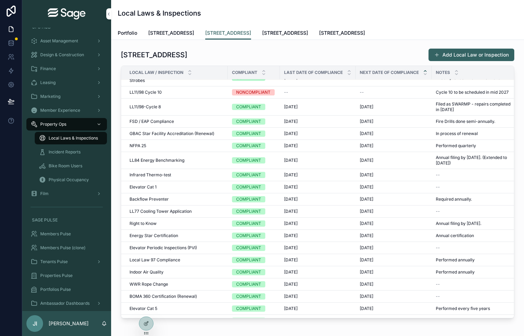
click at [187, 173] on div "Infrared Thermo-test Infrared Thermo-test" at bounding box center [177, 175] width 94 height 6
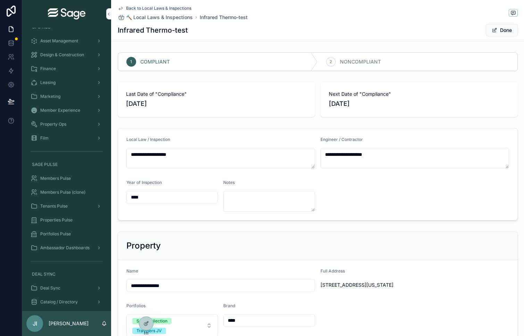
click at [495, 33] on button "Done" at bounding box center [502, 30] width 32 height 13
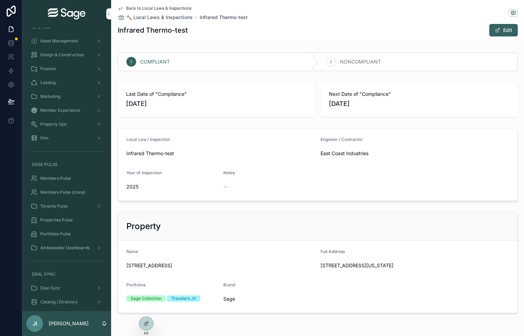
click at [508, 32] on button "Edit" at bounding box center [503, 30] width 28 height 13
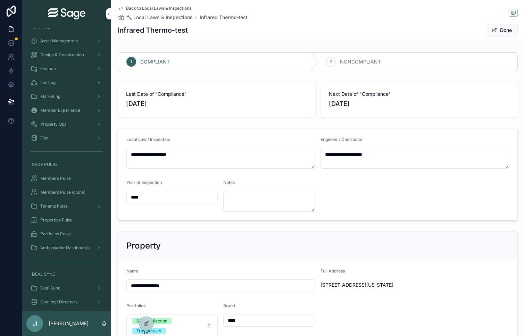
click at [149, 102] on span "[DATE]" at bounding box center [216, 104] width 181 height 10
click at [167, 152] on textarea "**********" at bounding box center [220, 158] width 189 height 21
type textarea "**********"
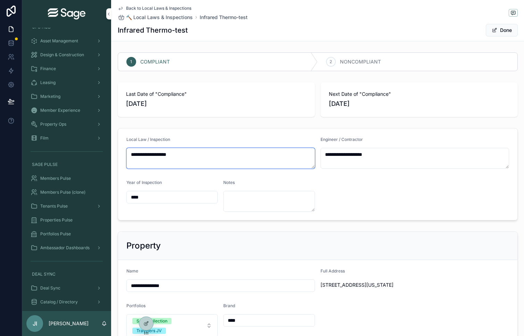
click at [272, 154] on textarea "**********" at bounding box center [220, 158] width 189 height 21
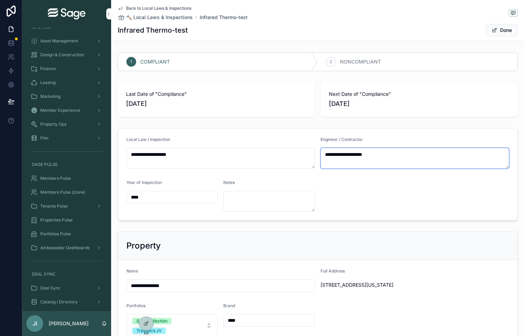
click at [333, 156] on textarea "**********" at bounding box center [415, 158] width 189 height 21
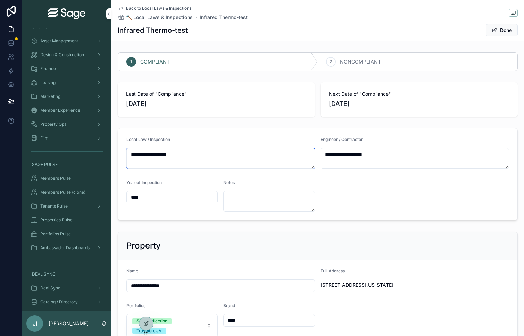
click at [232, 150] on textarea "**********" at bounding box center [220, 158] width 189 height 21
click at [162, 99] on span "[DATE]" at bounding box center [216, 104] width 181 height 10
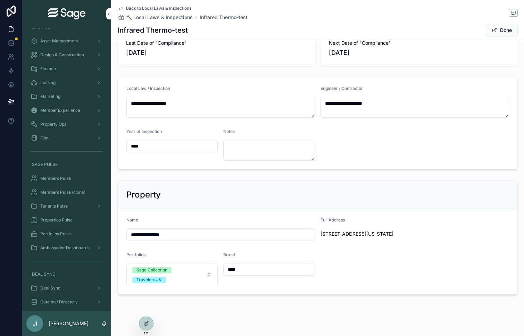
scroll to position [57, 0]
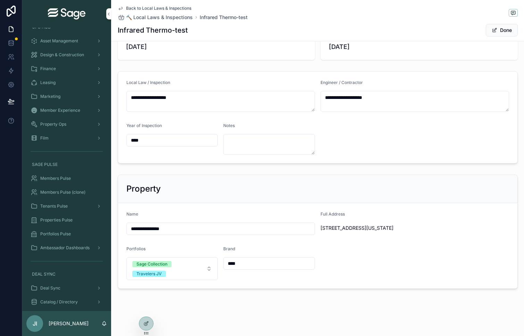
click at [256, 230] on input "**********" at bounding box center [221, 229] width 188 height 10
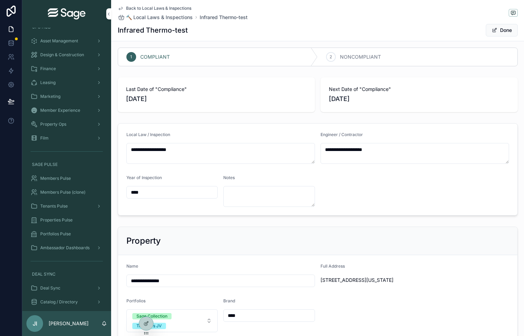
scroll to position [0, 0]
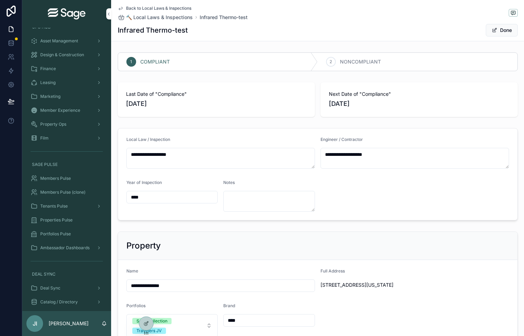
click at [288, 121] on div "**********" at bounding box center [317, 199] width 413 height 299
click at [504, 32] on button "Done" at bounding box center [502, 30] width 32 height 13
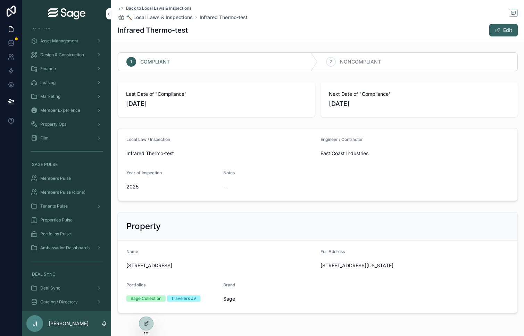
click at [294, 206] on div "1 COMPLIANT 2 NONCOMPLIANT Last Date of "Compliance" 8/14/2024 Next Date of "Co…" at bounding box center [317, 183] width 413 height 266
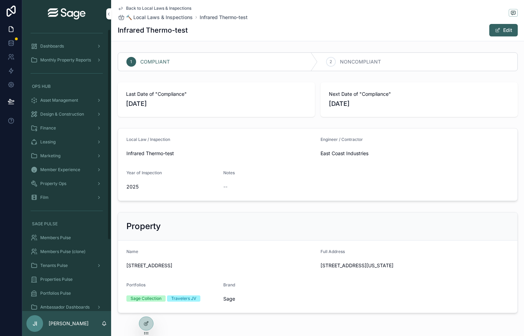
scroll to position [2, 0]
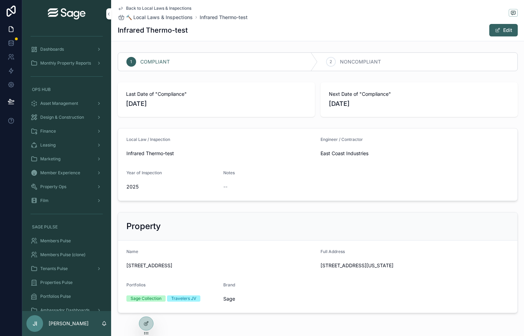
click at [61, 160] on div "Marketing" at bounding box center [67, 159] width 72 height 11
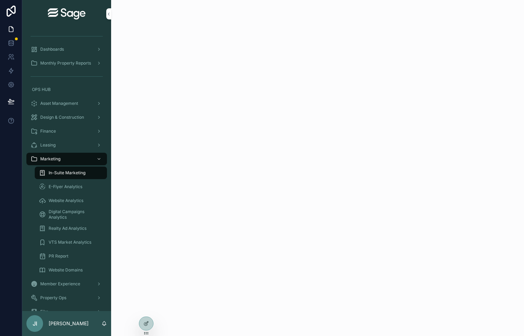
click at [64, 157] on div "Marketing" at bounding box center [67, 159] width 72 height 11
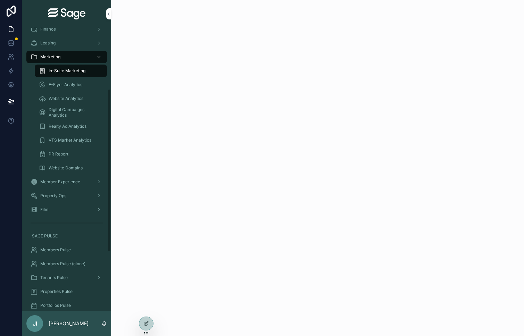
scroll to position [106, 0]
click at [73, 181] on span "Member Experience" at bounding box center [60, 180] width 40 height 6
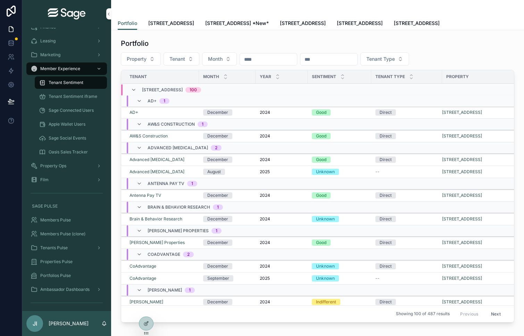
scroll to position [121, 0]
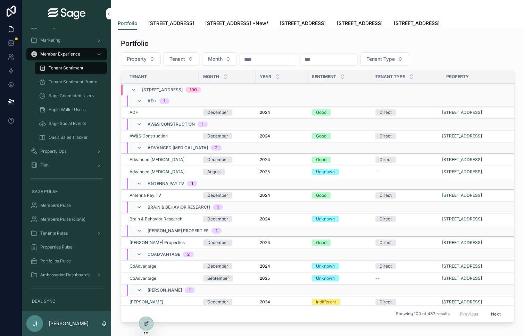
click at [67, 136] on span "Oasis Sales Tracker" at bounding box center [68, 138] width 39 height 6
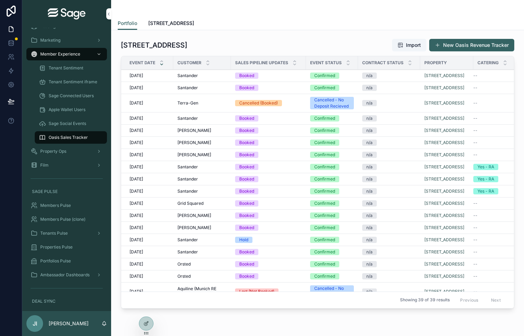
click at [73, 124] on span "Sage Social Events" at bounding box center [68, 124] width 38 height 6
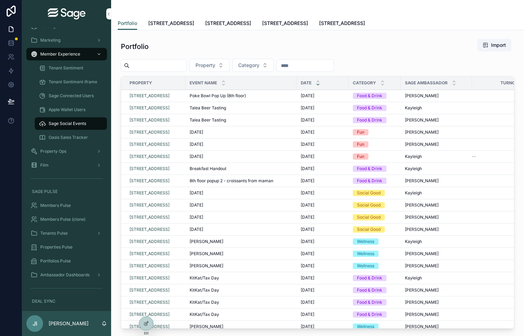
click at [186, 22] on span "[STREET_ADDRESS]" at bounding box center [171, 23] width 46 height 7
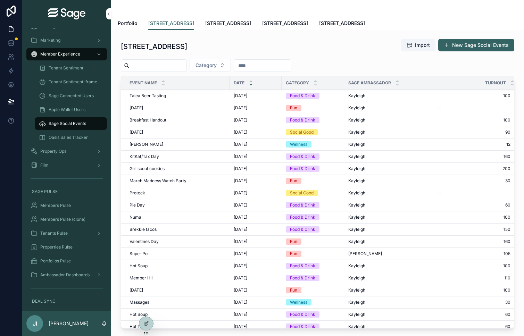
scroll to position [0, 5]
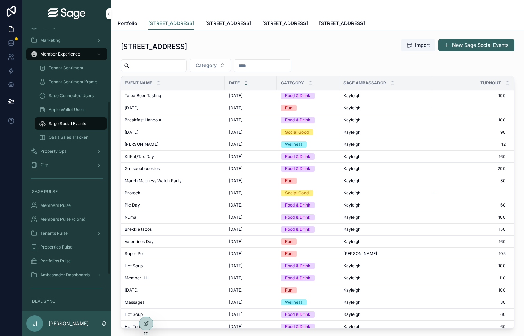
click at [77, 109] on span "Apple Wallet Users" at bounding box center [67, 110] width 37 height 6
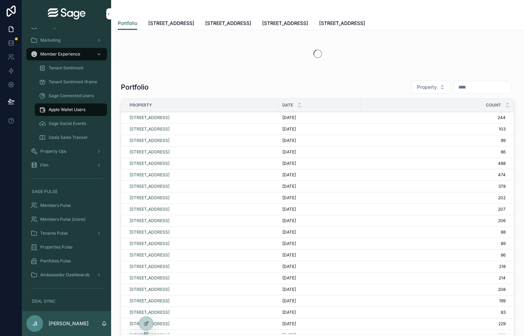
click at [75, 98] on span "Sage Connected Users" at bounding box center [71, 96] width 45 height 6
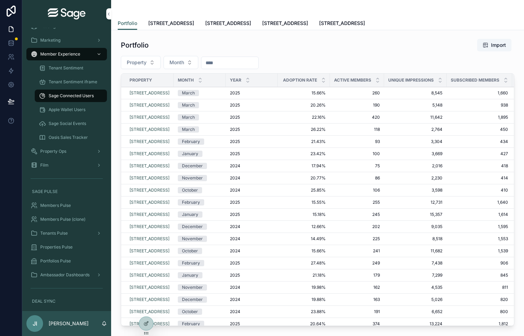
click at [72, 275] on span "Ambassador Dashboards" at bounding box center [64, 275] width 49 height 6
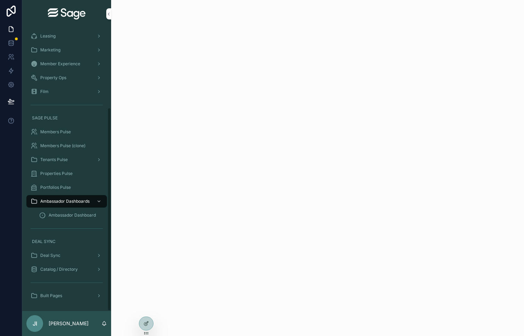
scroll to position [111, 0]
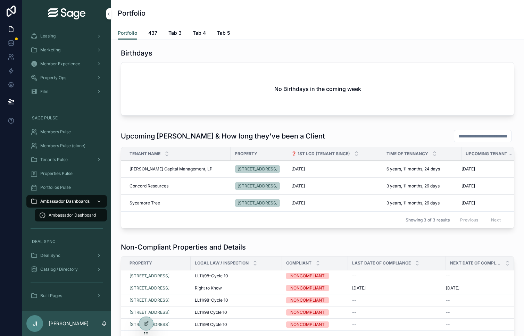
click at [83, 217] on span "Ambassador Dashboard" at bounding box center [72, 216] width 47 height 6
click at [152, 36] on span "437" at bounding box center [152, 33] width 9 height 7
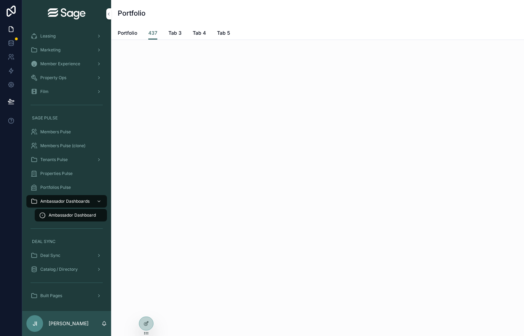
click at [125, 30] on span "Portfolio" at bounding box center [127, 33] width 19 height 7
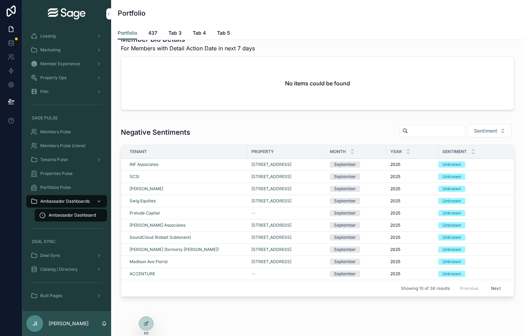
scroll to position [620, 0]
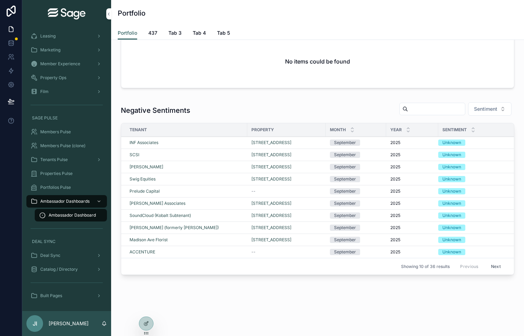
click at [498, 272] on button "Next" at bounding box center [495, 266] width 19 height 11
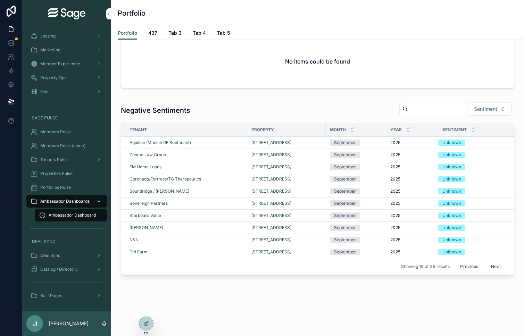
scroll to position [630, 0]
click at [68, 133] on span "Members Pulse" at bounding box center [55, 132] width 31 height 6
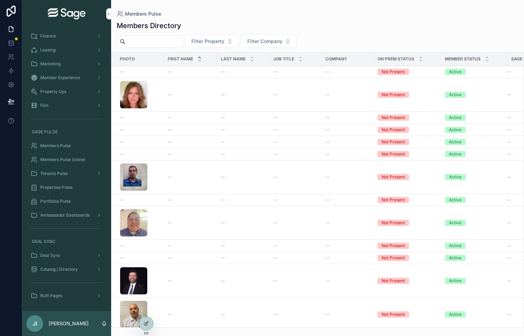
click at [65, 176] on span "Tenants Pulse" at bounding box center [53, 174] width 27 height 6
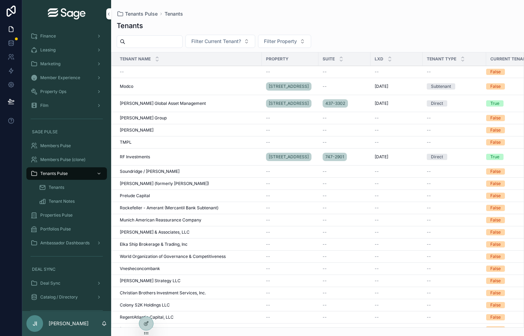
click at [66, 188] on div "Tenants" at bounding box center [71, 187] width 64 height 11
click at [59, 189] on span "Tenants" at bounding box center [57, 188] width 16 height 6
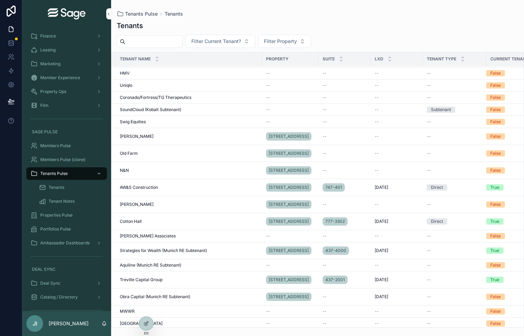
scroll to position [1534, 0]
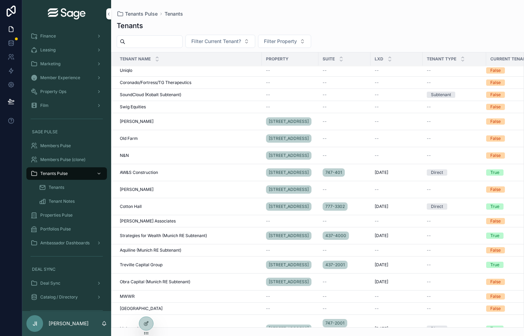
click at [182, 175] on div "AW&S Construction AW&S Construction" at bounding box center [189, 173] width 138 height 6
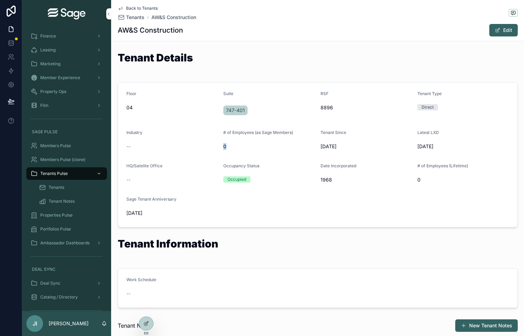
drag, startPoint x: 230, startPoint y: 146, endPoint x: 224, endPoint y: 145, distance: 5.3
click at [224, 145] on span "0" at bounding box center [269, 146] width 92 height 7
drag, startPoint x: 232, startPoint y: 146, endPoint x: 223, endPoint y: 136, distance: 13.3
click at [223, 136] on div "# of Employees (as Sage Members) 0" at bounding box center [269, 141] width 92 height 22
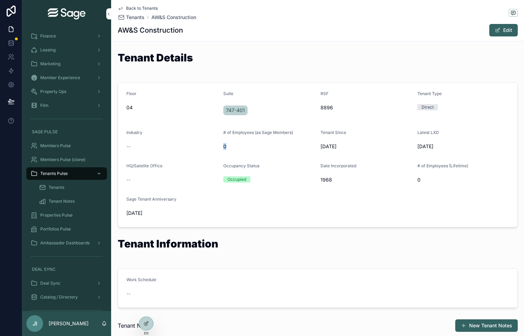
click at [223, 136] on div "# of Employees (as Sage Members)" at bounding box center [269, 134] width 92 height 8
click at [131, 131] on span "Industry" at bounding box center [134, 132] width 16 height 5
drag, startPoint x: 135, startPoint y: 168, endPoint x: 150, endPoint y: 168, distance: 14.9
click at [150, 168] on span "HQ/Satelite Office" at bounding box center [144, 165] width 36 height 5
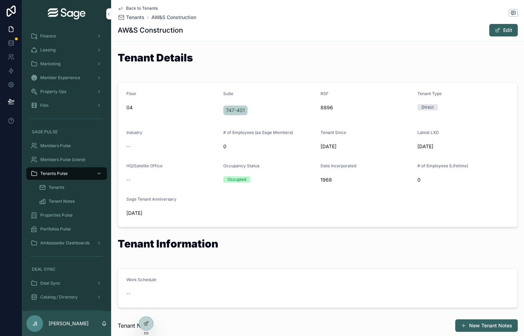
drag, startPoint x: 327, startPoint y: 180, endPoint x: 326, endPoint y: 165, distance: 14.9
click at [326, 165] on div "Date Incorporated 1968" at bounding box center [367, 174] width 92 height 22
click at [326, 165] on span "Date Incorporated" at bounding box center [339, 165] width 36 height 5
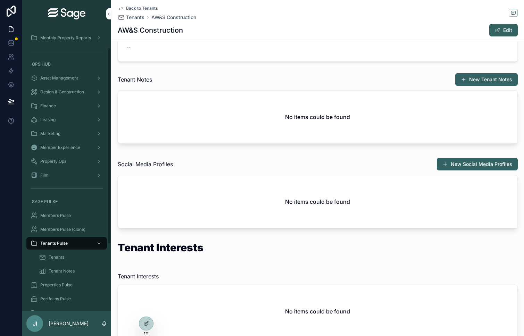
scroll to position [21, 0]
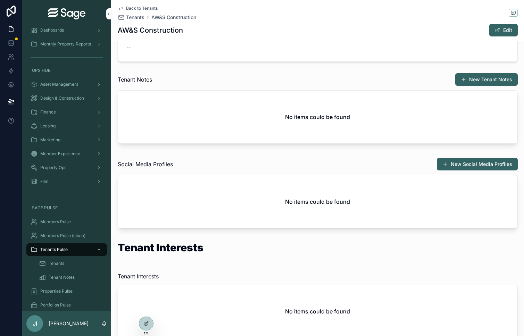
click at [64, 155] on span "Member Experience" at bounding box center [60, 154] width 40 height 6
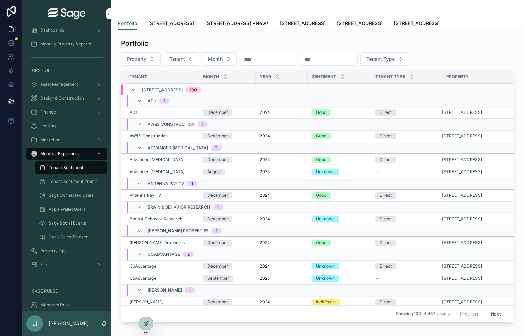
click at [68, 224] on span "Sage Social Events" at bounding box center [68, 224] width 38 height 6
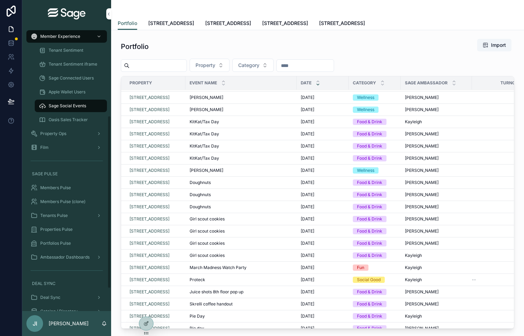
scroll to position [155, 0]
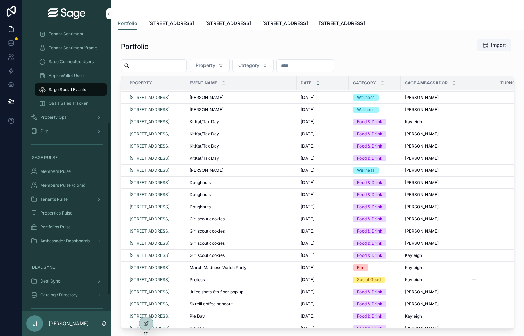
click at [70, 172] on span "Members Pulse" at bounding box center [55, 172] width 31 height 6
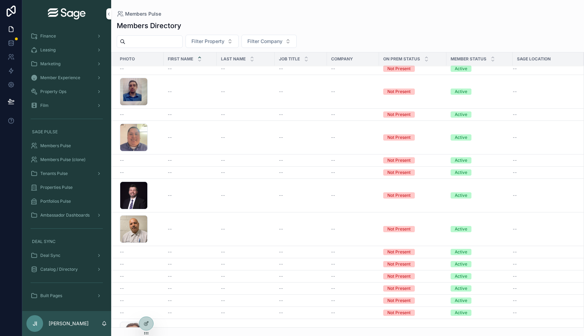
scroll to position [87, 0]
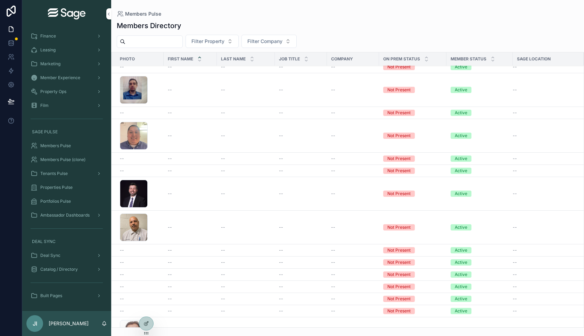
click at [424, 62] on icon "scrollable content" at bounding box center [426, 60] width 5 height 5
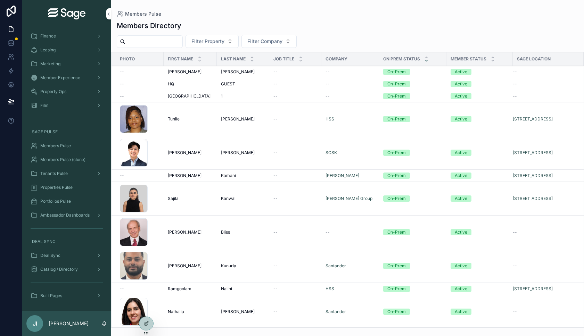
click at [142, 43] on input "scrollable content" at bounding box center [153, 42] width 57 height 10
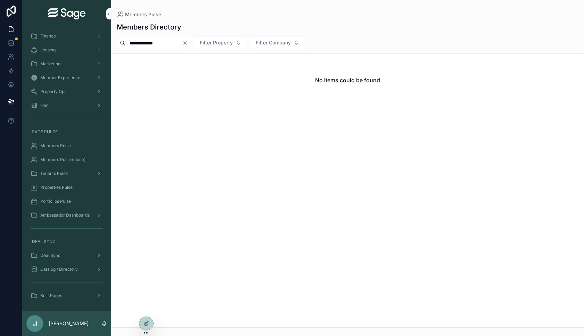
click at [141, 45] on input "**********" at bounding box center [153, 43] width 57 height 10
click at [140, 45] on input "**********" at bounding box center [153, 43] width 57 height 10
click at [140, 46] on input "**********" at bounding box center [153, 43] width 57 height 10
type input "*****"
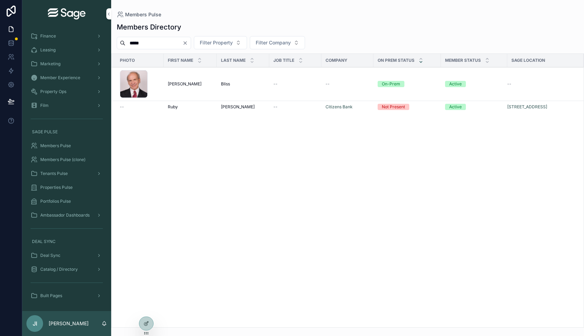
click at [139, 45] on input "*****" at bounding box center [153, 43] width 57 height 10
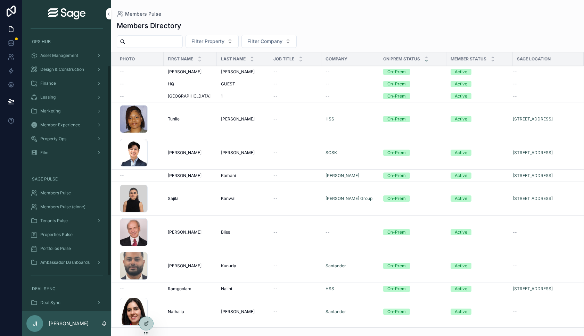
scroll to position [50, 0]
click at [81, 214] on div "Tenants Pulse" at bounding box center [66, 221] width 89 height 14
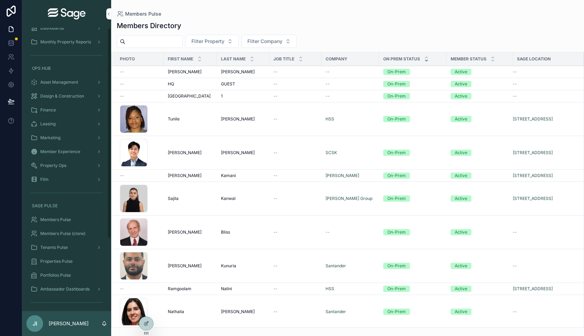
scroll to position [0, 0]
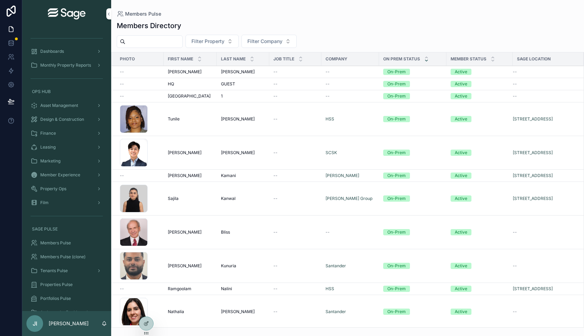
click at [77, 63] on span "Monthly Property Reports" at bounding box center [65, 66] width 51 height 6
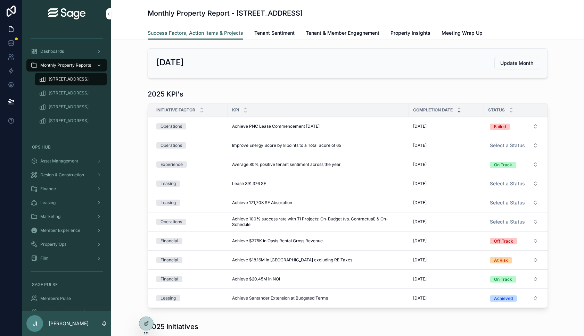
click at [67, 51] on div "Dashboards" at bounding box center [67, 51] width 72 height 11
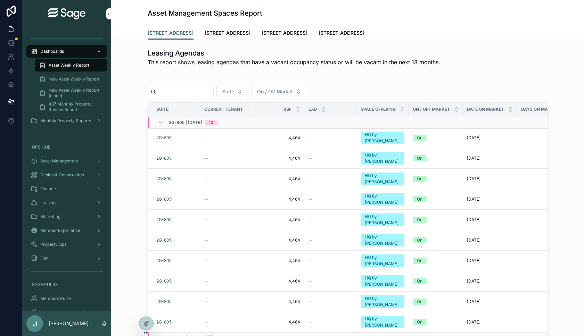
click at [70, 93] on span "New Asset Weekly Report (clone)" at bounding box center [74, 93] width 51 height 11
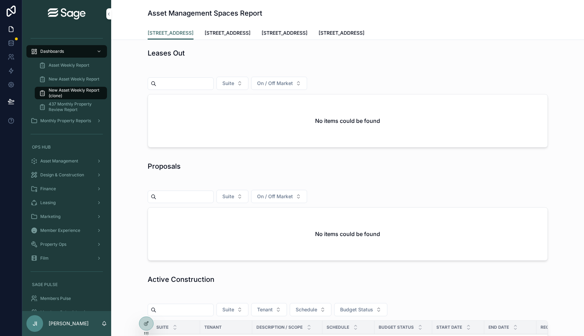
click at [228, 36] on link "[STREET_ADDRESS]" at bounding box center [228, 34] width 46 height 14
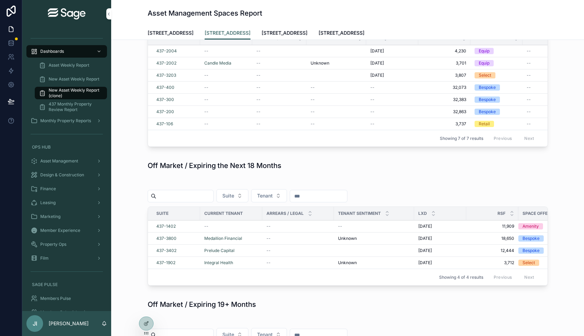
scroll to position [690, 0]
drag, startPoint x: 171, startPoint y: 167, endPoint x: 208, endPoint y: 167, distance: 37.5
click at [208, 167] on h1 "Off Market / Expiring the Next 18 Months" at bounding box center [215, 165] width 134 height 10
drag, startPoint x: 222, startPoint y: 167, endPoint x: 253, endPoint y: 167, distance: 30.9
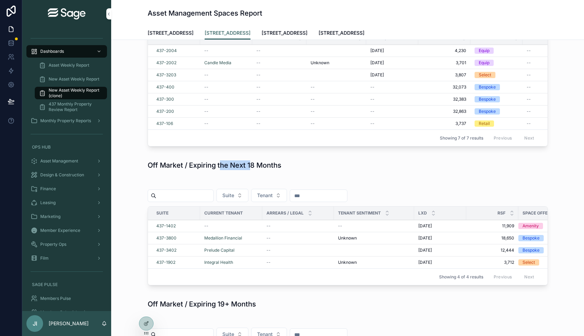
click at [253, 167] on h1 "Off Market / Expiring the Next 18 Months" at bounding box center [215, 165] width 134 height 10
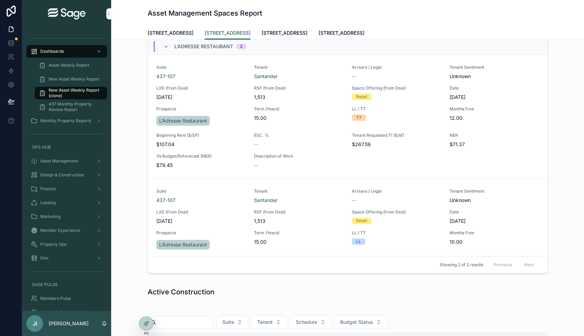
scroll to position [157, 0]
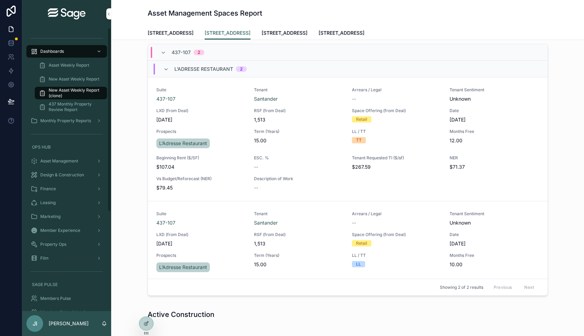
click at [77, 122] on span "Monthly Property Reports" at bounding box center [65, 121] width 51 height 6
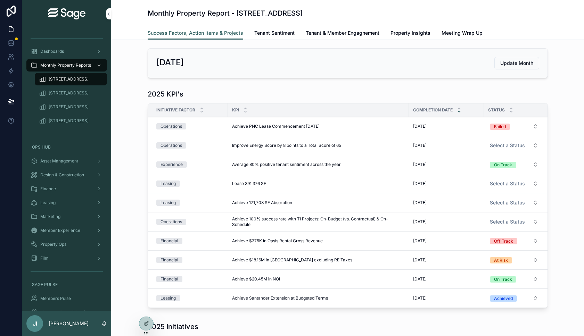
click at [458, 27] on link "Meeting Wrap Up" at bounding box center [461, 34] width 41 height 14
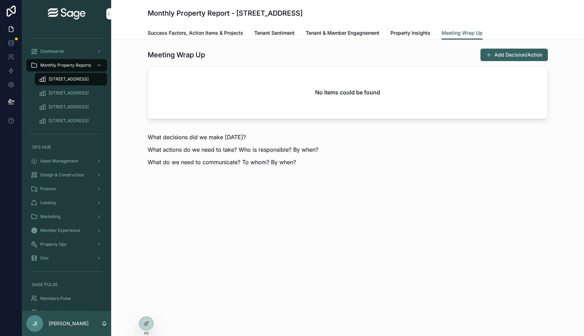
click at [187, 30] on span "Success Factors, Action Items & Projects" at bounding box center [196, 33] width 96 height 7
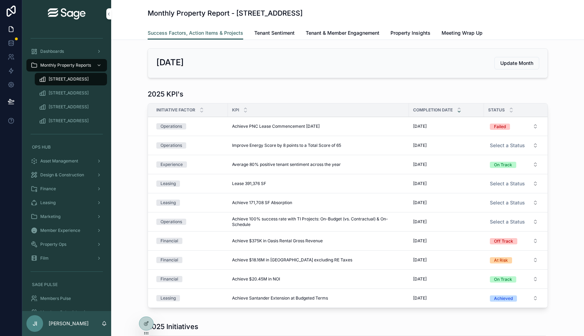
click at [442, 32] on span "Meeting Wrap Up" at bounding box center [461, 33] width 41 height 7
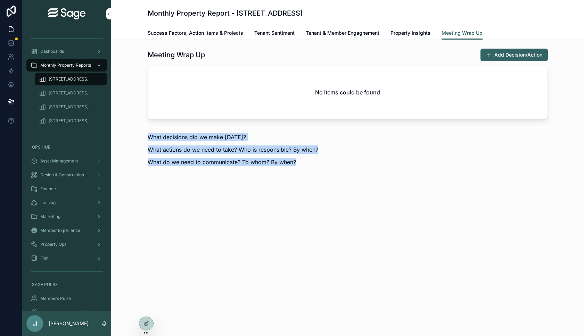
drag, startPoint x: 149, startPoint y: 138, endPoint x: 250, endPoint y: 166, distance: 104.7
click at [282, 166] on div "What decisions did we make today? What actions do we need to take? Who is respo…" at bounding box center [233, 152] width 171 height 38
click at [230, 148] on p "What actions do we need to take? Who is responsible? By when?" at bounding box center [233, 150] width 171 height 8
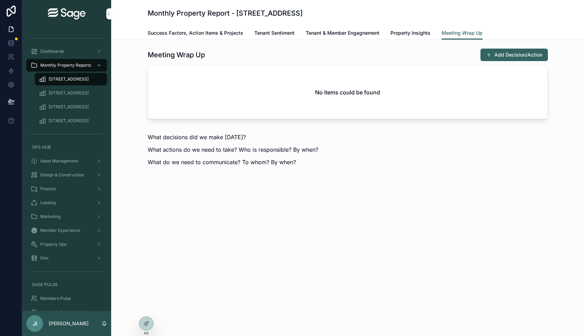
click at [192, 35] on span "Success Factors, Action Items & Projects" at bounding box center [196, 33] width 96 height 7
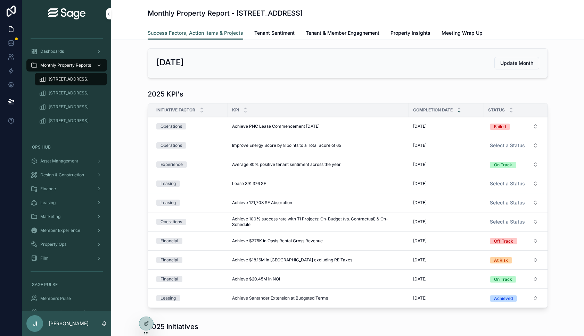
click at [276, 37] on link "Tenant Sentiment" at bounding box center [274, 34] width 40 height 14
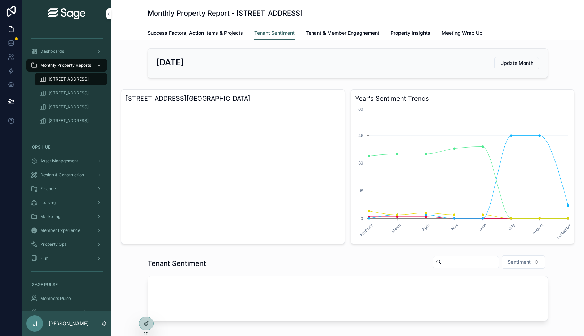
click at [515, 59] on button "Update Month" at bounding box center [516, 63] width 45 height 13
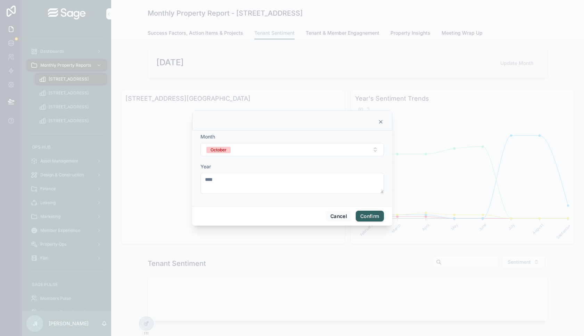
click at [256, 146] on button "October" at bounding box center [291, 149] width 183 height 13
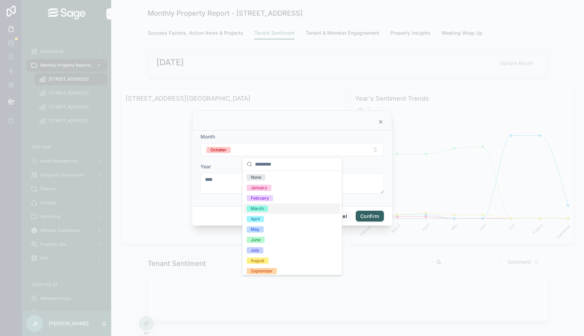
click at [285, 207] on div "March" at bounding box center [292, 209] width 97 height 10
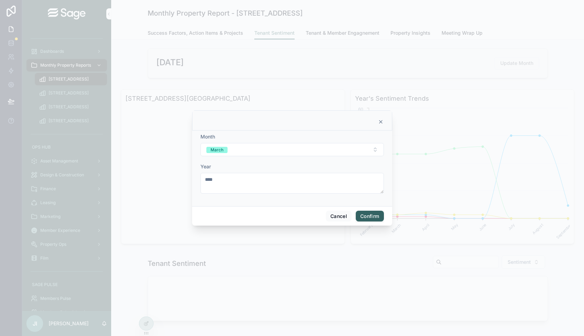
click at [382, 219] on button "Confirm" at bounding box center [370, 216] width 28 height 11
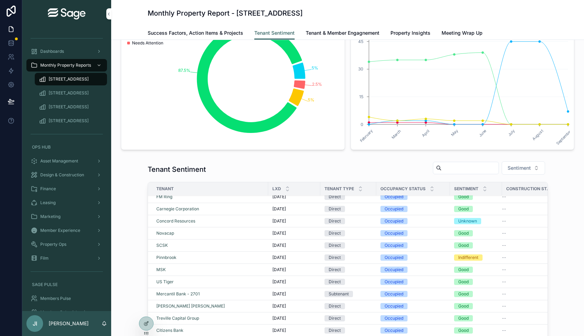
scroll to position [212, 0]
click at [464, 33] on span "Meeting Wrap Up" at bounding box center [461, 33] width 41 height 7
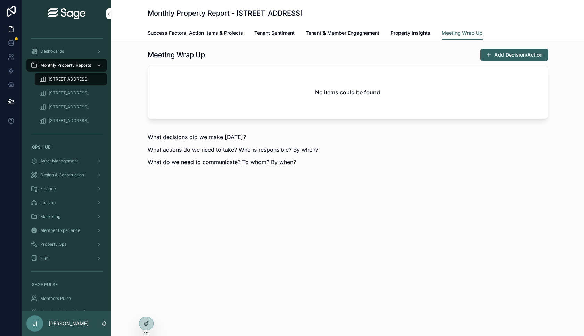
click at [507, 53] on button "Add Decision/Action" at bounding box center [513, 55] width 67 height 13
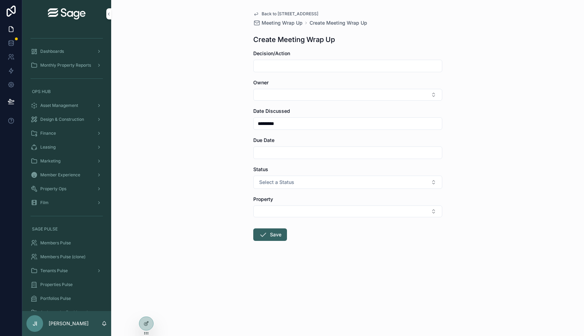
click at [299, 66] on input "scrollable content" at bounding box center [348, 66] width 188 height 10
type input "*"
type input "**********"
click at [284, 91] on button "Select Button" at bounding box center [347, 95] width 189 height 12
type input "***"
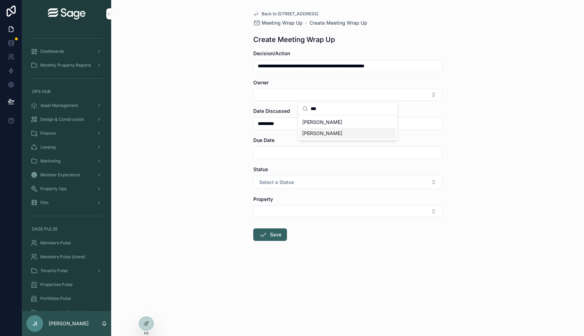
click at [329, 135] on div "Dominique" at bounding box center [347, 133] width 97 height 11
click at [276, 150] on input "scrollable content" at bounding box center [348, 154] width 188 height 10
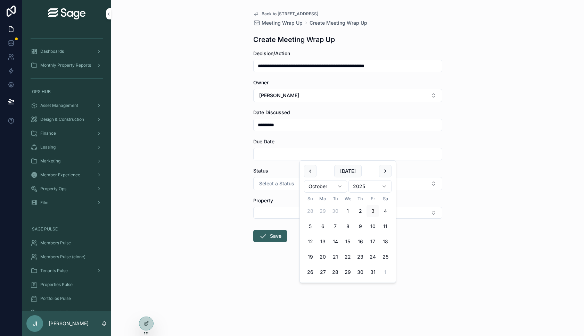
click at [374, 223] on button "10" at bounding box center [372, 226] width 13 height 13
type input "**********"
click at [488, 159] on div "**********" at bounding box center [347, 168] width 473 height 336
click at [330, 183] on button "Select a Status" at bounding box center [347, 183] width 189 height 13
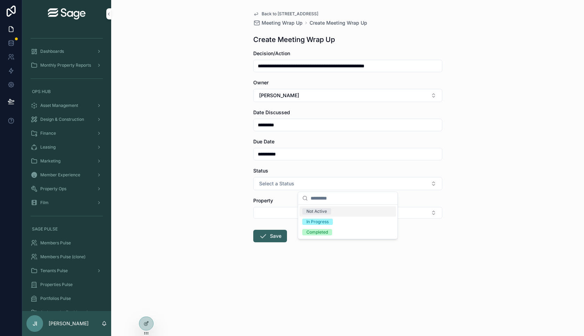
click at [347, 209] on div "Not Active" at bounding box center [347, 211] width 97 height 10
click at [308, 214] on button "Select Button" at bounding box center [347, 213] width 189 height 12
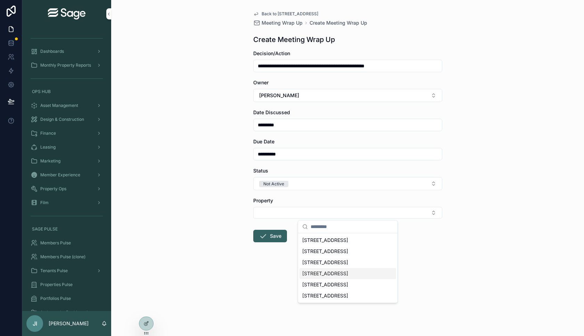
click at [341, 271] on span "[STREET_ADDRESS]" at bounding box center [325, 273] width 46 height 7
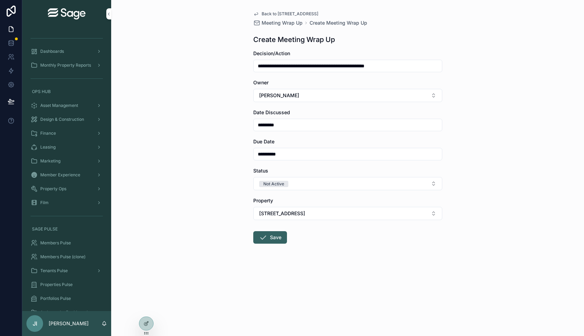
click at [266, 240] on icon "scrollable content" at bounding box center [263, 237] width 8 height 8
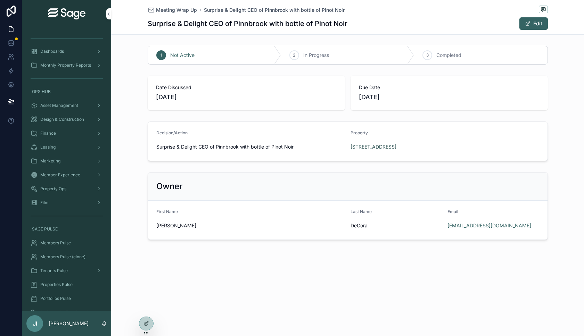
click at [178, 11] on span "Meeting Wrap Up" at bounding box center [176, 10] width 41 height 7
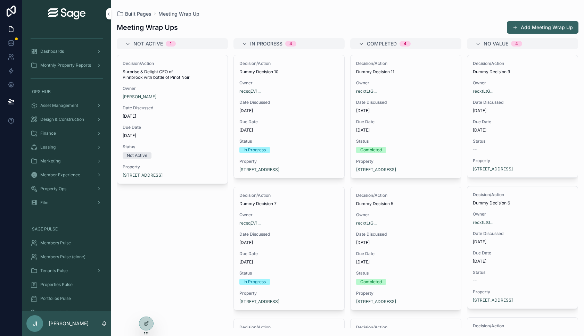
click at [74, 53] on div "Dashboards" at bounding box center [67, 51] width 72 height 11
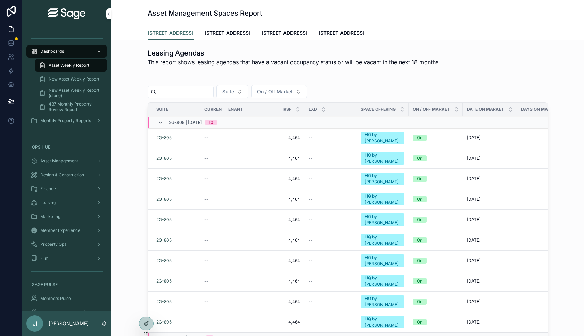
click at [74, 48] on div "Dashboards" at bounding box center [67, 51] width 72 height 11
click at [74, 123] on span "Monthly Property Reports" at bounding box center [65, 121] width 51 height 6
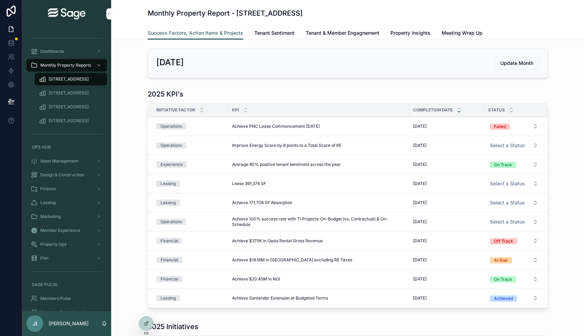
click at [69, 76] on span "[STREET_ADDRESS]" at bounding box center [69, 79] width 40 height 6
click at [493, 68] on div "March, 2025 Update Month" at bounding box center [347, 63] width 383 height 13
click at [499, 67] on button "Update Month" at bounding box center [516, 63] width 45 height 13
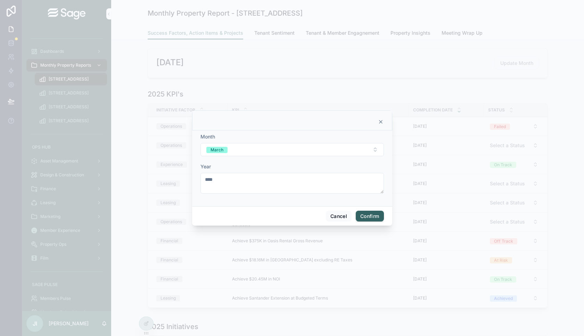
click at [311, 150] on button "March" at bounding box center [291, 149] width 183 height 13
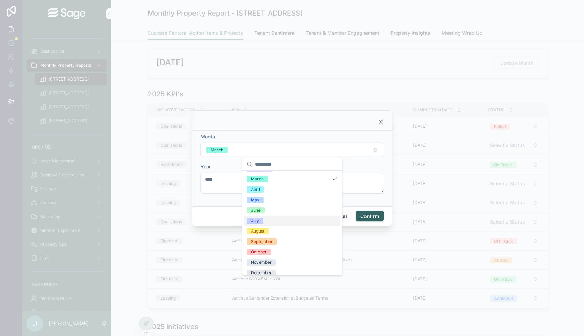
scroll to position [34, 0]
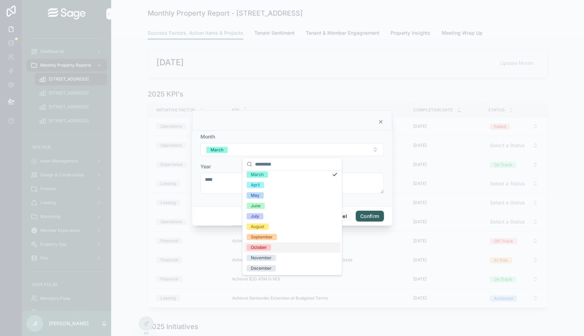
click at [272, 250] on div "October" at bounding box center [292, 247] width 97 height 10
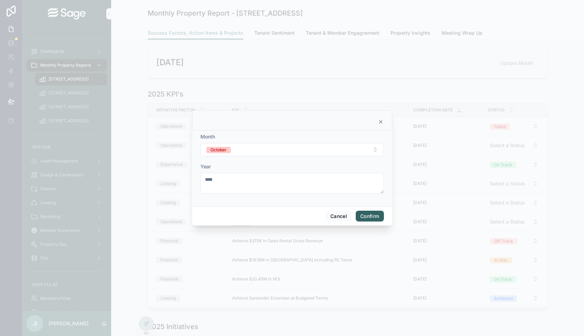
click at [372, 216] on button "Confirm" at bounding box center [370, 216] width 28 height 11
click at [372, 216] on span "Confirm" at bounding box center [370, 216] width 28 height 11
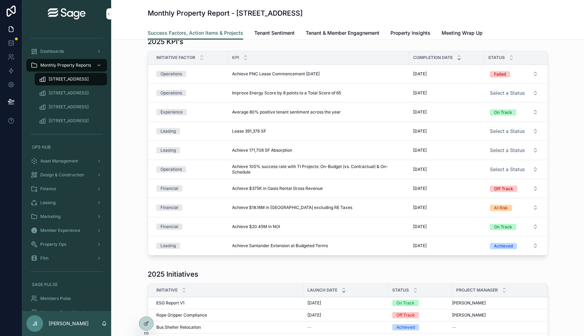
scroll to position [0, 0]
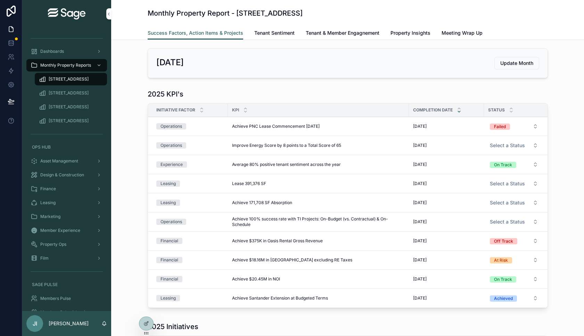
click at [518, 65] on span "Update Month" at bounding box center [516, 63] width 33 height 7
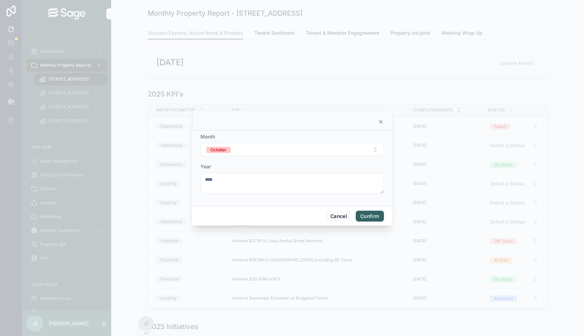
click at [300, 145] on button "October" at bounding box center [291, 149] width 183 height 13
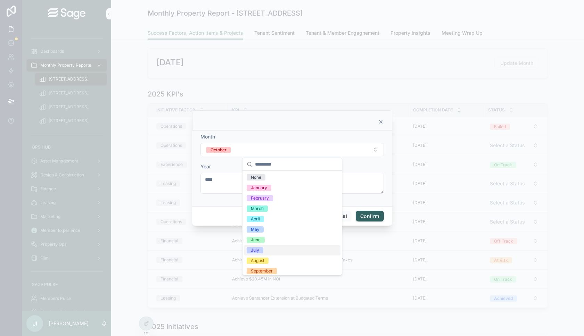
scroll to position [34, 0]
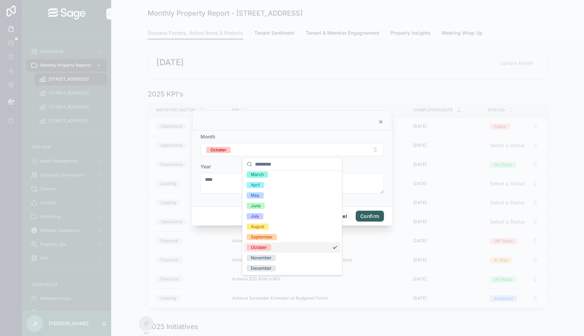
click at [269, 257] on div "November" at bounding box center [261, 258] width 21 height 6
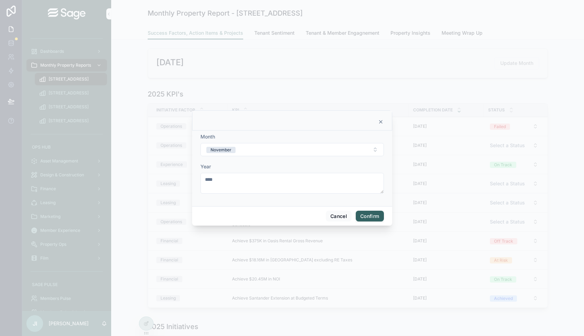
click at [368, 218] on button "Confirm" at bounding box center [370, 216] width 28 height 11
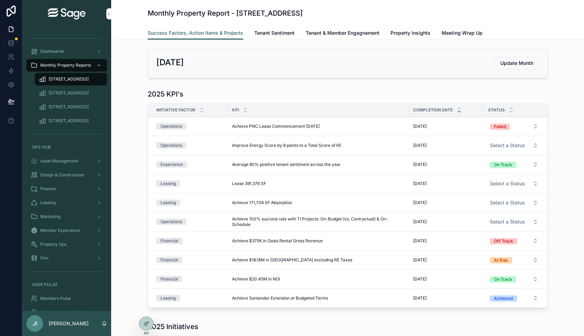
scroll to position [338, 0]
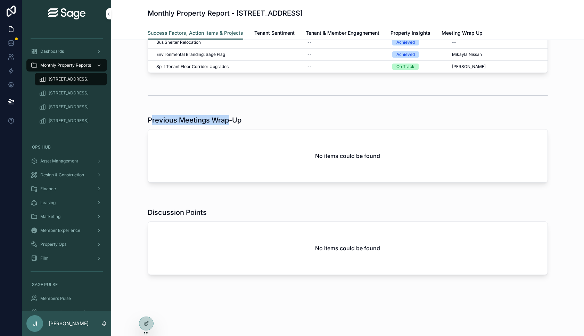
drag, startPoint x: 152, startPoint y: 119, endPoint x: 229, endPoint y: 120, distance: 76.4
click at [229, 120] on h1 "Previous Meetings Wrap-Up" at bounding box center [195, 120] width 94 height 10
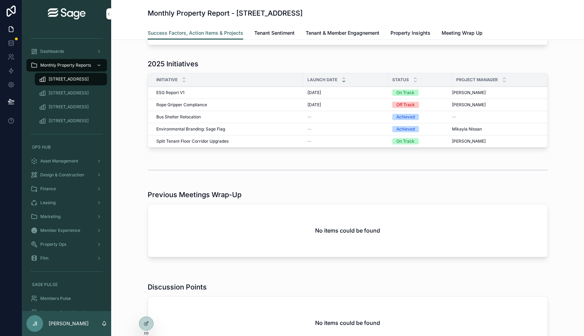
scroll to position [221, 0]
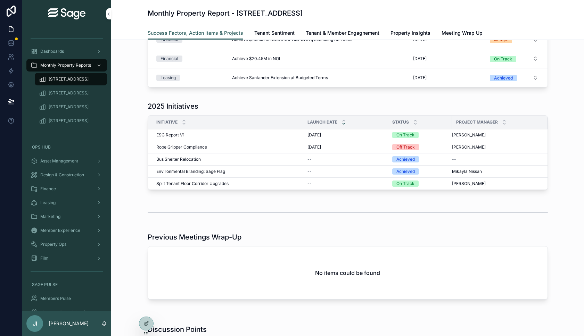
click at [359, 30] on span "Tenant & Member Engagnement" at bounding box center [343, 33] width 74 height 7
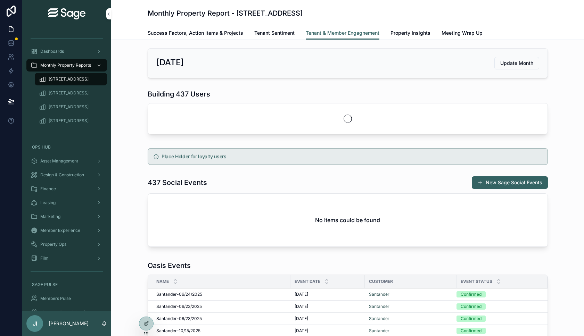
click at [418, 31] on span "Property Insights" at bounding box center [410, 33] width 40 height 7
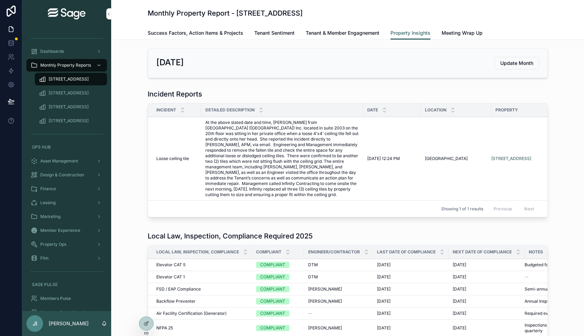
click at [455, 31] on span "Meeting Wrap Up" at bounding box center [461, 33] width 41 height 7
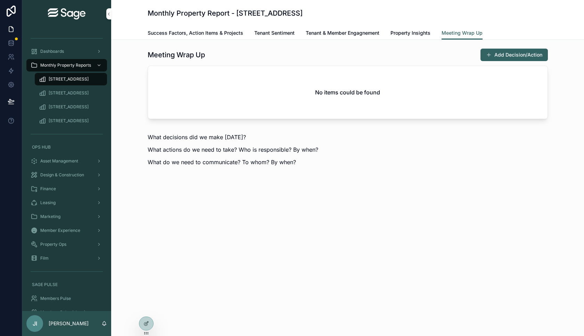
click at [320, 31] on span "Tenant & Member Engagnement" at bounding box center [343, 33] width 74 height 7
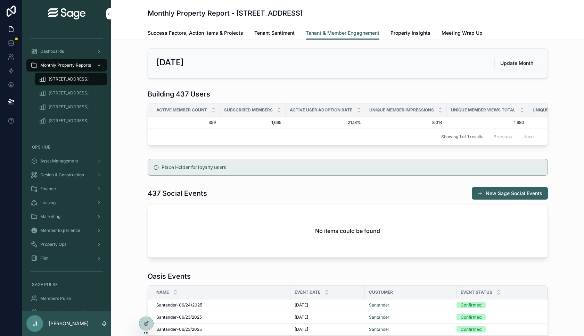
click at [282, 34] on span "Tenant Sentiment" at bounding box center [274, 33] width 40 height 7
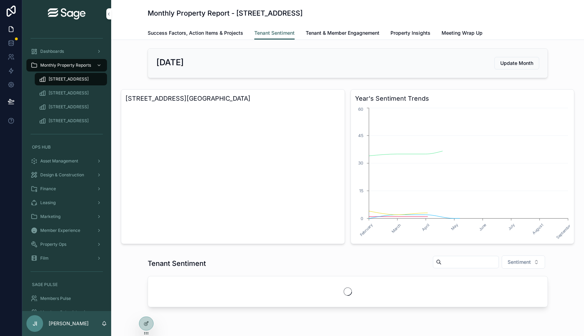
click at [233, 33] on span "Success Factors, Action Items & Projects" at bounding box center [196, 33] width 96 height 7
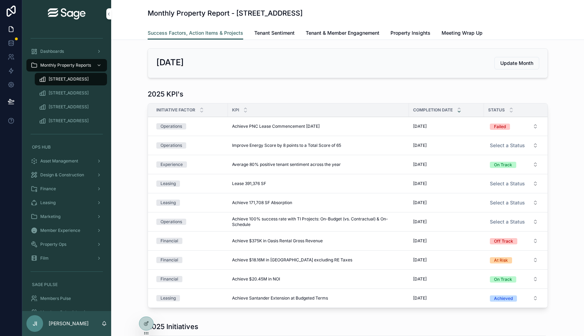
click at [277, 34] on span "Tenant Sentiment" at bounding box center [274, 33] width 40 height 7
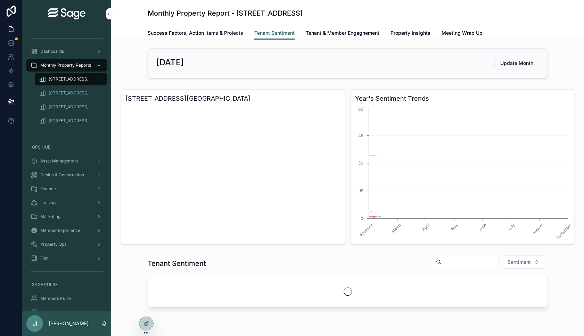
click at [320, 31] on span "Tenant & Member Engagnement" at bounding box center [343, 33] width 74 height 7
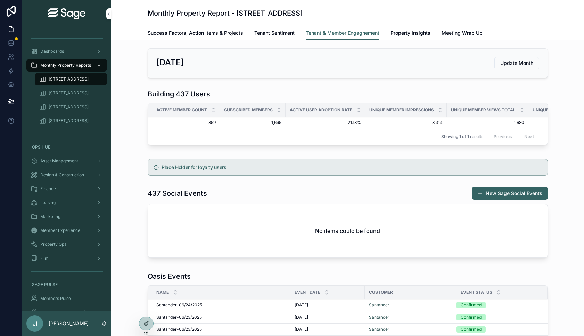
click at [400, 31] on span "Property Insights" at bounding box center [410, 33] width 40 height 7
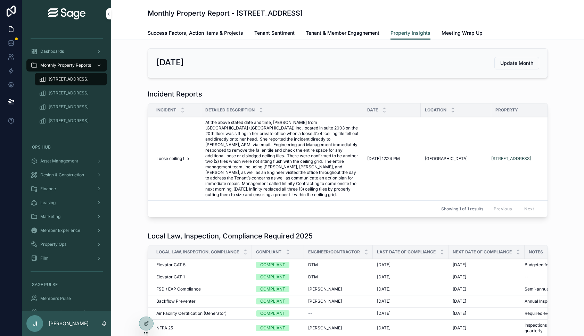
click at [457, 36] on span "Meeting Wrap Up" at bounding box center [461, 33] width 41 height 7
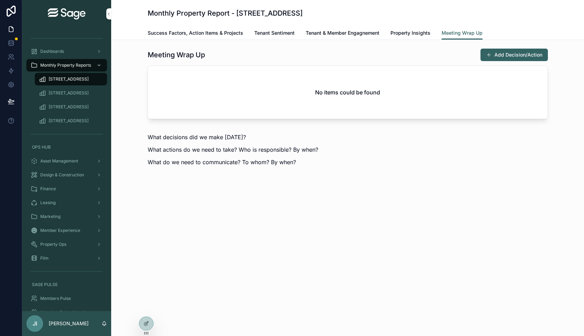
click at [327, 36] on span "Tenant & Member Engagnement" at bounding box center [343, 33] width 74 height 7
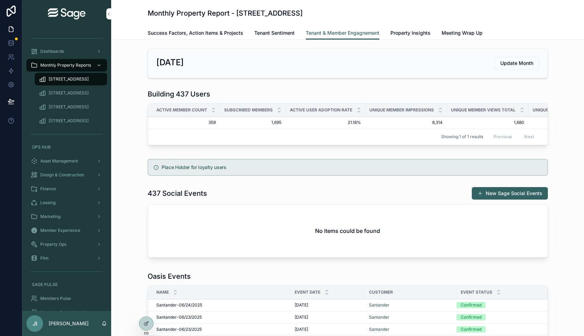
click at [415, 34] on span "Property Insights" at bounding box center [410, 33] width 40 height 7
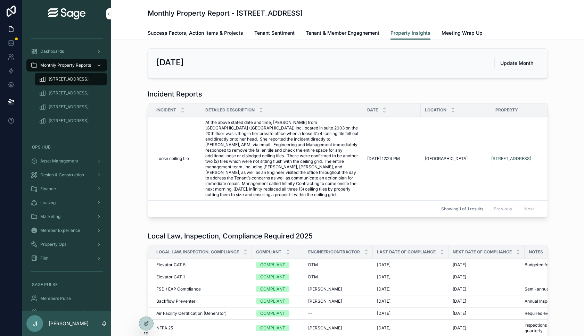
click at [511, 63] on span "Update Month" at bounding box center [516, 63] width 33 height 7
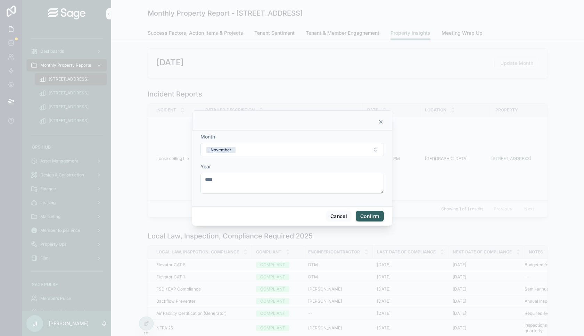
click at [351, 147] on button "November" at bounding box center [291, 149] width 183 height 13
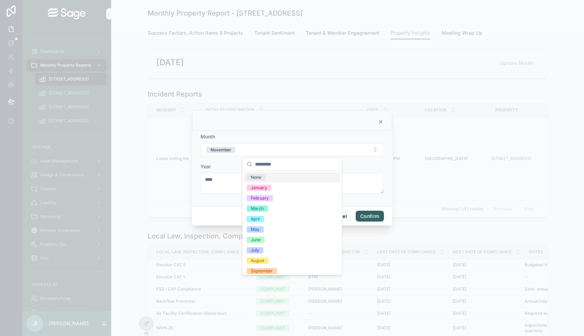
click at [442, 130] on div at bounding box center [292, 168] width 584 height 336
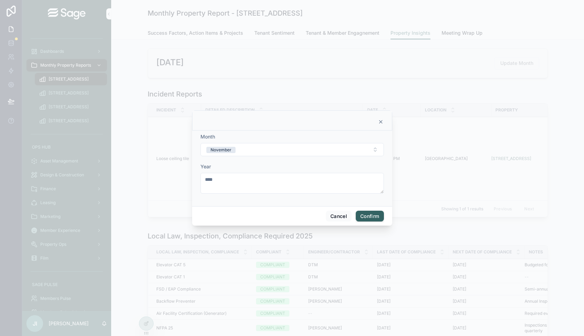
click at [382, 122] on icon at bounding box center [381, 122] width 6 height 6
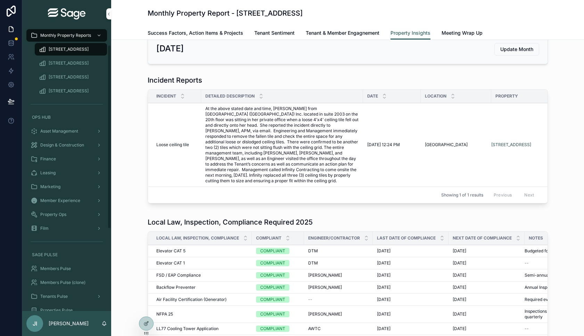
scroll to position [36, 0]
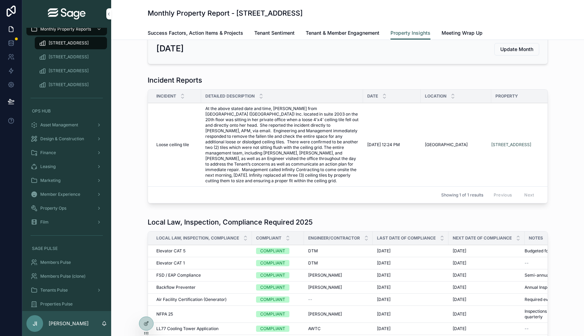
click at [69, 137] on span "Design & Construction" at bounding box center [62, 139] width 44 height 6
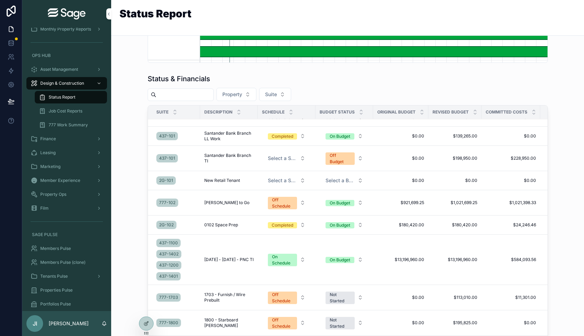
scroll to position [18, 0]
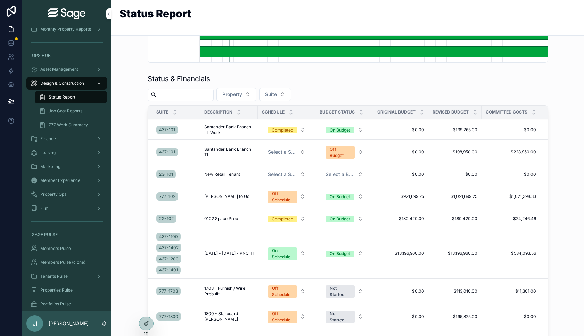
click at [224, 199] on span "[PERSON_NAME] to Go" at bounding box center [226, 197] width 45 height 6
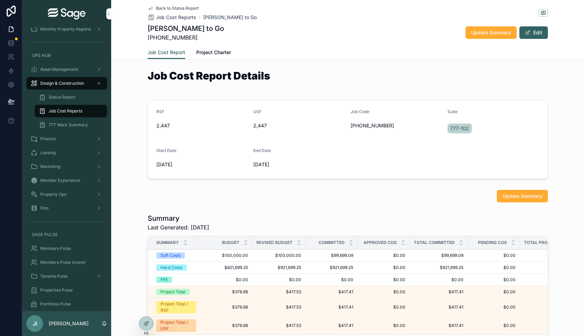
click at [223, 51] on span "Project Charter" at bounding box center [213, 52] width 35 height 7
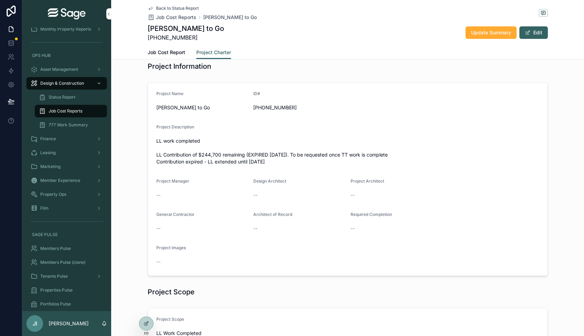
scroll to position [9, 0]
drag, startPoint x: 272, startPoint y: 161, endPoint x: 180, endPoint y: 138, distance: 94.8
click at [180, 138] on span "LL work completed LL Contribution of $244,700 remaining (EXPIRED 10/01/24). To …" at bounding box center [347, 152] width 383 height 28
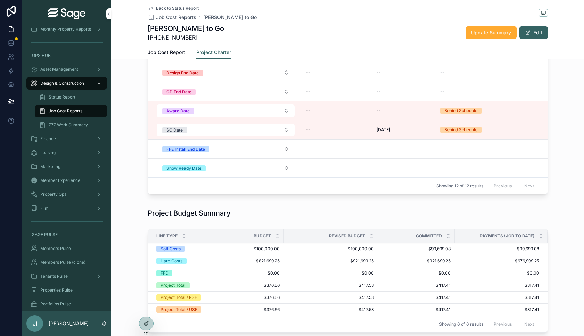
scroll to position [494, 0]
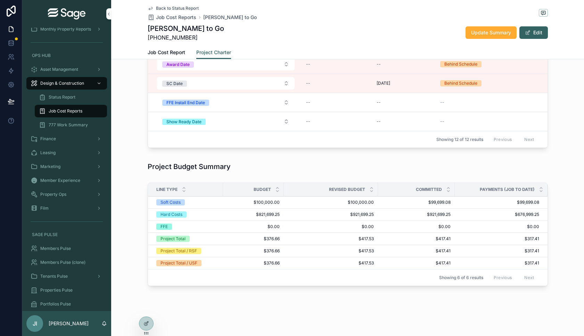
click at [175, 53] on span "Job Cost Report" at bounding box center [167, 52] width 38 height 7
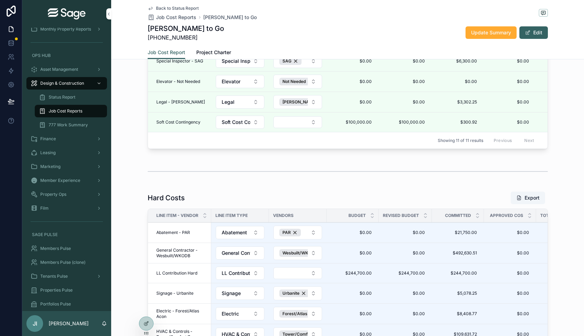
scroll to position [623, 0]
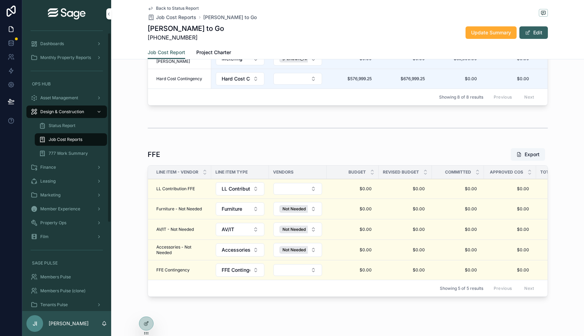
scroll to position [3, 0]
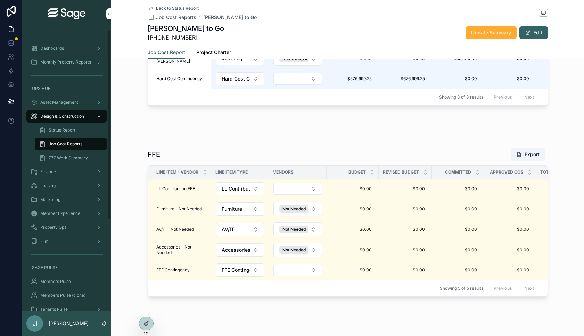
click at [60, 227] on span "Property Ops" at bounding box center [53, 228] width 26 height 6
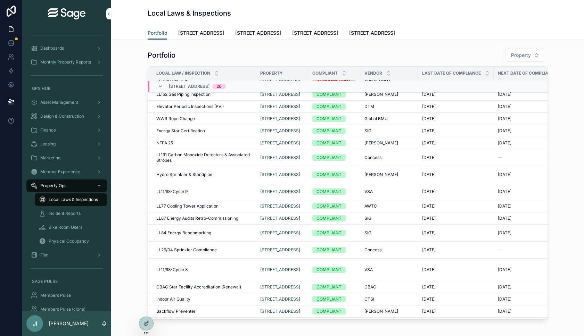
scroll to position [63, 0]
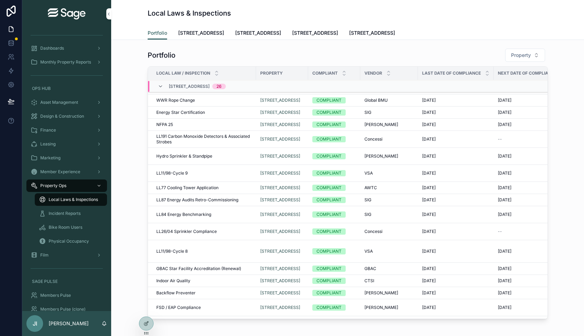
click at [210, 30] on span "[STREET_ADDRESS]" at bounding box center [201, 33] width 46 height 7
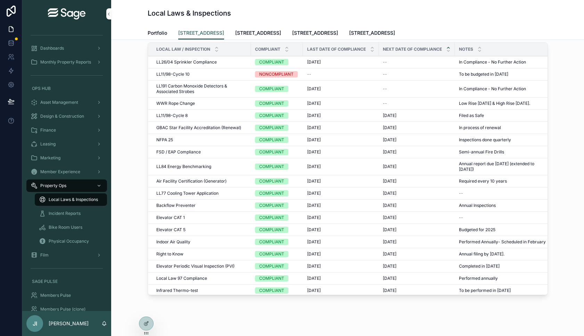
scroll to position [6, 0]
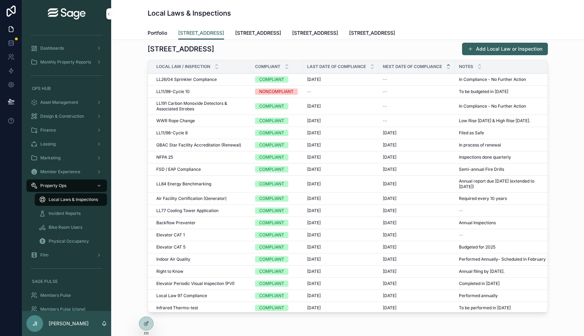
click at [234, 148] on span "GBAC Star Facility Accreditation (Renewal)" at bounding box center [198, 145] width 85 height 6
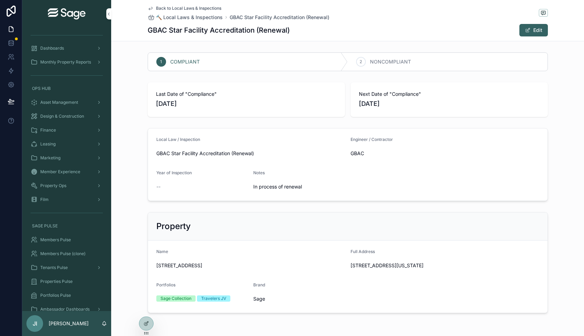
click at [536, 28] on button "Edit" at bounding box center [533, 30] width 28 height 13
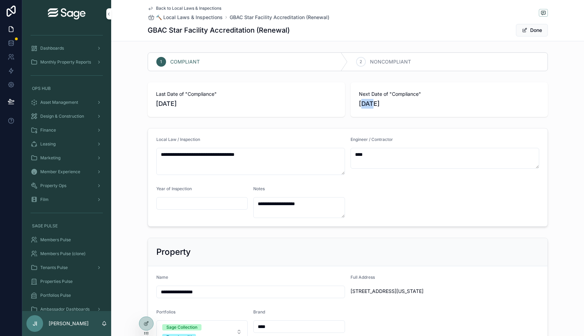
drag, startPoint x: 371, startPoint y: 100, endPoint x: 362, endPoint y: 101, distance: 8.7
click at [362, 101] on span "[DATE]" at bounding box center [449, 104] width 181 height 10
click at [534, 29] on button "Done" at bounding box center [532, 30] width 32 height 13
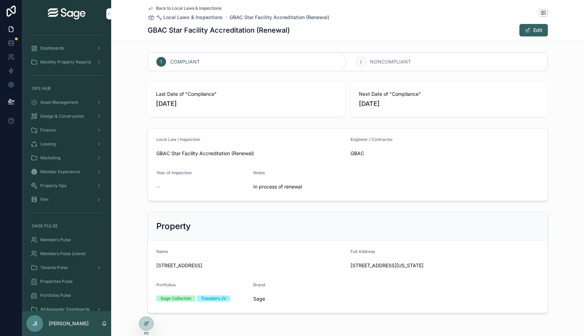
click at [89, 60] on span "Monthly Property Reports" at bounding box center [65, 62] width 51 height 6
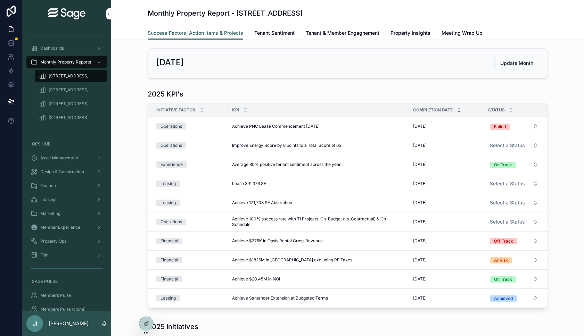
click at [76, 77] on span "[STREET_ADDRESS]" at bounding box center [69, 76] width 40 height 6
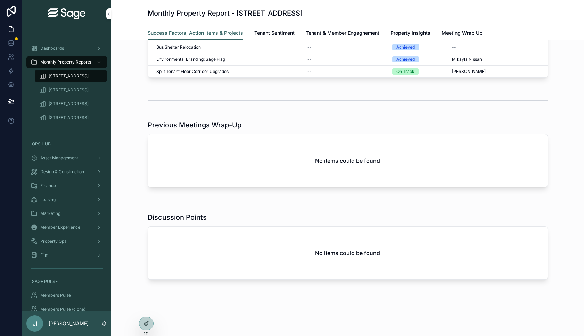
scroll to position [338, 0]
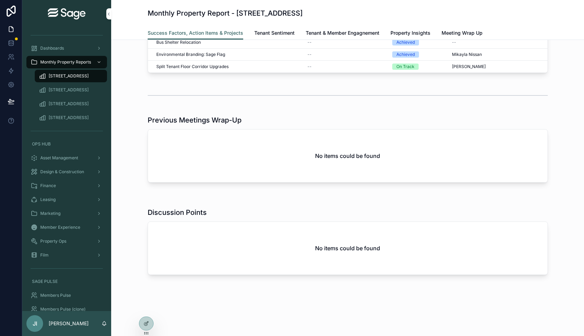
drag, startPoint x: 323, startPoint y: 251, endPoint x: 347, endPoint y: 251, distance: 24.0
click at [347, 251] on h2 "No items could be found" at bounding box center [347, 248] width 65 height 8
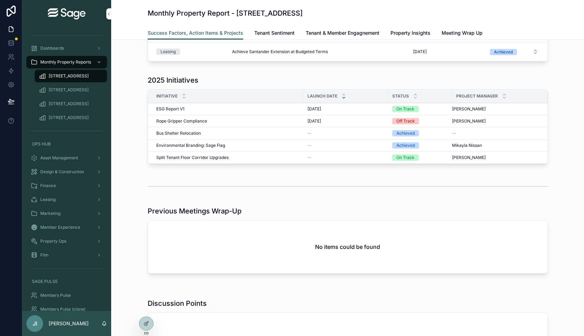
scroll to position [224, 0]
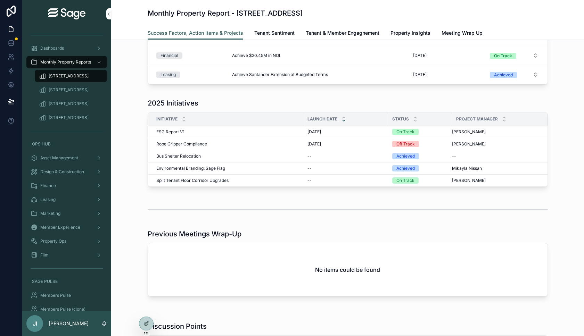
click at [282, 33] on span "Tenant Sentiment" at bounding box center [274, 33] width 40 height 7
